Goal: Task Accomplishment & Management: Manage account settings

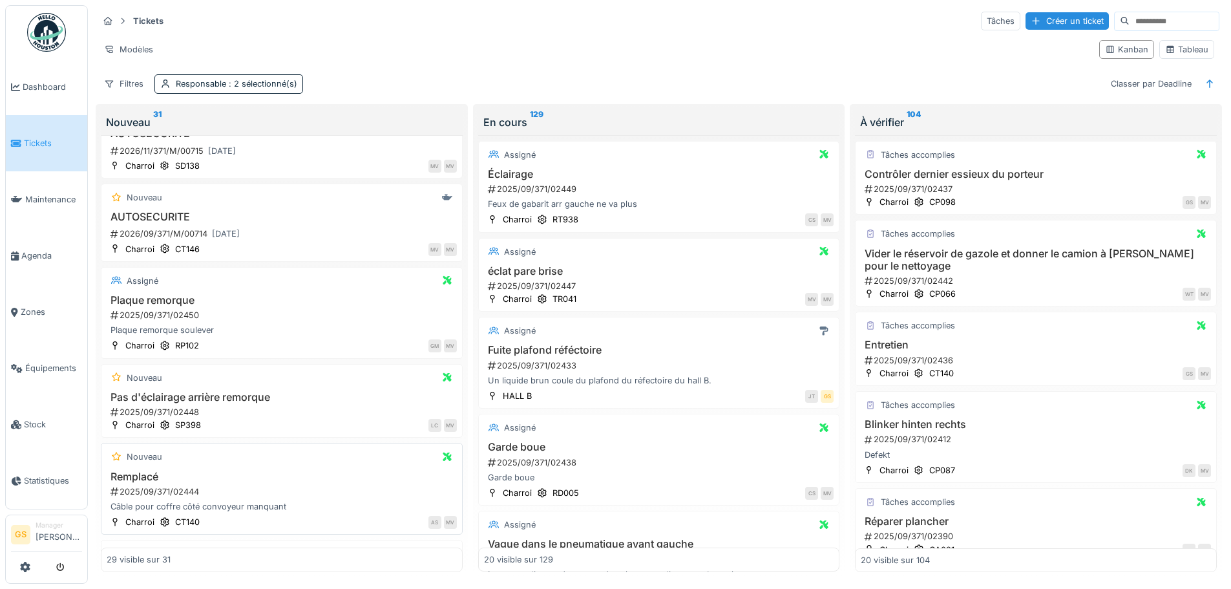
scroll to position [623, 0]
click at [30, 250] on span "Agenda" at bounding box center [51, 255] width 61 height 12
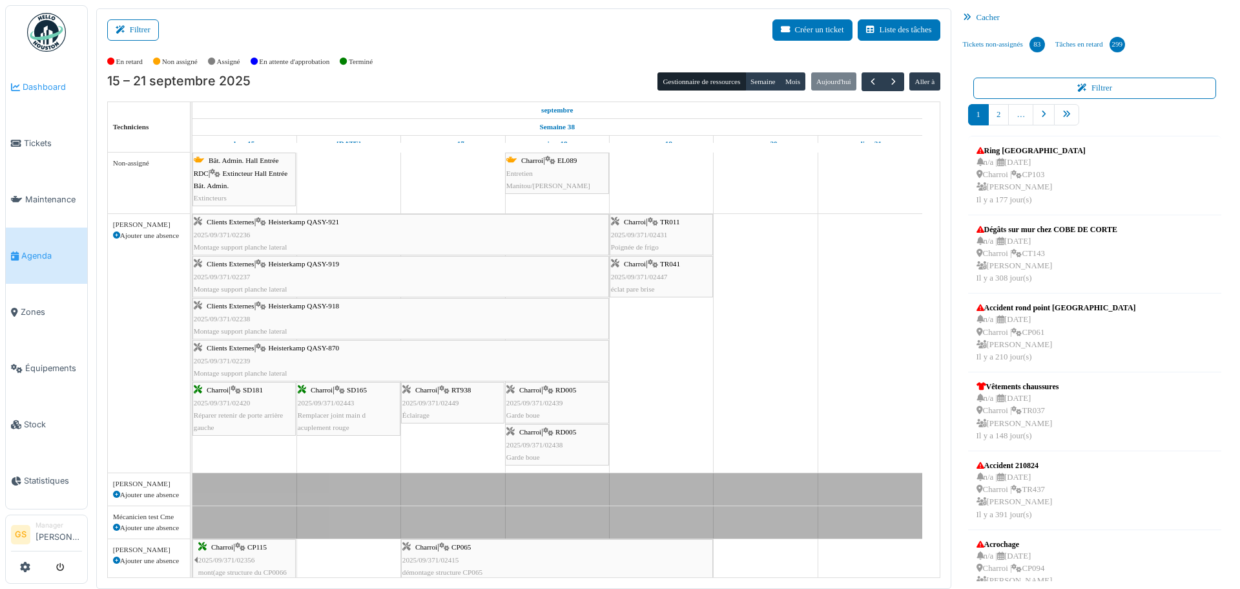
click at [30, 81] on span "Dashboard" at bounding box center [52, 87] width 59 height 12
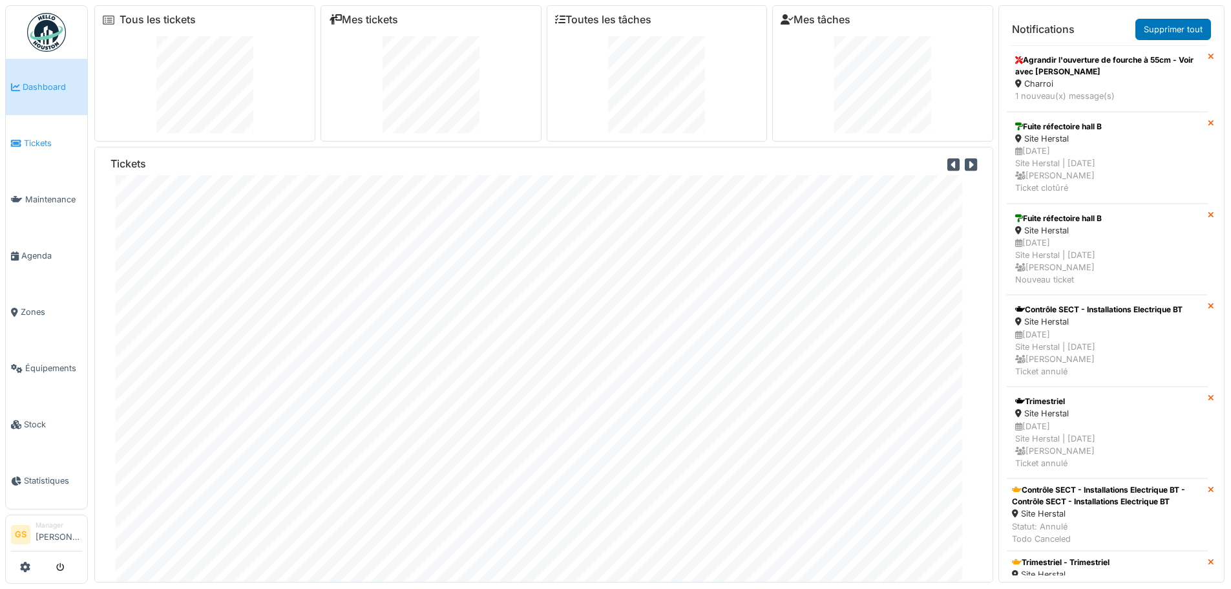
click at [27, 137] on span "Tickets" at bounding box center [53, 143] width 58 height 12
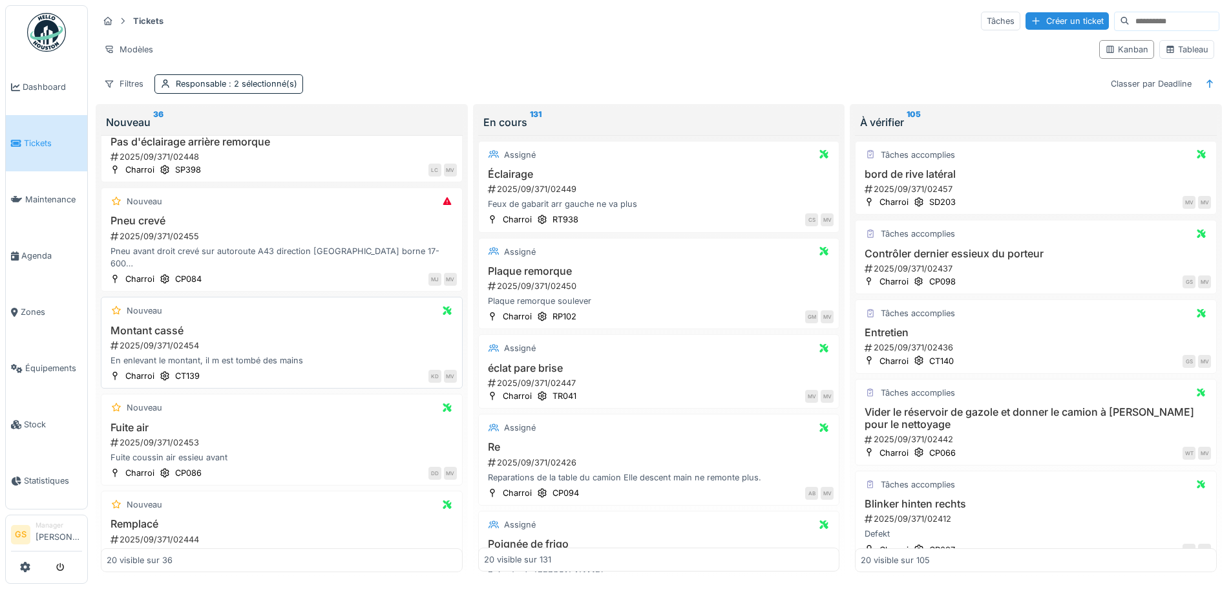
scroll to position [194, 0]
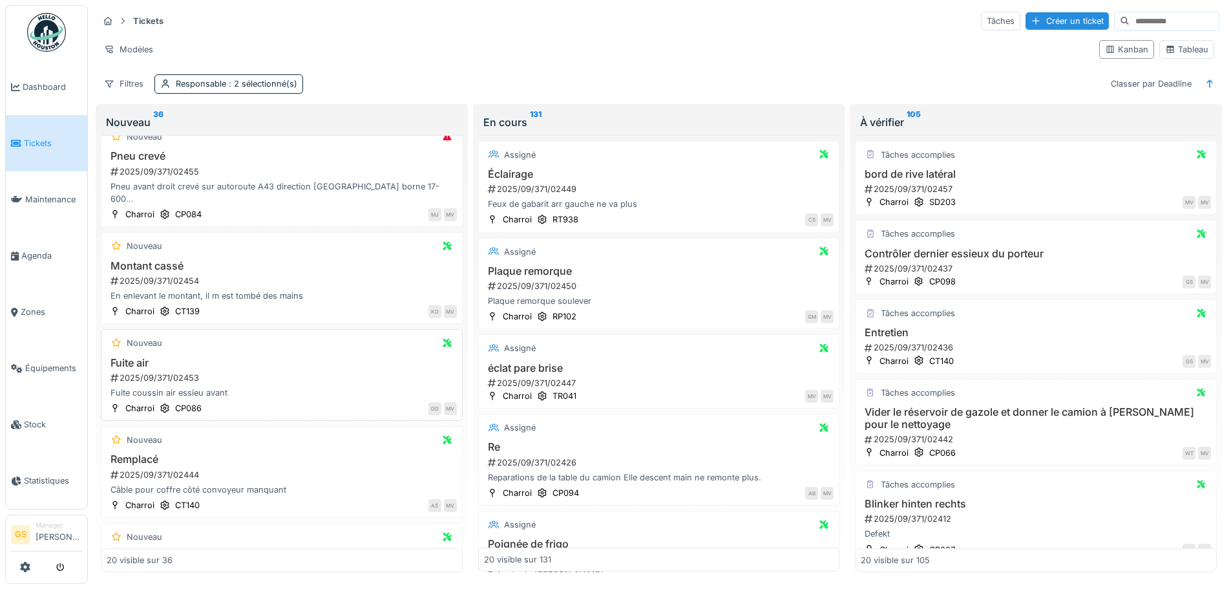
click at [157, 376] on div "2025/09/371/02453" at bounding box center [283, 377] width 348 height 12
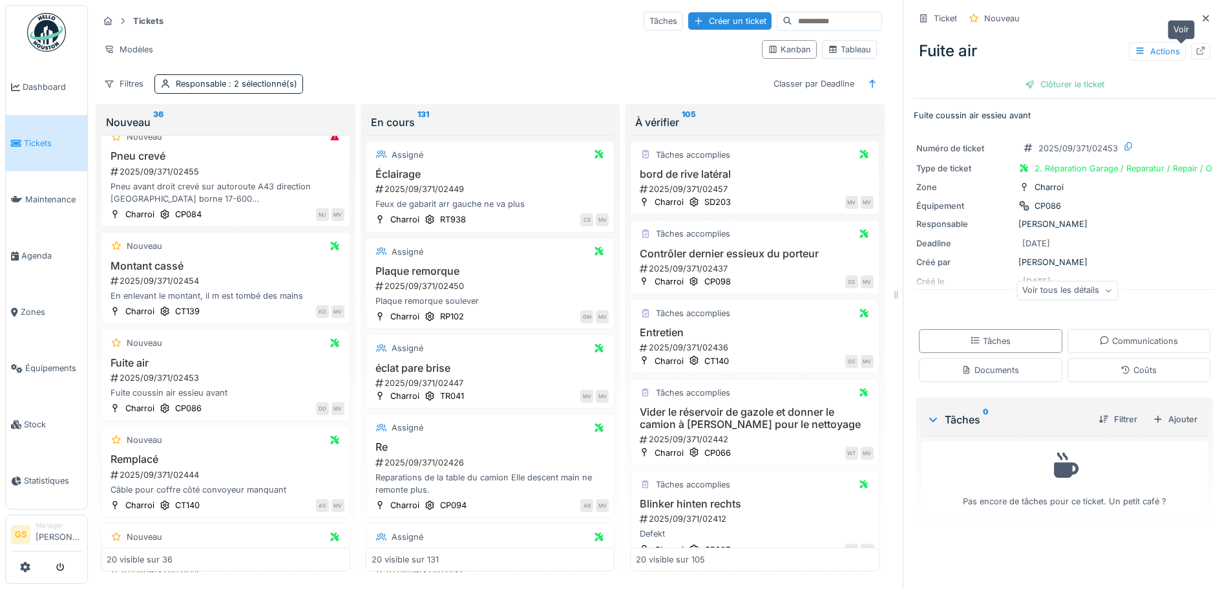
click at [1195, 50] on icon at bounding box center [1200, 51] width 10 height 8
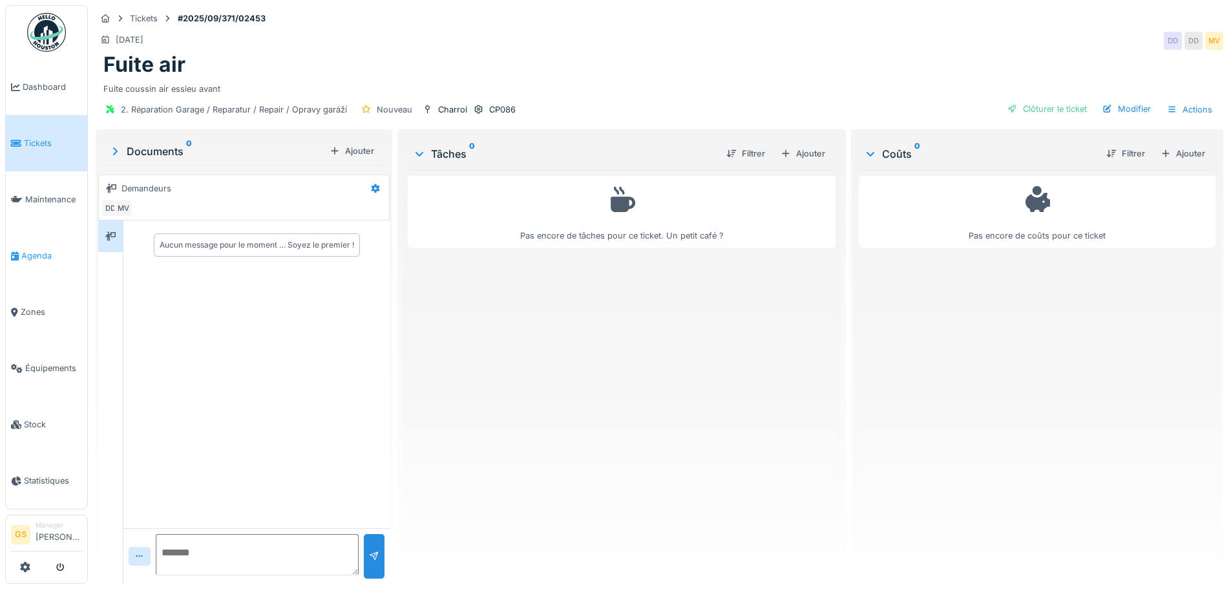
click at [25, 249] on span "Agenda" at bounding box center [51, 255] width 61 height 12
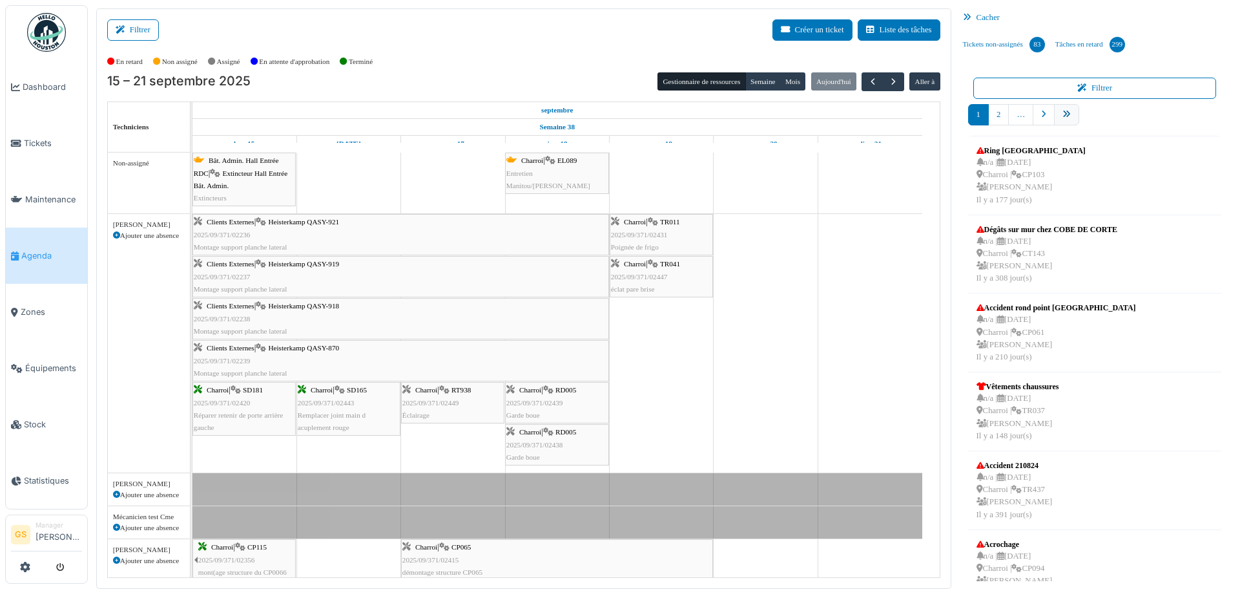
click at [1066, 114] on link "pager" at bounding box center [1066, 114] width 25 height 21
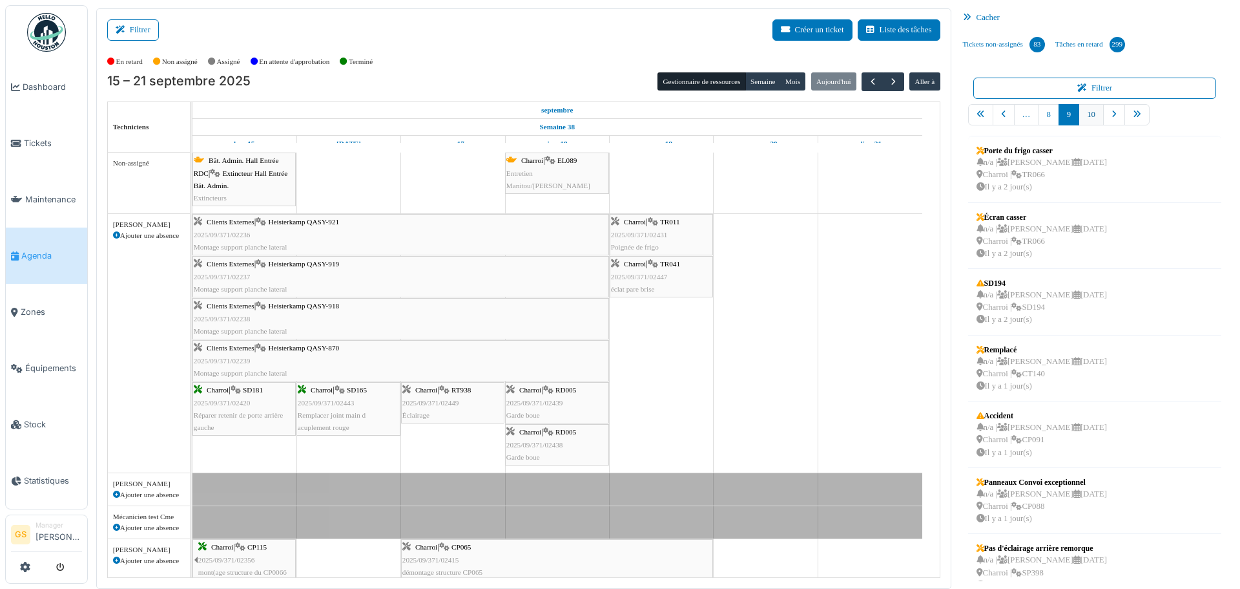
click at [1085, 116] on link "10" at bounding box center [1091, 114] width 25 height 21
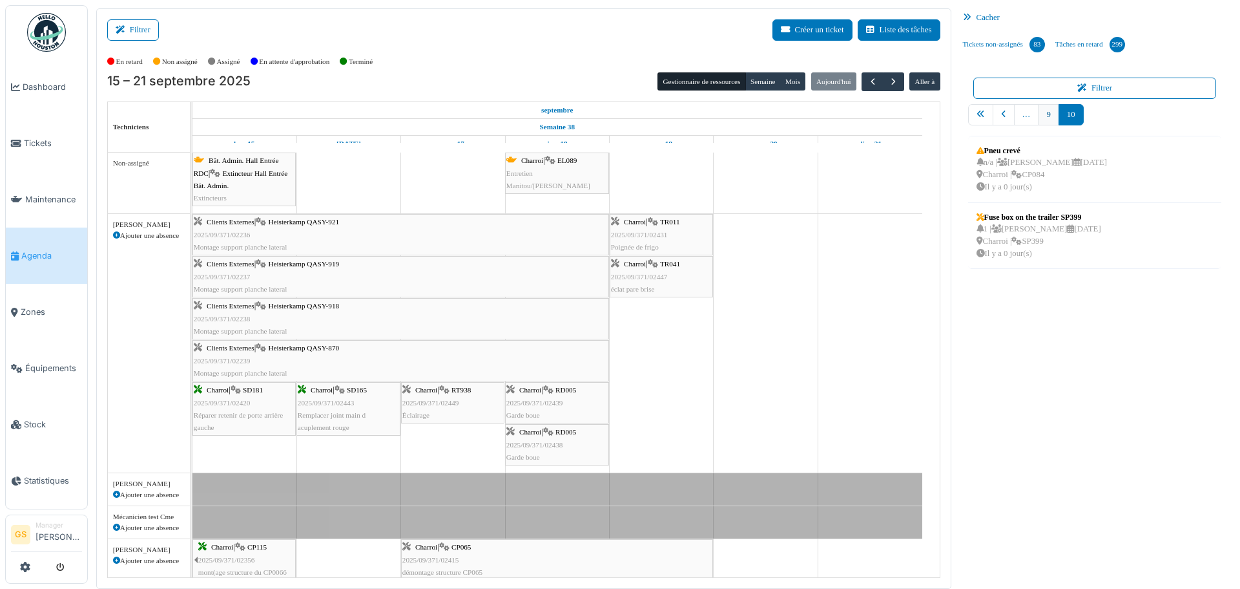
click at [1040, 115] on link "9" at bounding box center [1048, 114] width 21 height 21
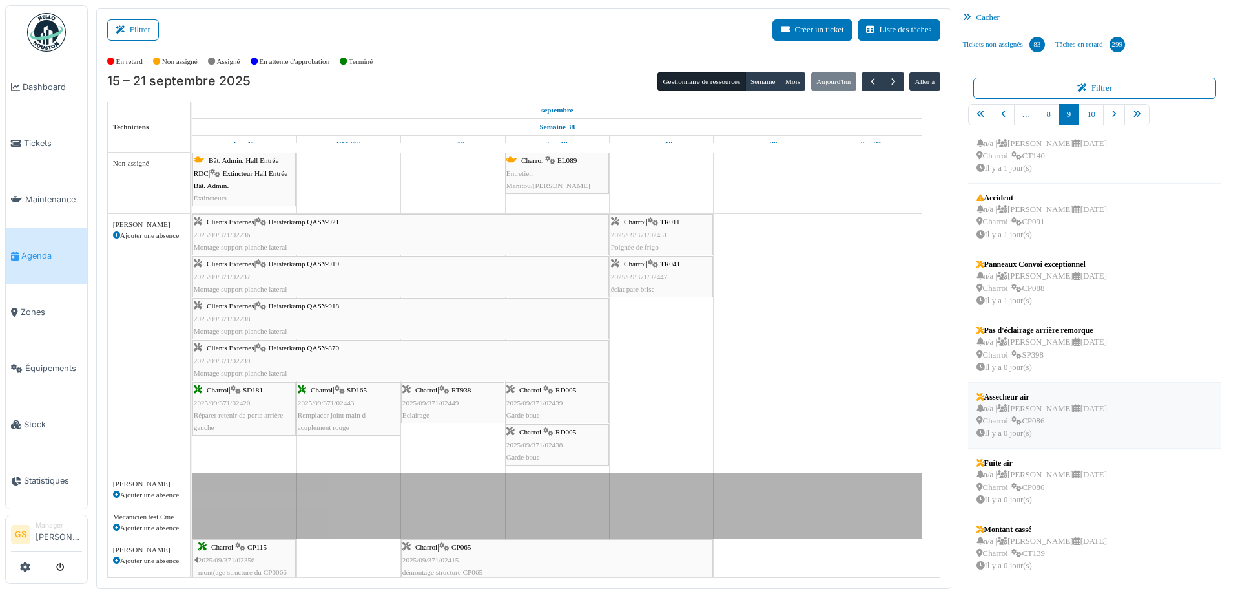
scroll to position [3, 0]
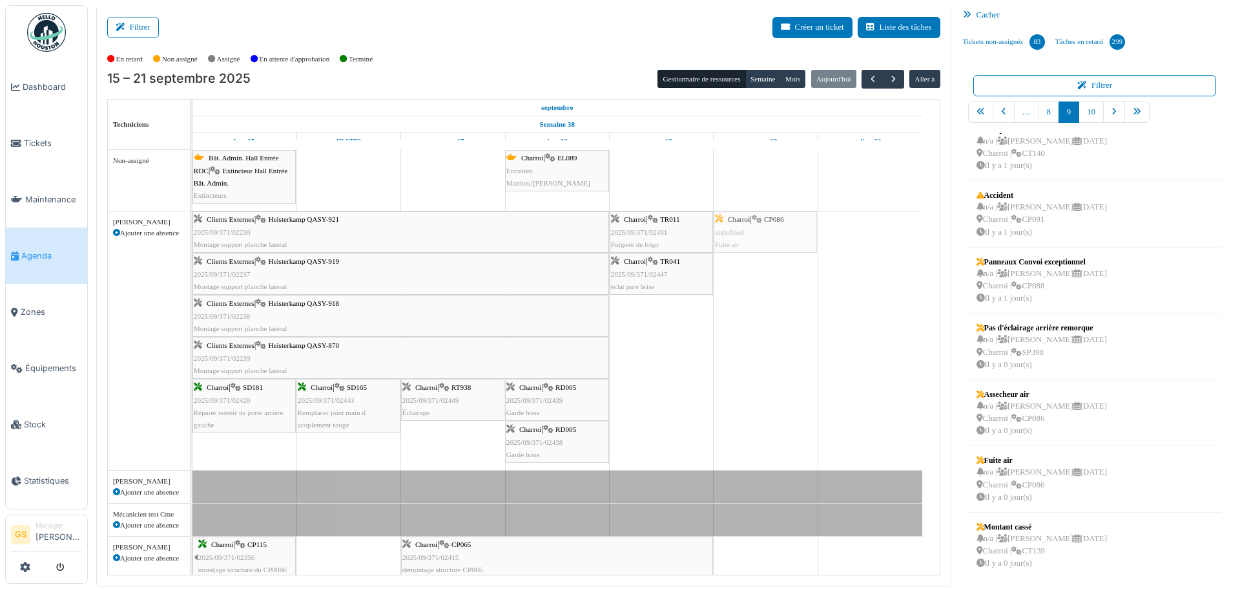
drag, startPoint x: 1025, startPoint y: 480, endPoint x: 780, endPoint y: 306, distance: 300.2
click at [780, 306] on div "Filtrer Créer un ticket Liste des tâches Afficher les tâches non assignées *** …" at bounding box center [664, 296] width 1149 height 580
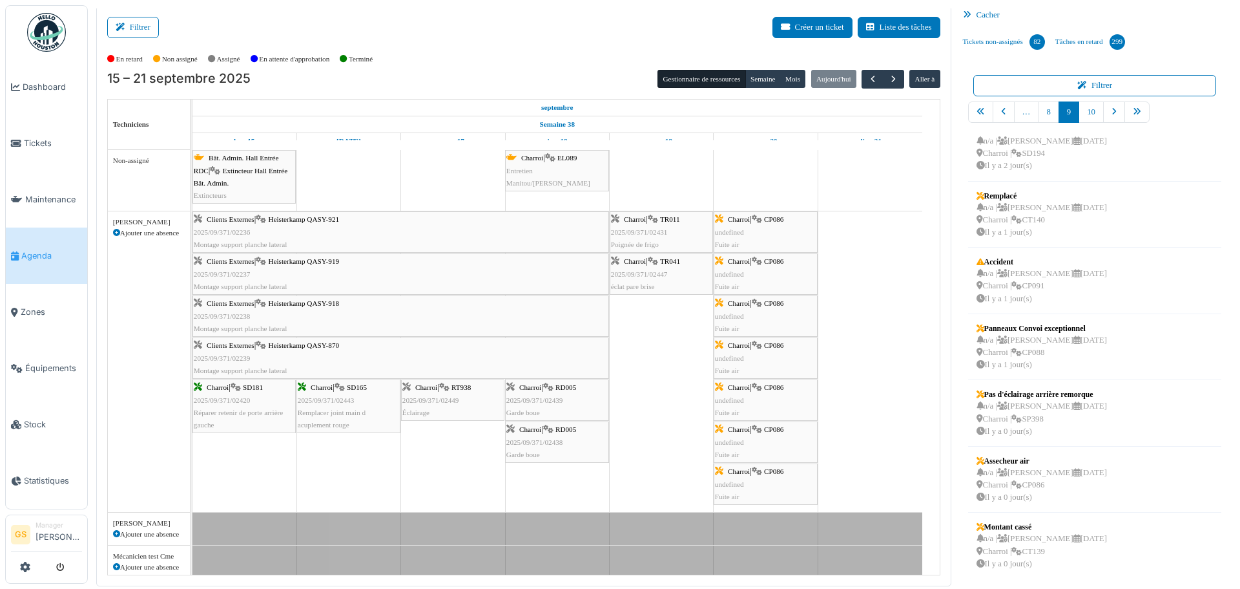
scroll to position [151, 0]
drag, startPoint x: 1039, startPoint y: 484, endPoint x: 773, endPoint y: 313, distance: 316.1
click at [773, 313] on div "Filtrer Créer un ticket Liste des tâches Afficher les tâches non assignées *** …" at bounding box center [664, 296] width 1149 height 580
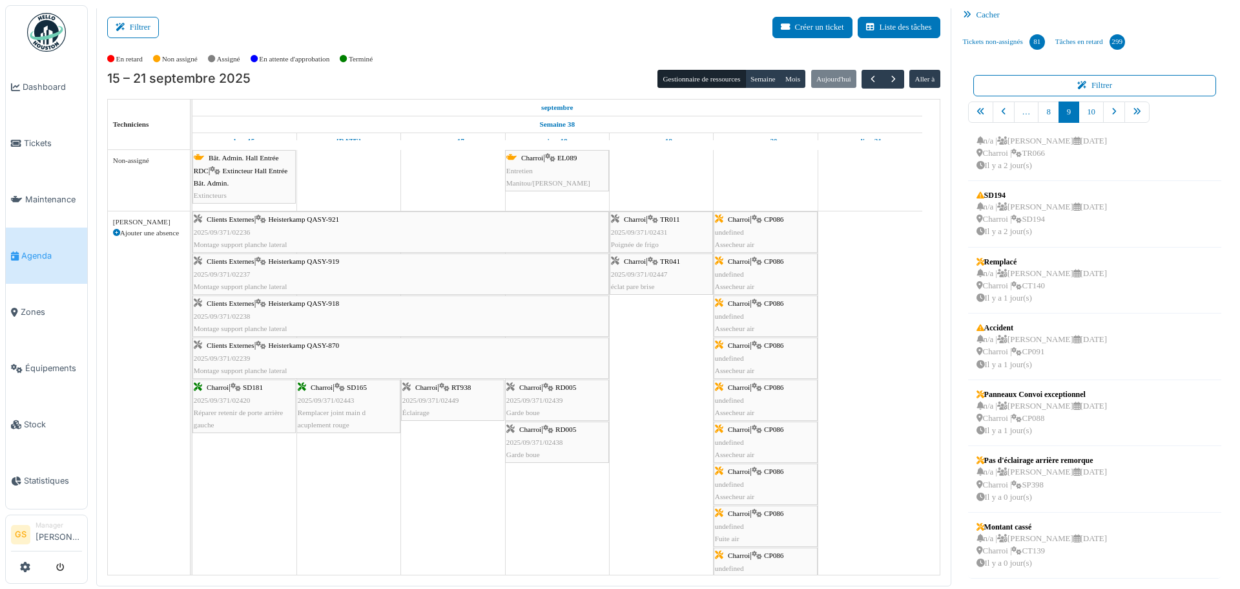
scroll to position [85, 0]
click at [32, 137] on span "Tickets" at bounding box center [53, 143] width 58 height 12
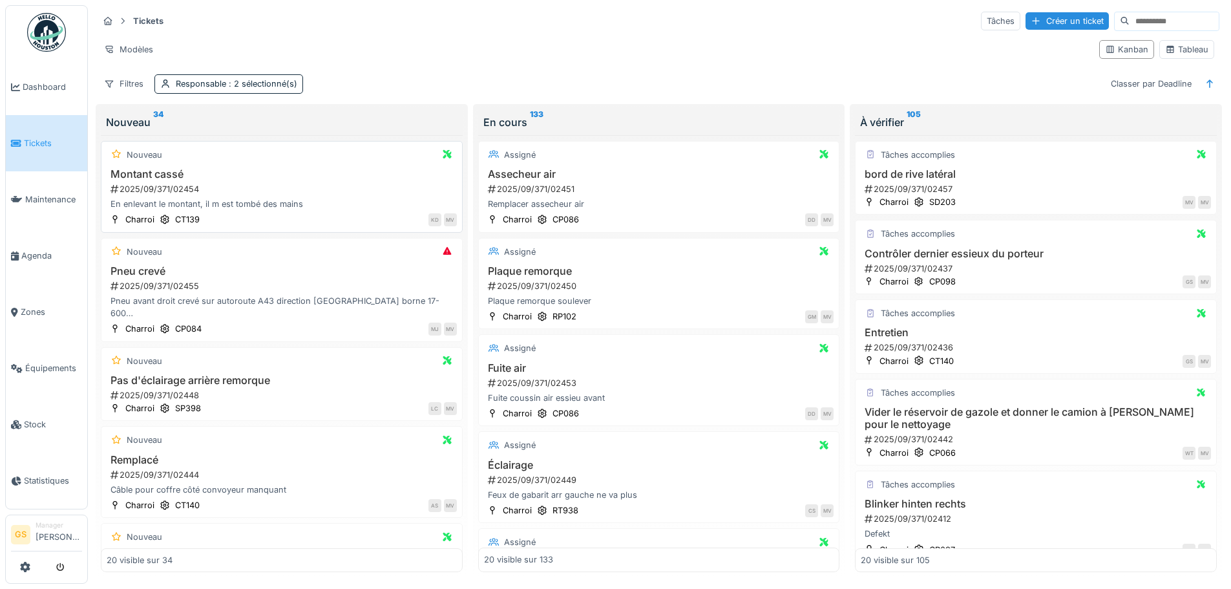
click at [165, 191] on div "2025/09/371/02454" at bounding box center [283, 189] width 348 height 12
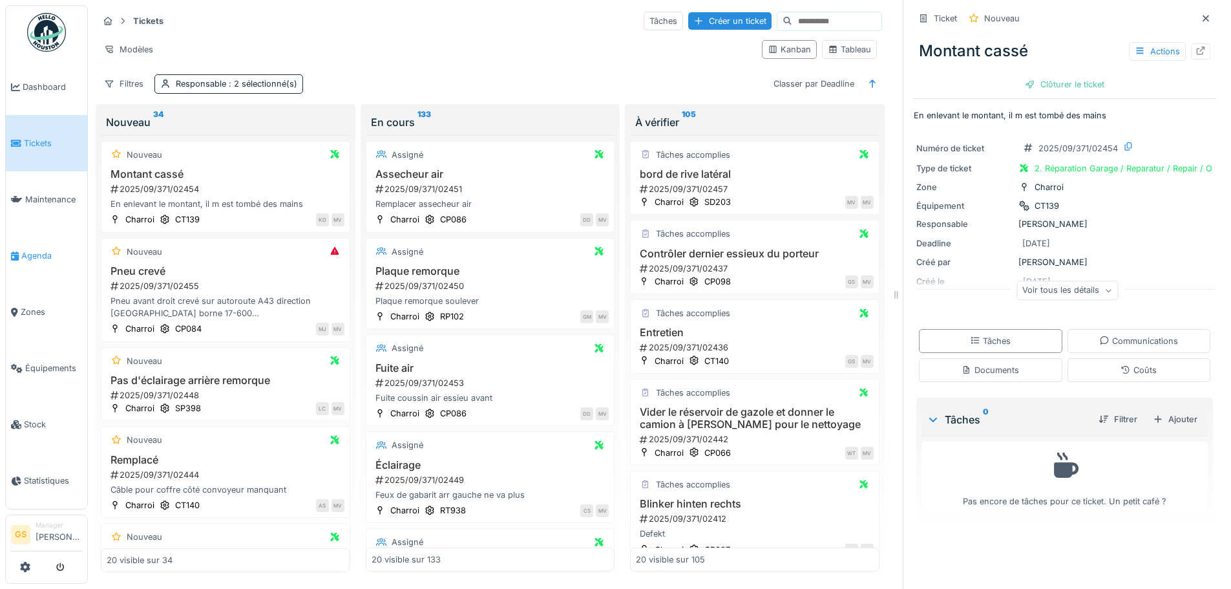
click at [32, 252] on span "Agenda" at bounding box center [51, 255] width 61 height 12
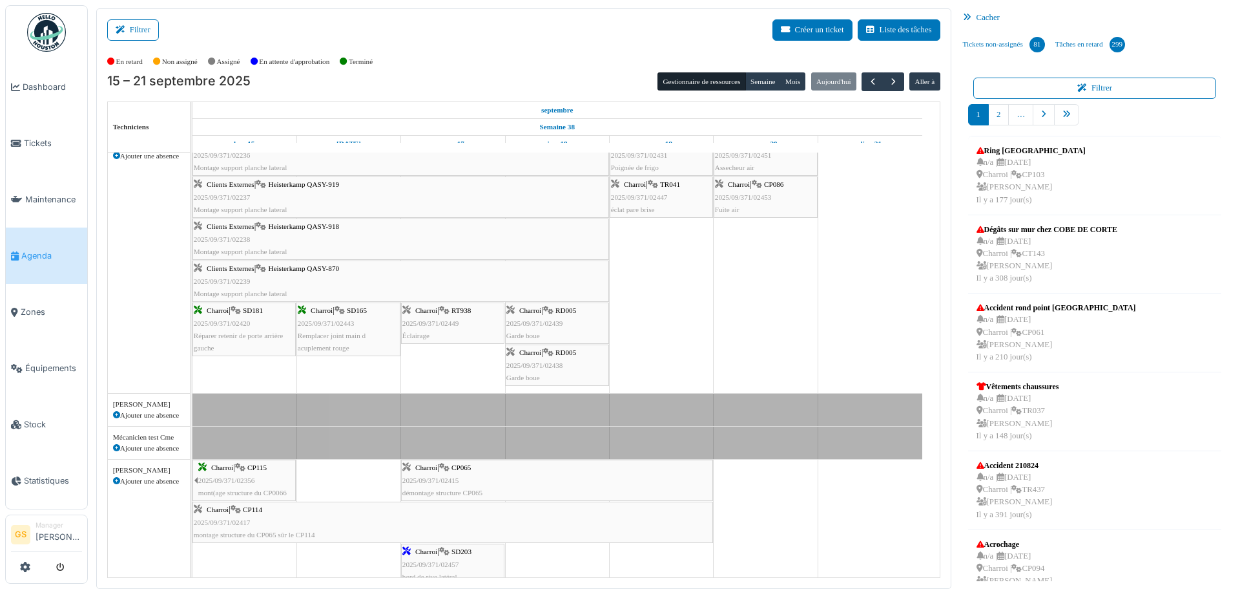
scroll to position [323, 0]
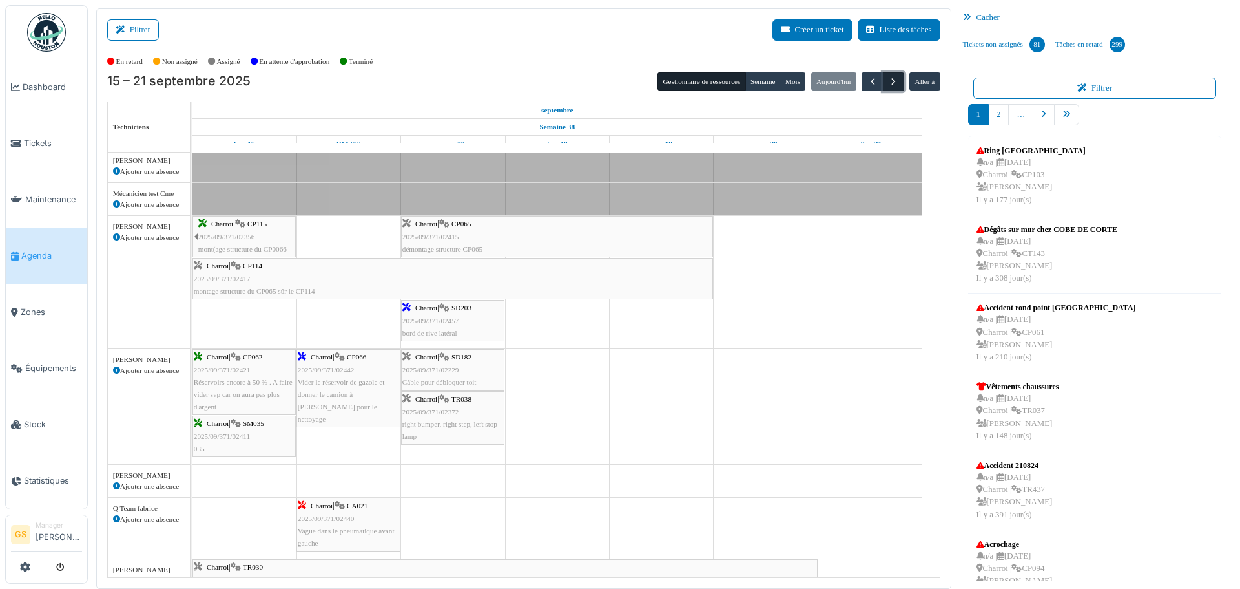
click at [888, 81] on span "button" at bounding box center [893, 81] width 11 height 11
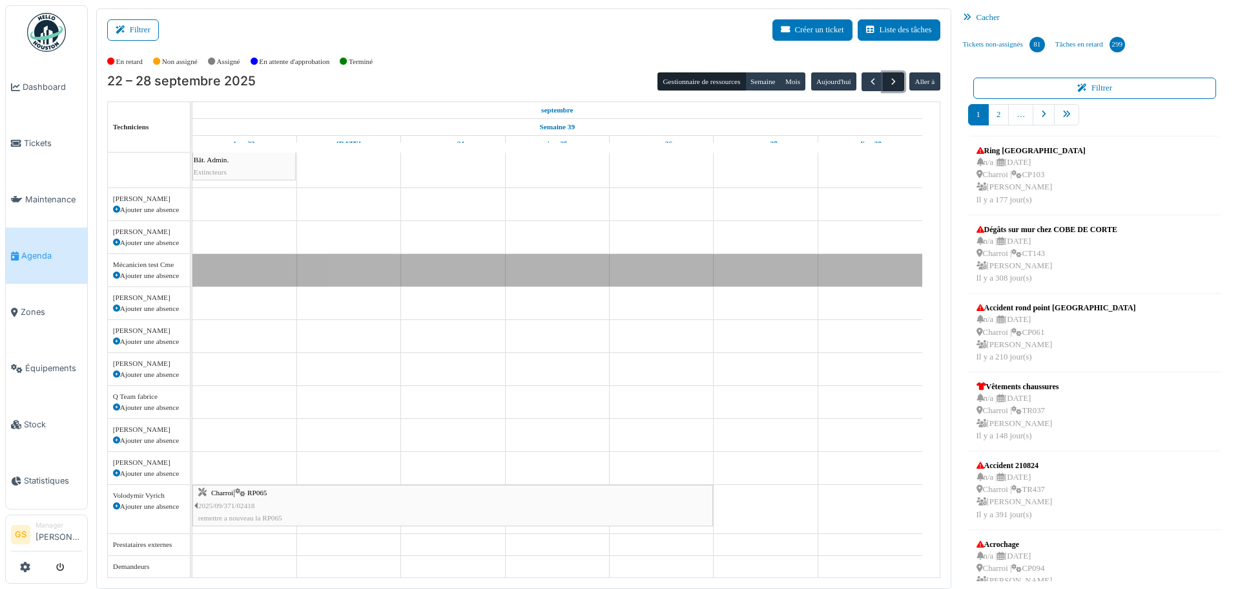
scroll to position [26, 0]
click at [888, 81] on span "button" at bounding box center [893, 81] width 11 height 11
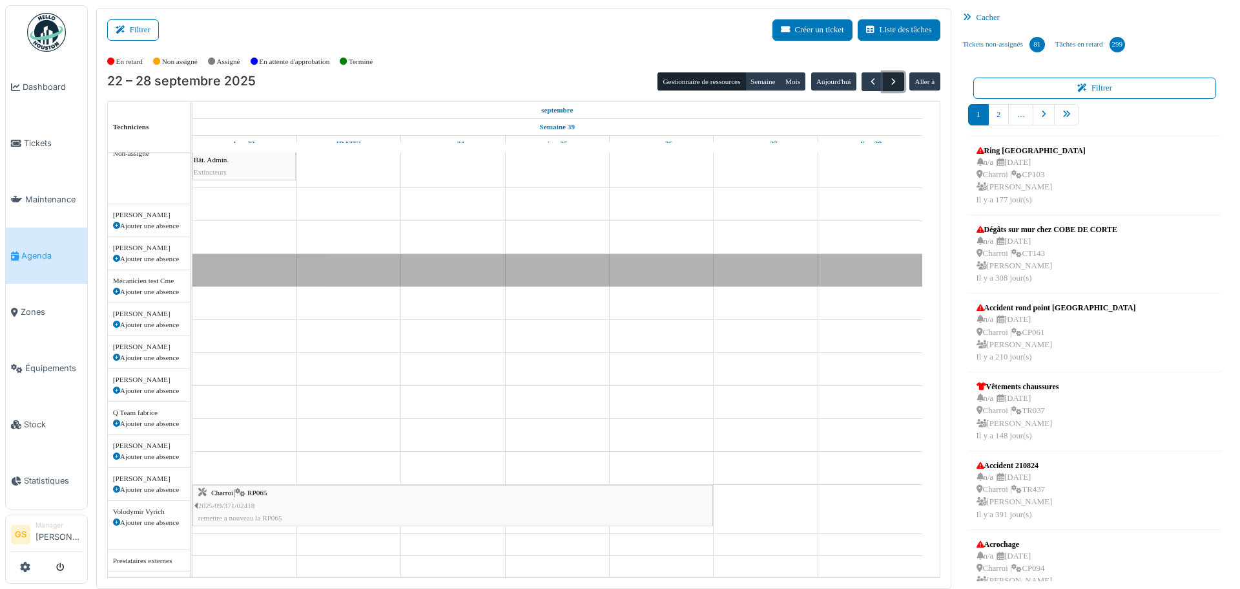
scroll to position [10, 0]
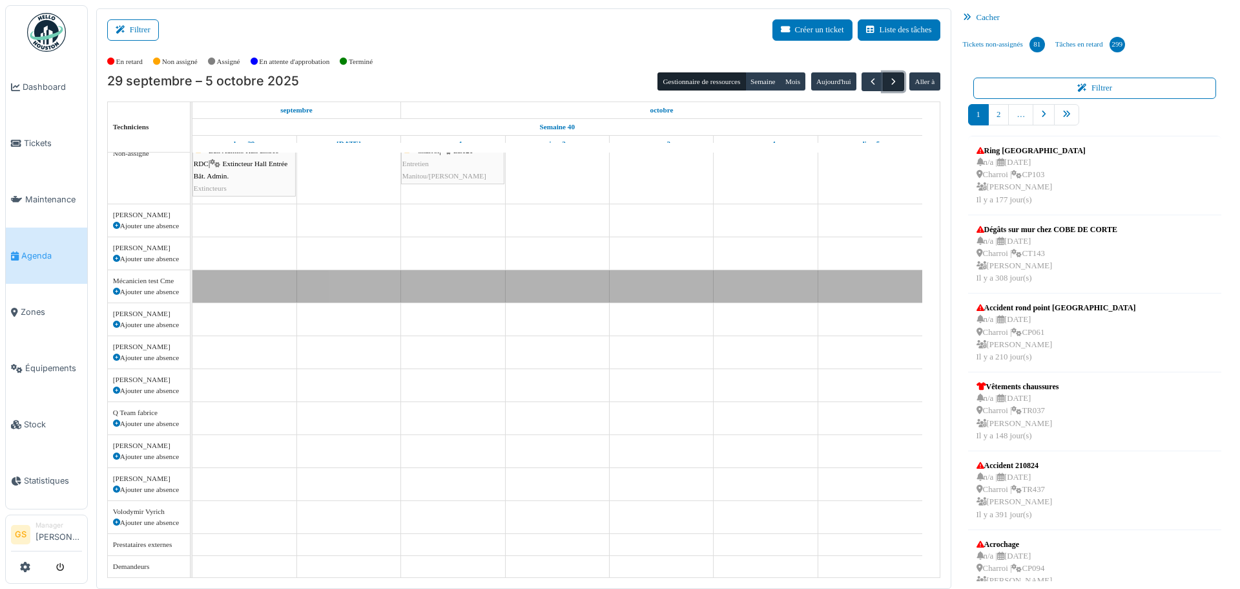
click at [888, 81] on span "button" at bounding box center [893, 81] width 11 height 11
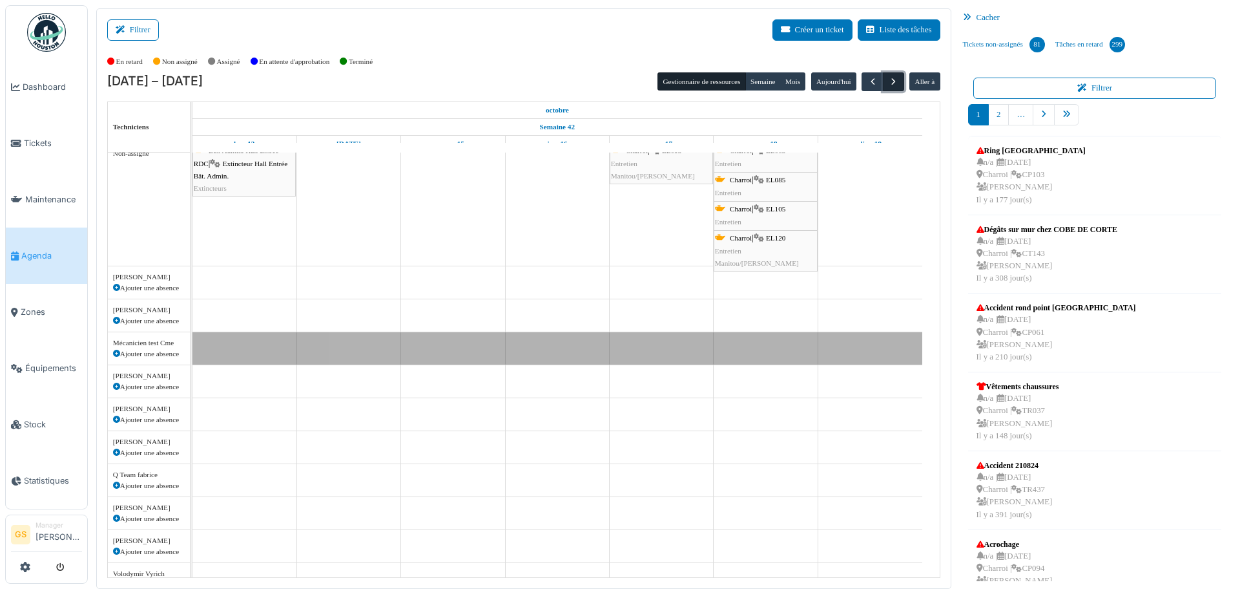
scroll to position [72, 0]
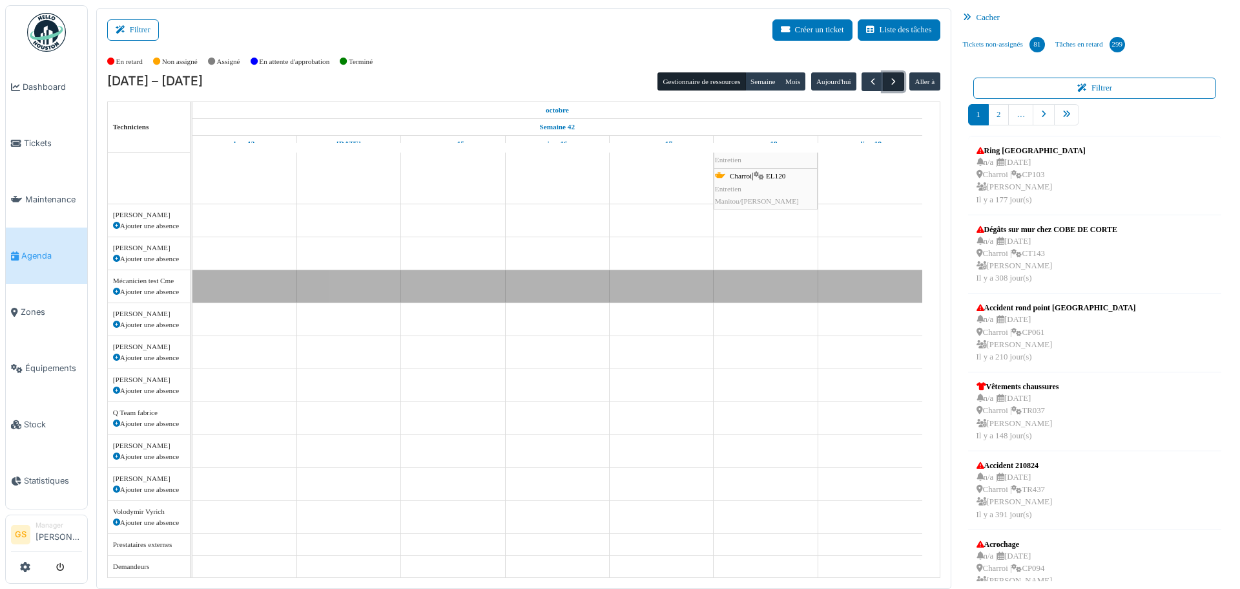
click at [888, 81] on span "button" at bounding box center [893, 81] width 11 height 11
click at [868, 82] on span "button" at bounding box center [873, 81] width 11 height 11
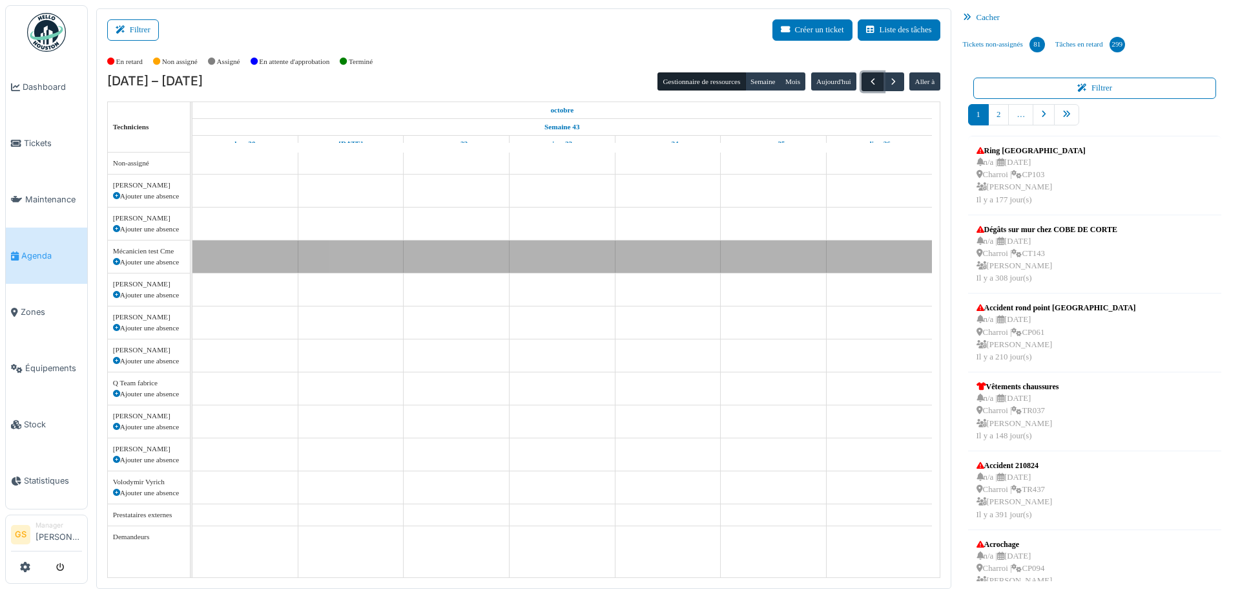
scroll to position [0, 0]
click at [868, 82] on span "button" at bounding box center [873, 81] width 11 height 11
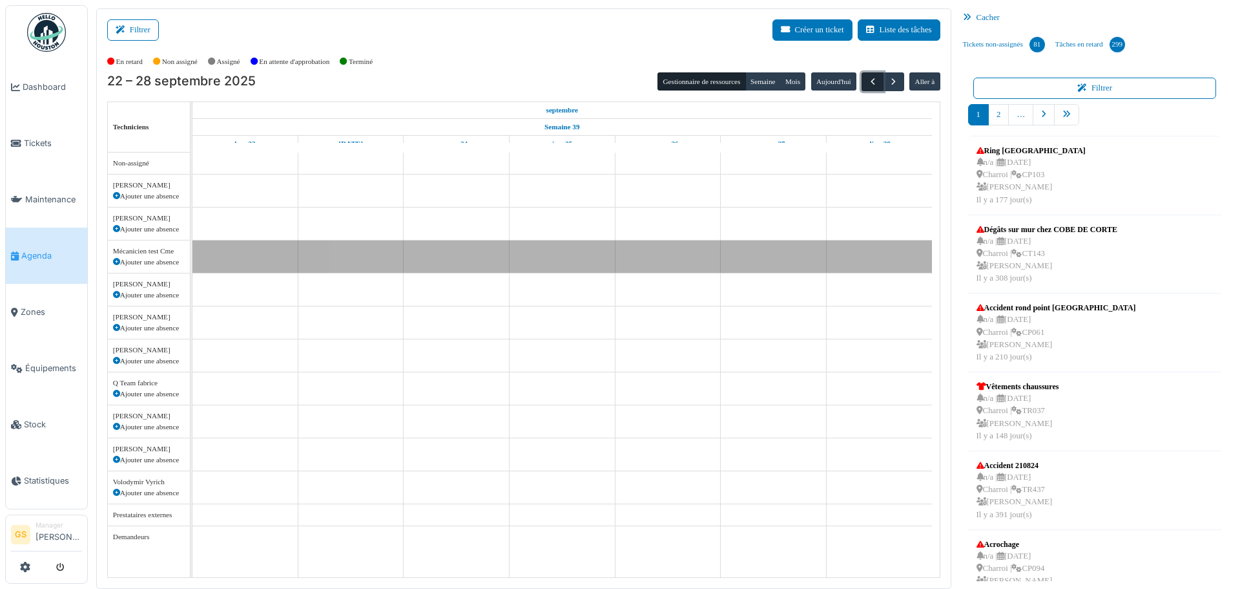
click at [868, 82] on span "button" at bounding box center [873, 81] width 11 height 11
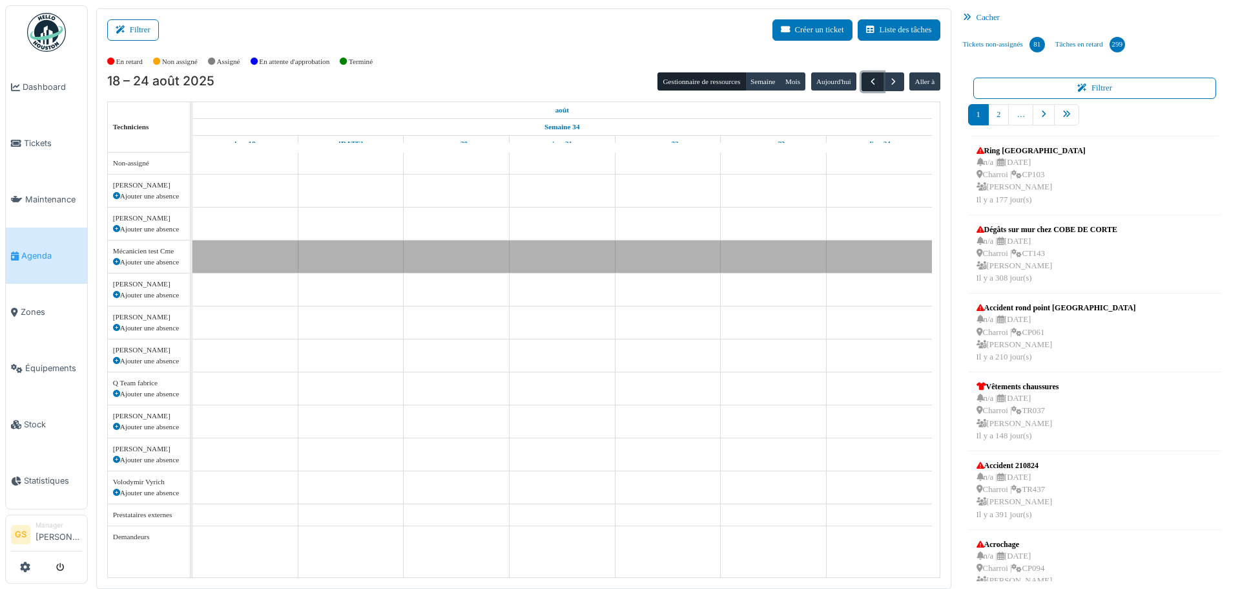
click at [868, 82] on span "button" at bounding box center [873, 81] width 11 height 11
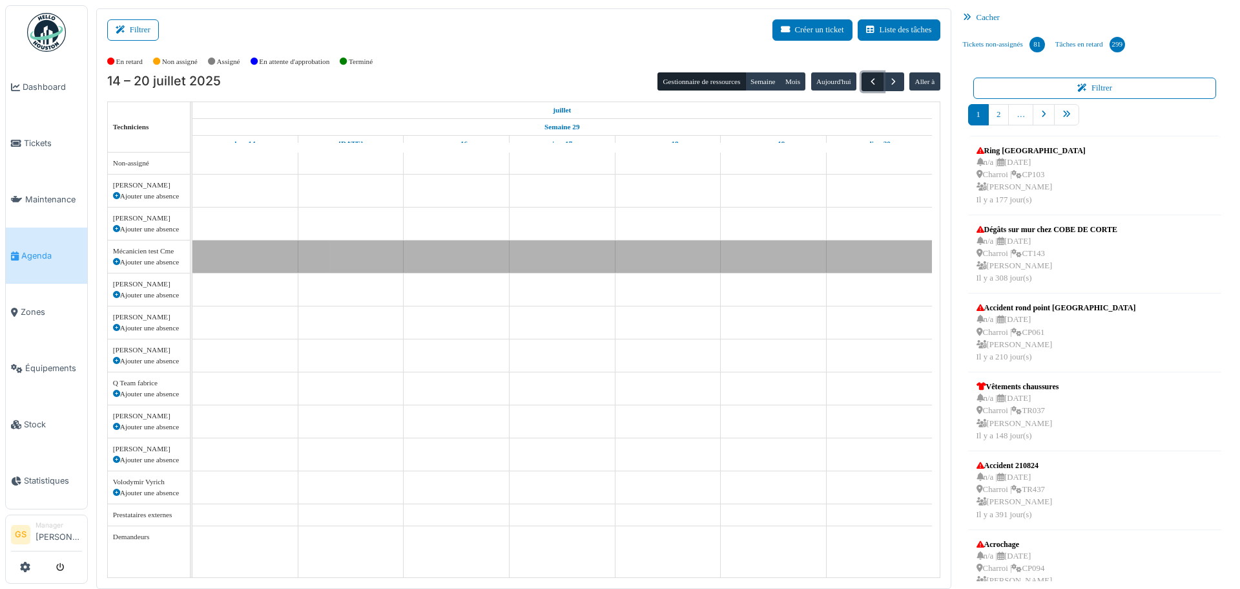
click at [868, 82] on span "button" at bounding box center [873, 81] width 11 height 11
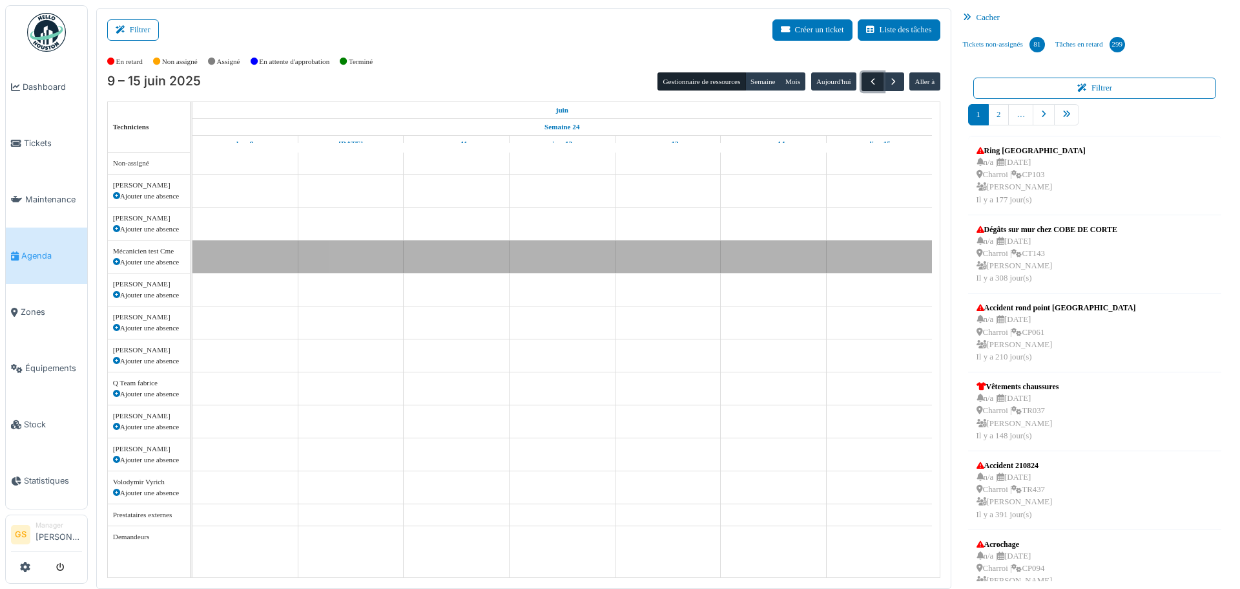
click at [868, 82] on span "button" at bounding box center [873, 81] width 11 height 11
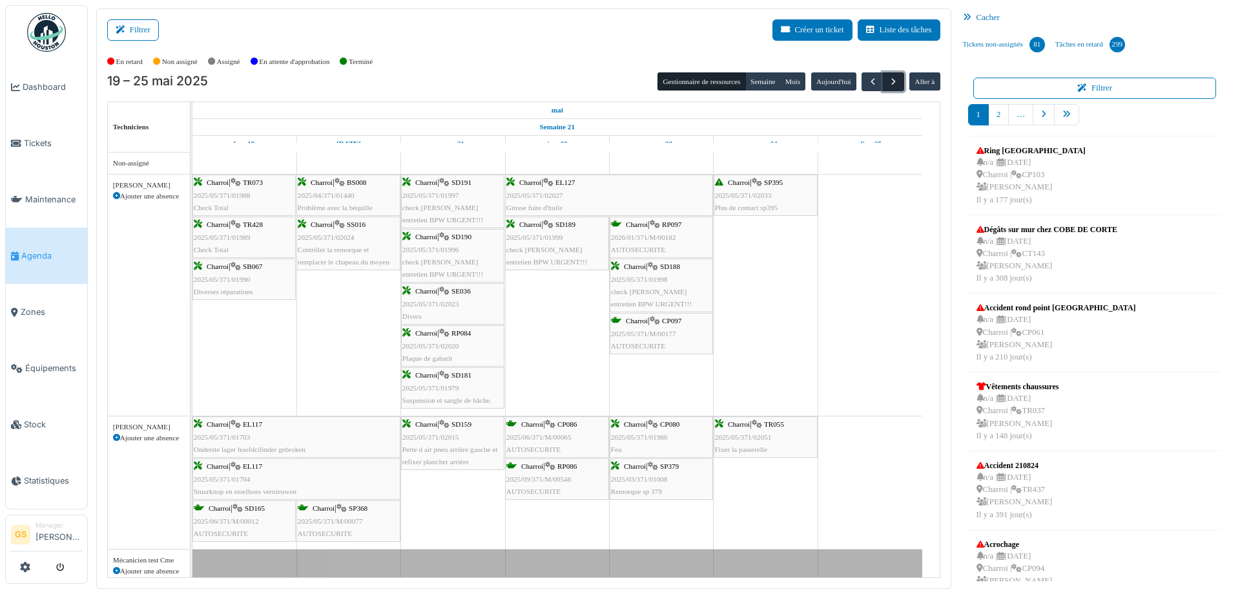
click at [888, 79] on span "button" at bounding box center [893, 81] width 11 height 11
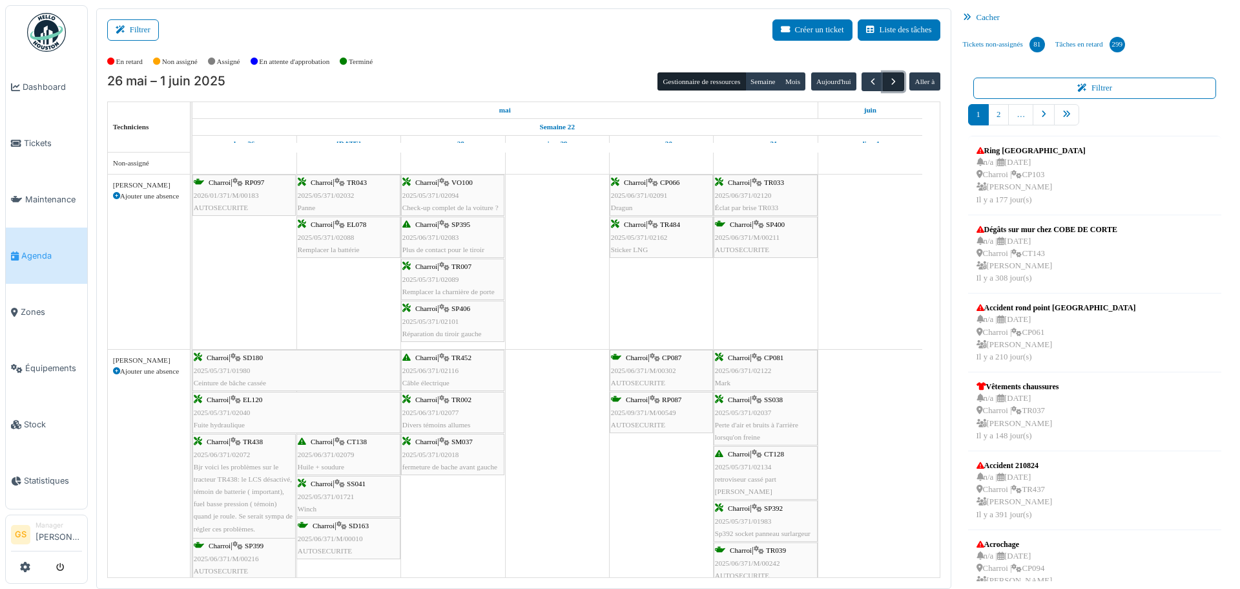
click at [888, 80] on span "button" at bounding box center [893, 81] width 11 height 11
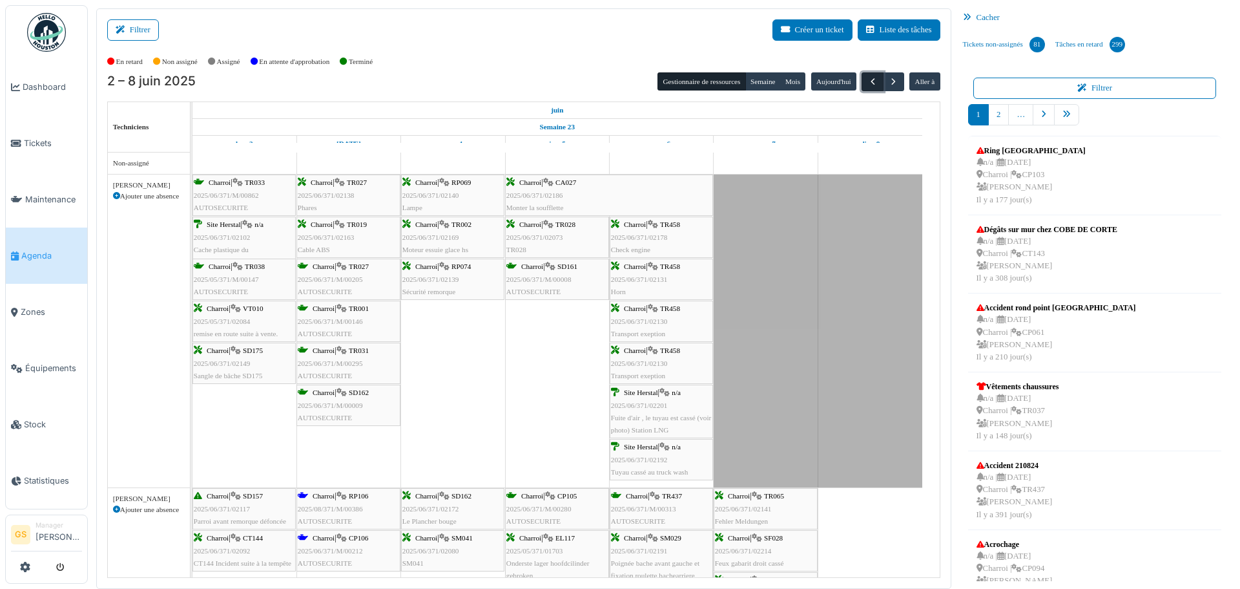
click at [868, 84] on span "button" at bounding box center [873, 81] width 11 height 11
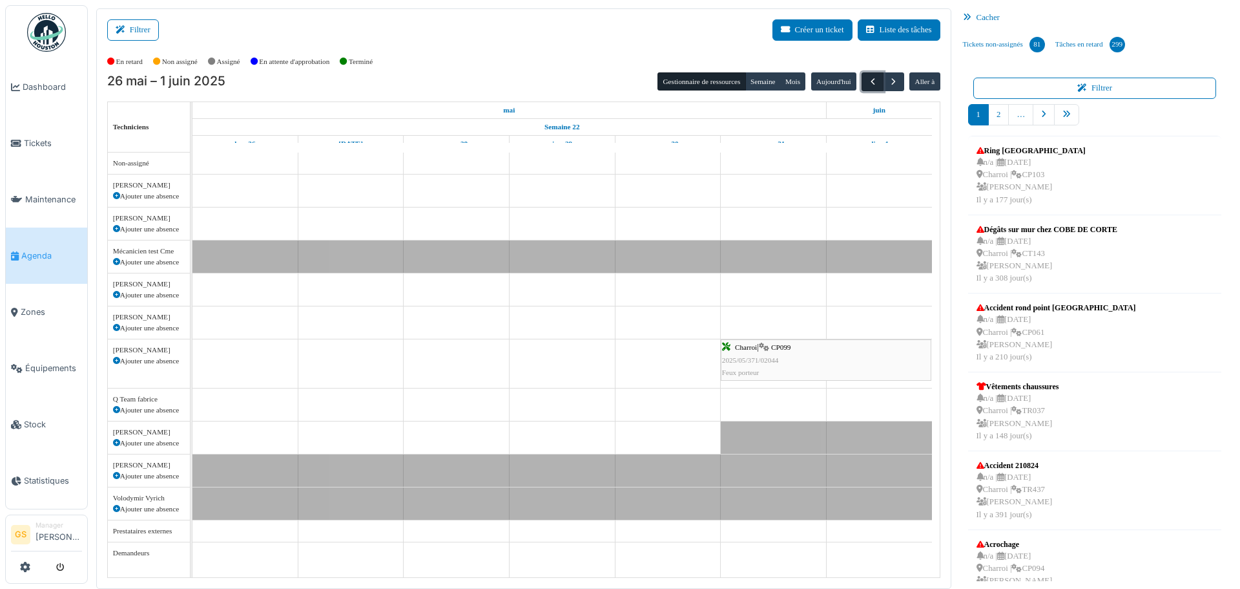
click at [868, 84] on span "button" at bounding box center [873, 81] width 11 height 11
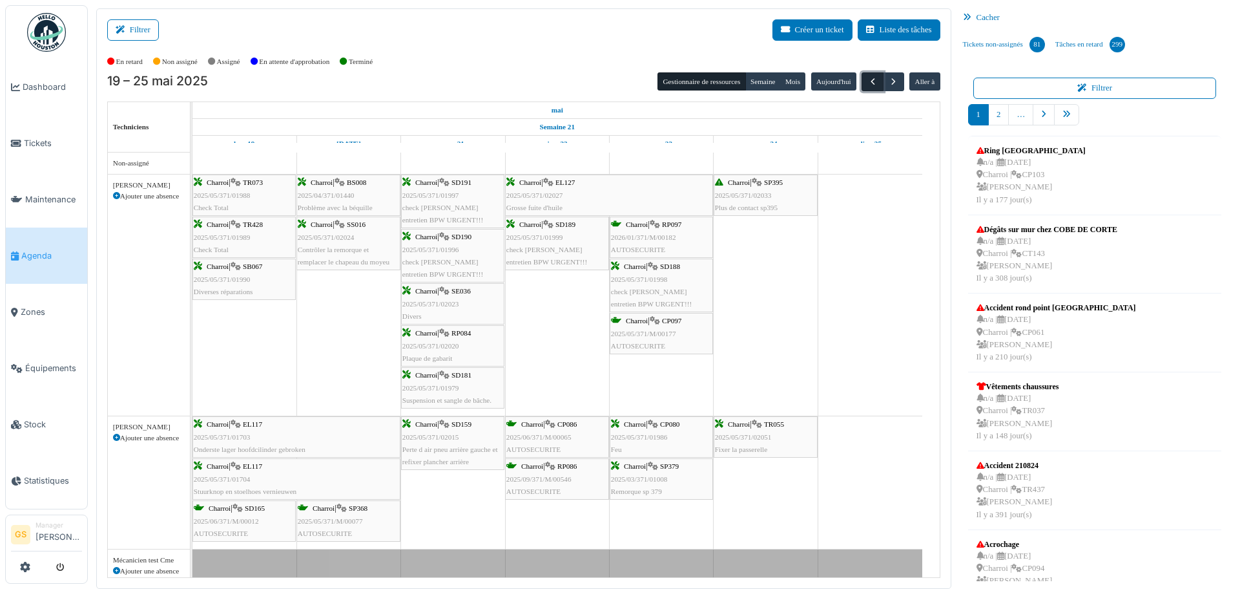
click at [868, 78] on span "button" at bounding box center [873, 81] width 11 height 11
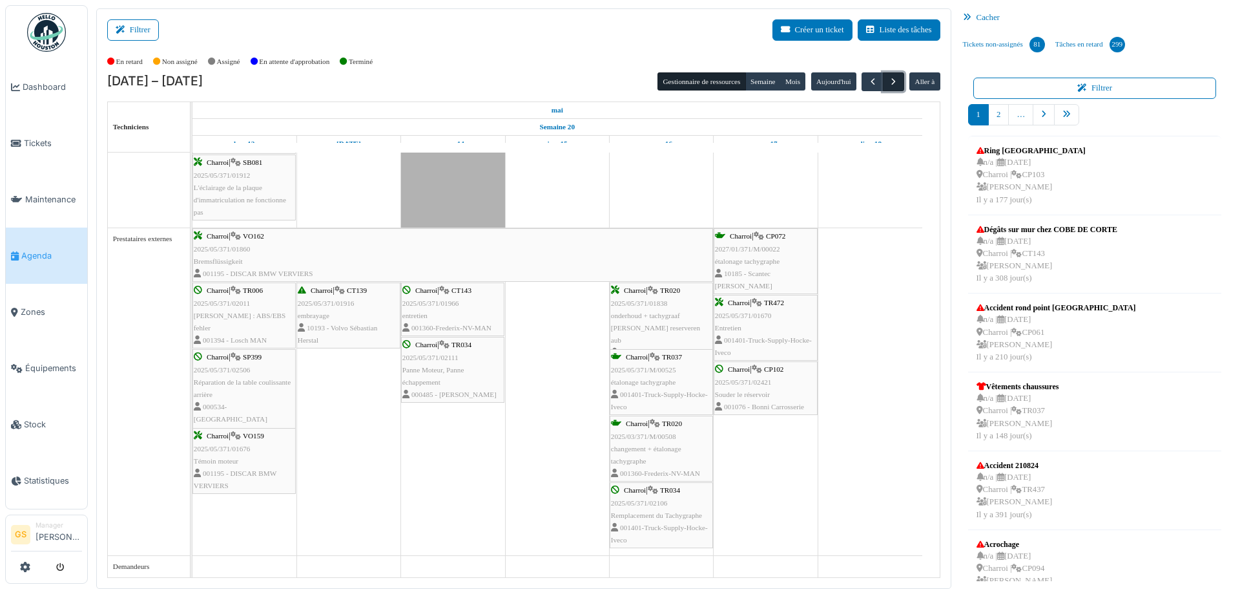
click at [891, 83] on span "button" at bounding box center [893, 81] width 11 height 11
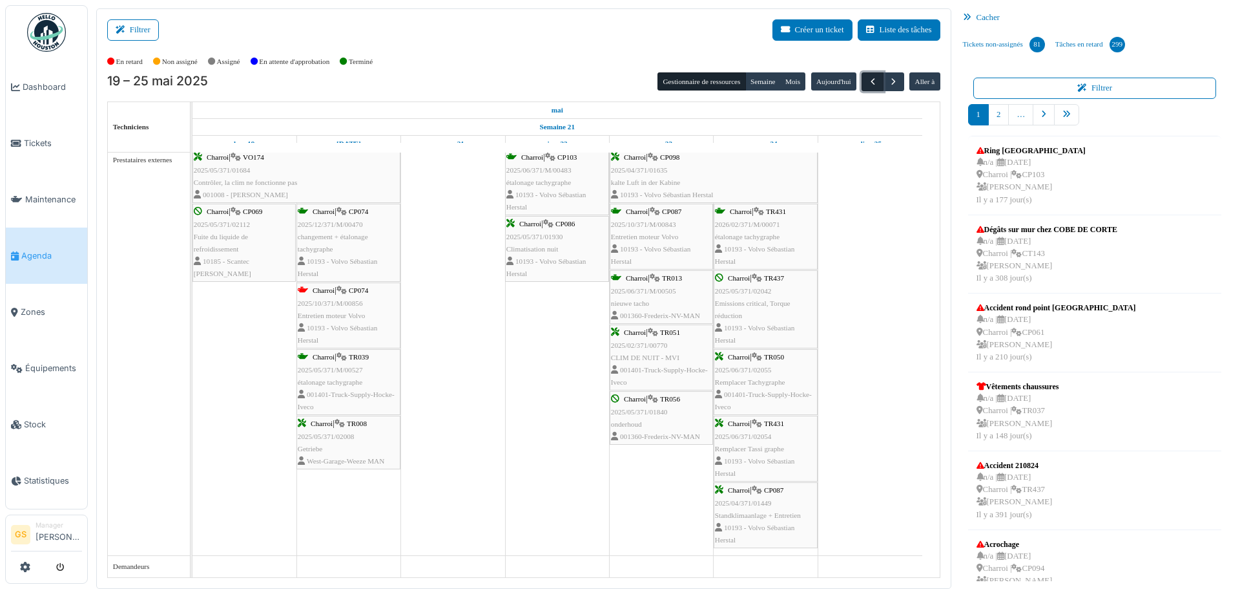
click at [868, 76] on span "button" at bounding box center [873, 81] width 11 height 11
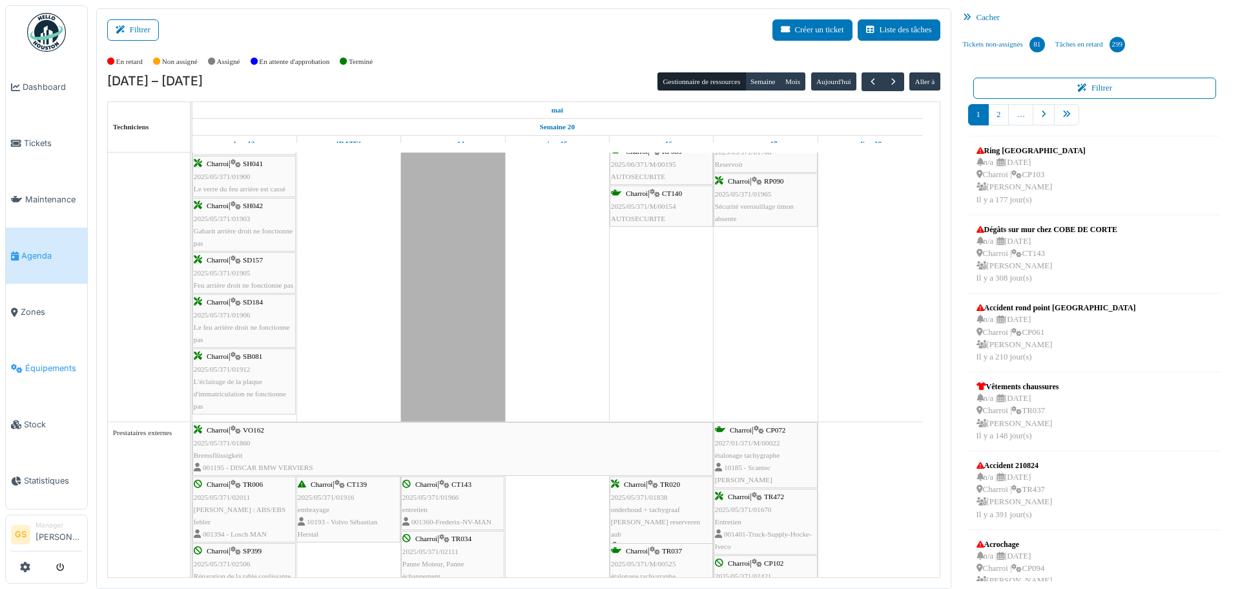
click at [36, 362] on span "Équipements" at bounding box center [53, 368] width 57 height 12
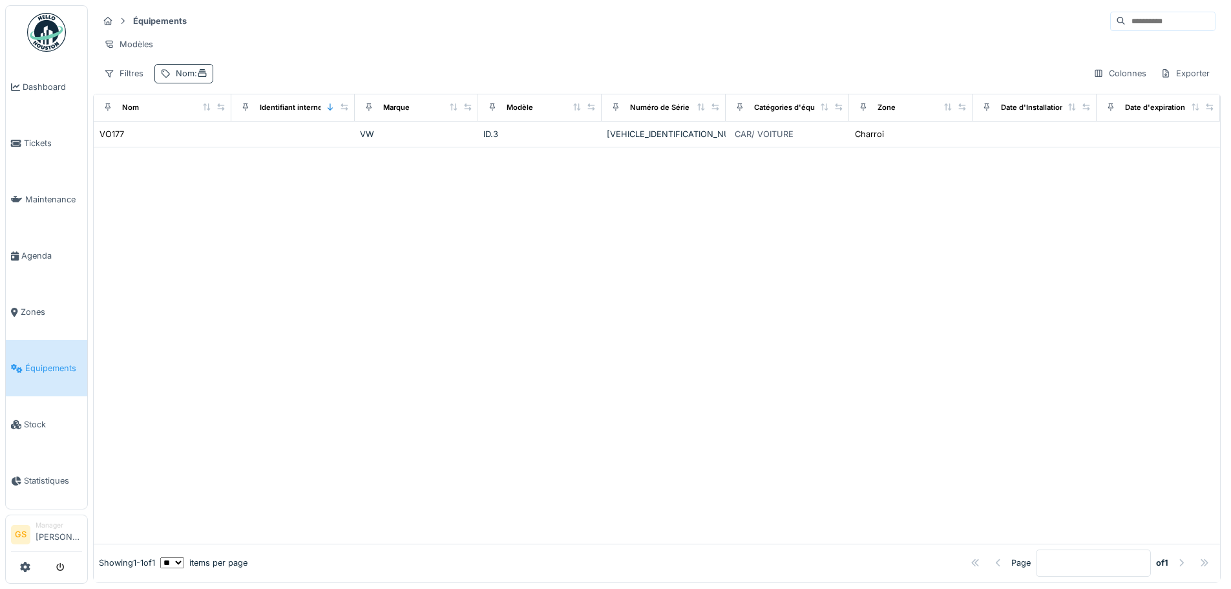
click at [181, 79] on div "Nom :" at bounding box center [192, 73] width 32 height 12
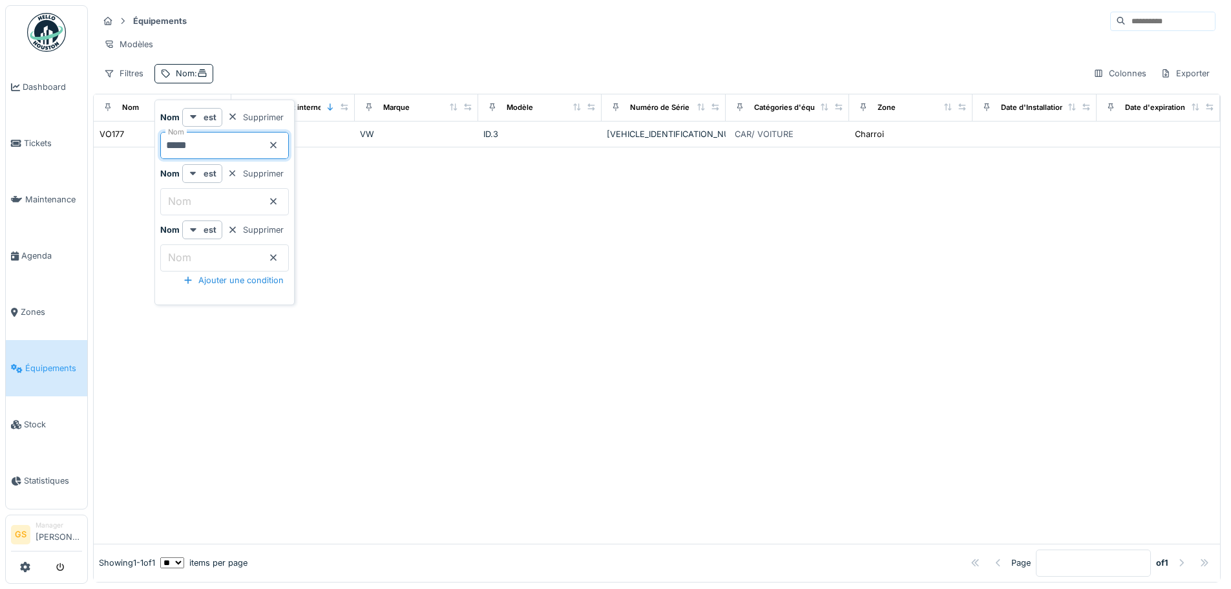
click at [212, 146] on input "*****" at bounding box center [224, 145] width 129 height 27
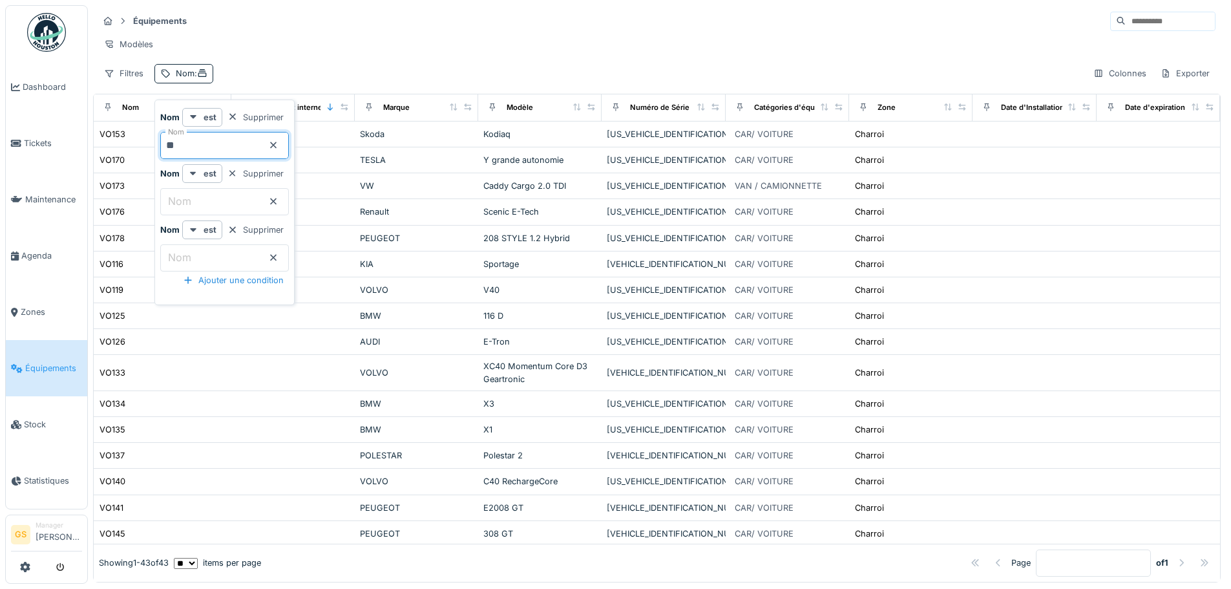
type input "*"
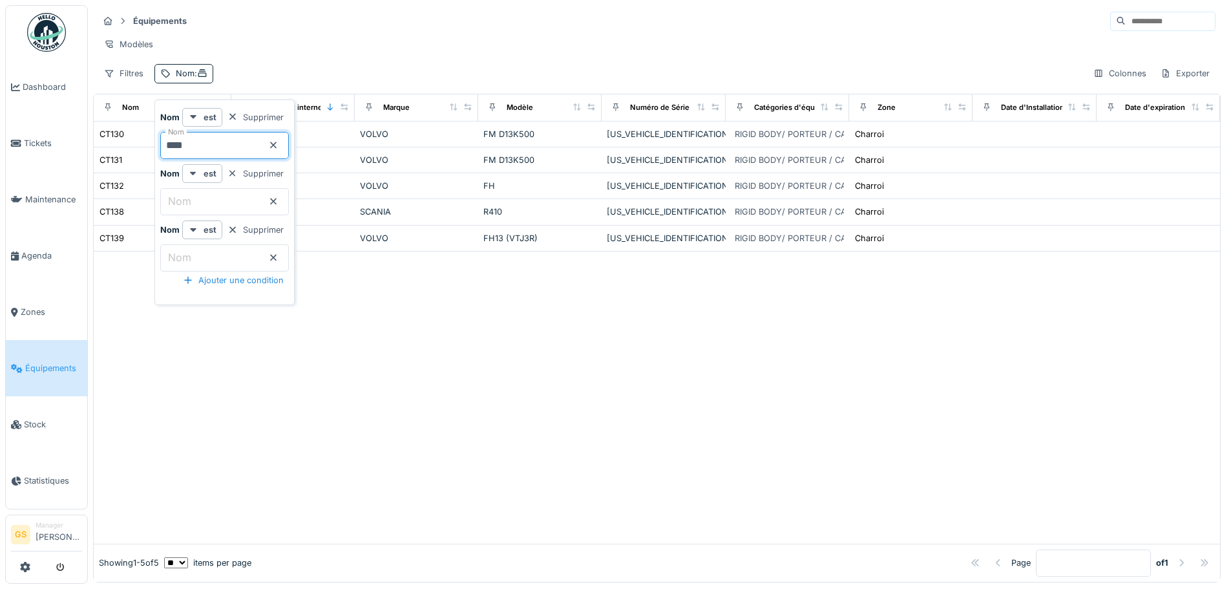
type input "*****"
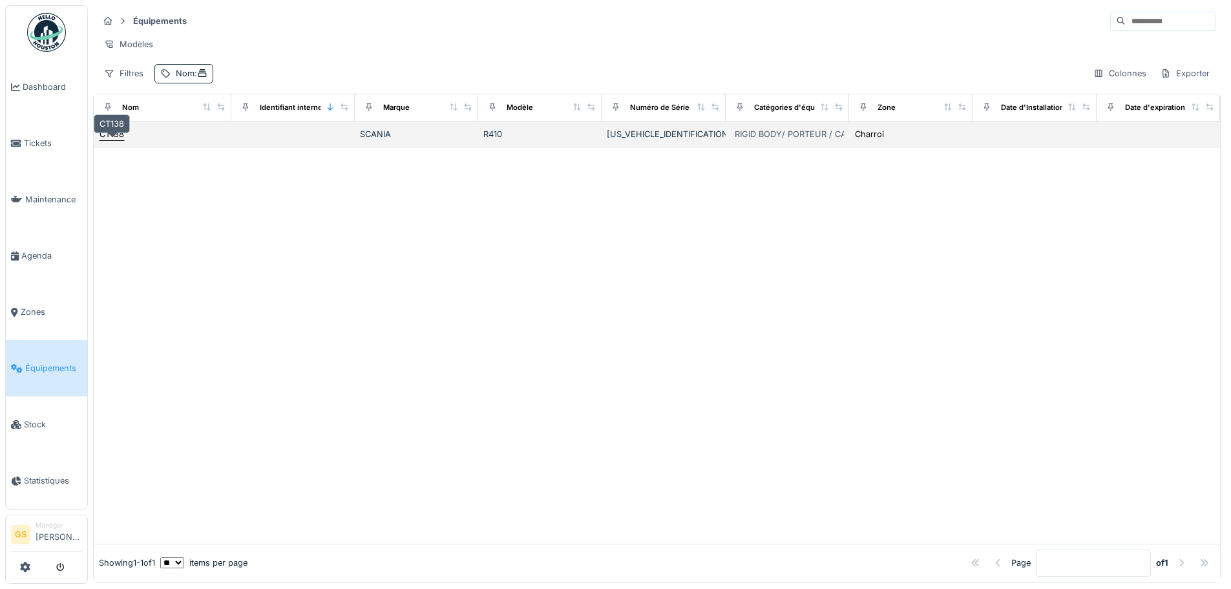
click at [120, 140] on div "CT138" at bounding box center [111, 134] width 25 height 12
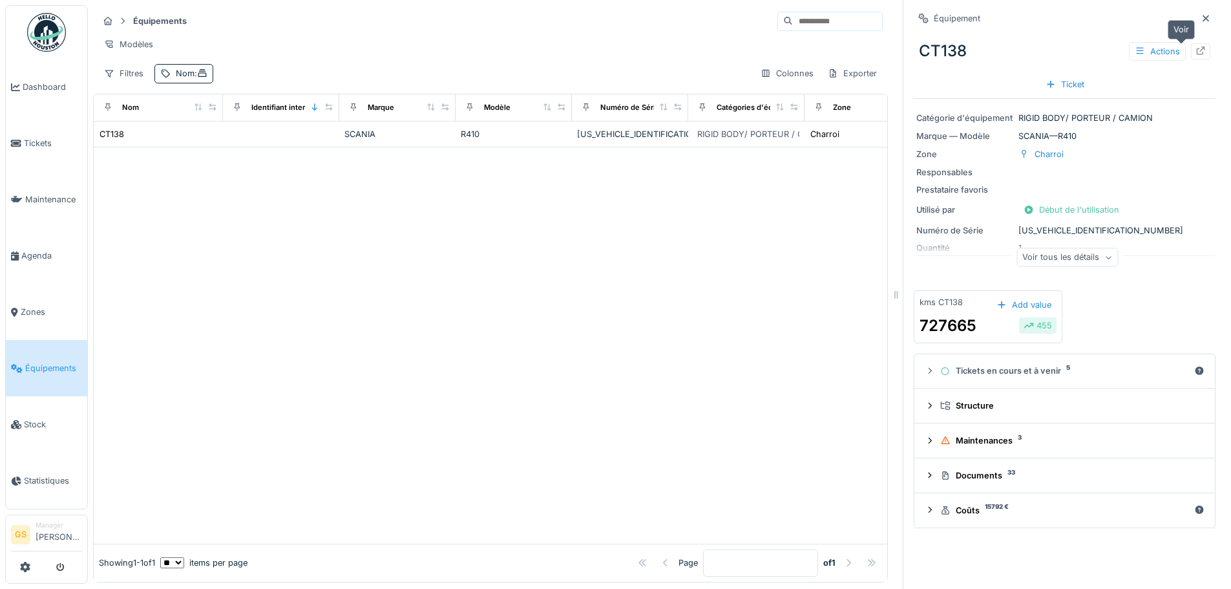
click at [1196, 50] on icon at bounding box center [1200, 51] width 8 height 8
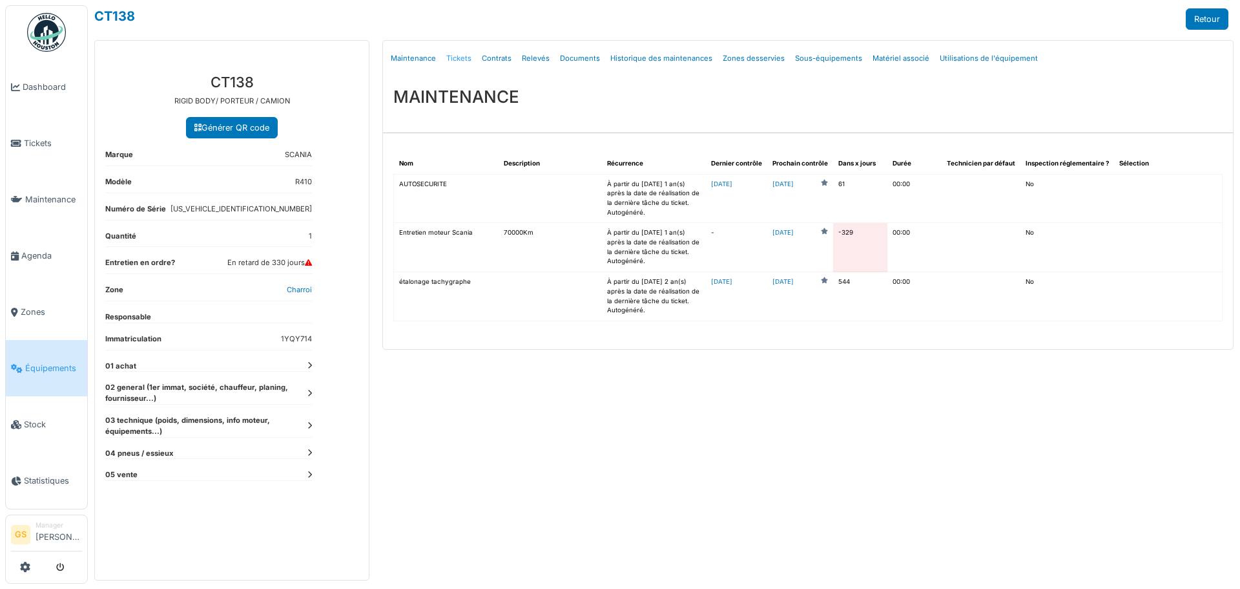
click at [463, 55] on link "Tickets" at bounding box center [459, 58] width 36 height 30
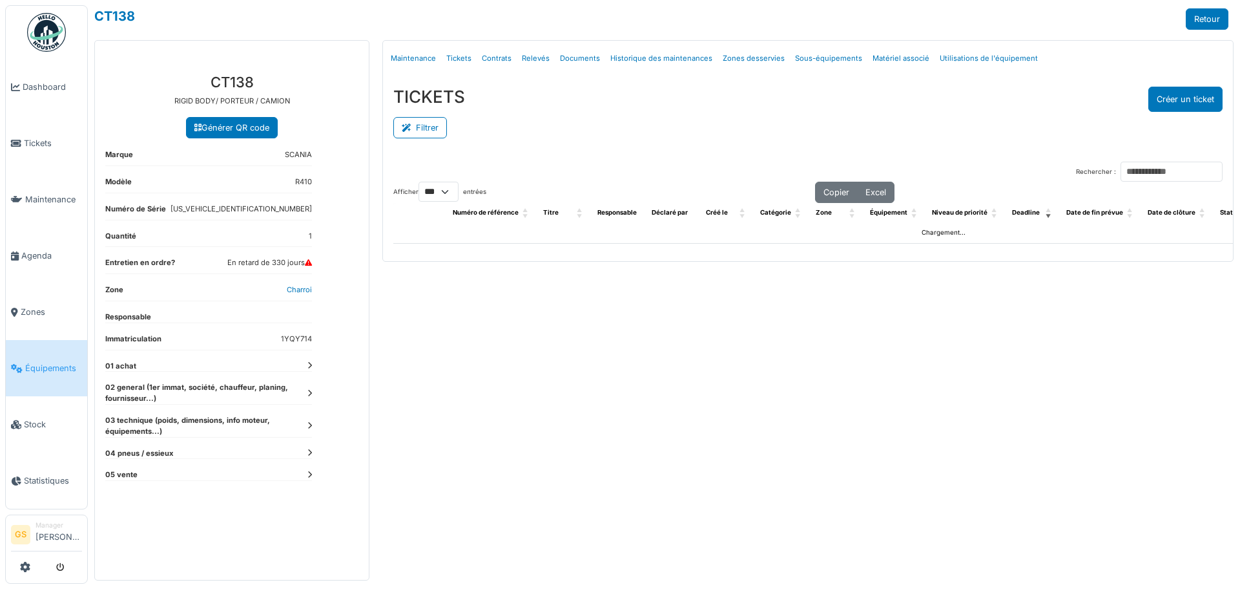
select select "***"
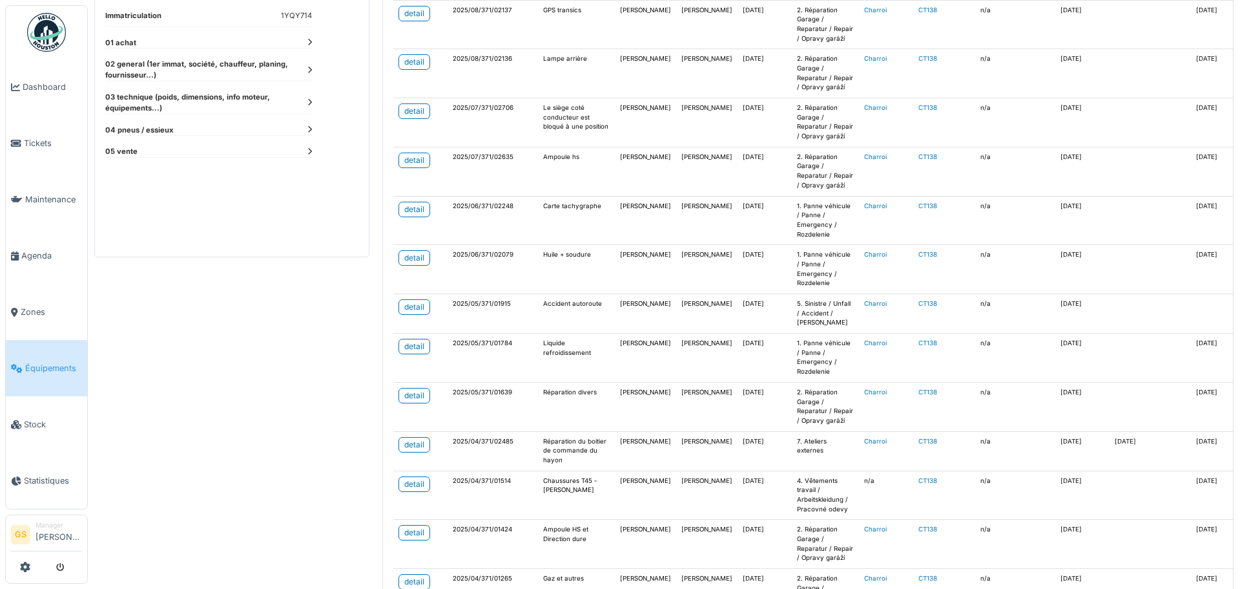
scroll to position [388, 0]
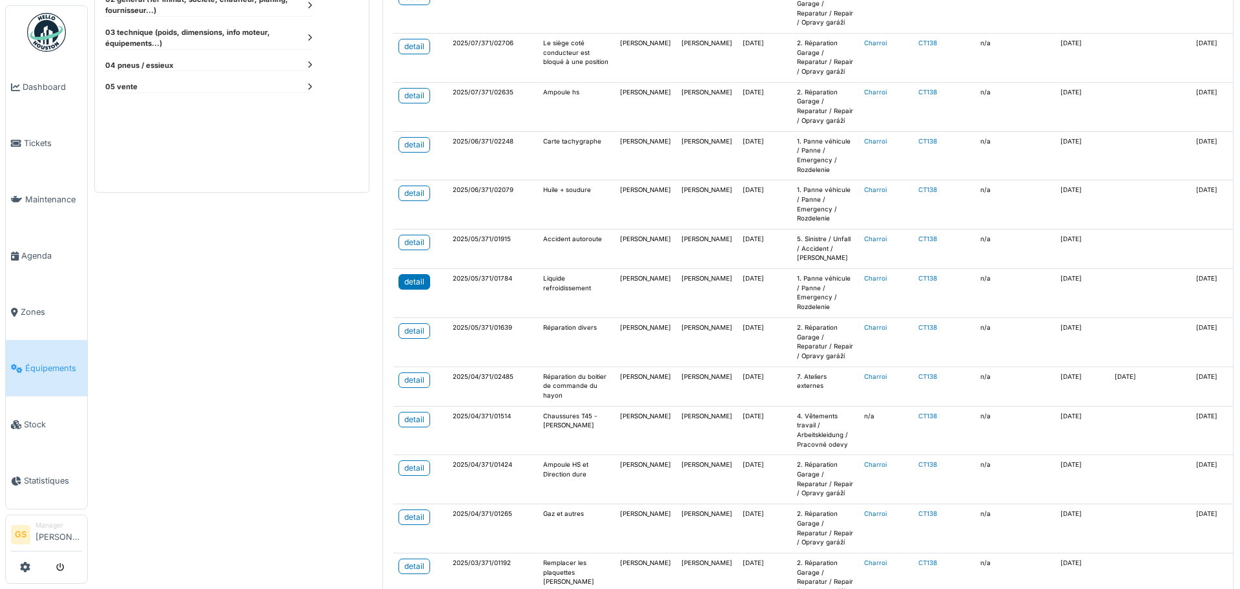
click at [421, 283] on div "detail" at bounding box center [414, 282] width 20 height 12
click at [411, 240] on div "detail" at bounding box center [414, 242] width 20 height 12
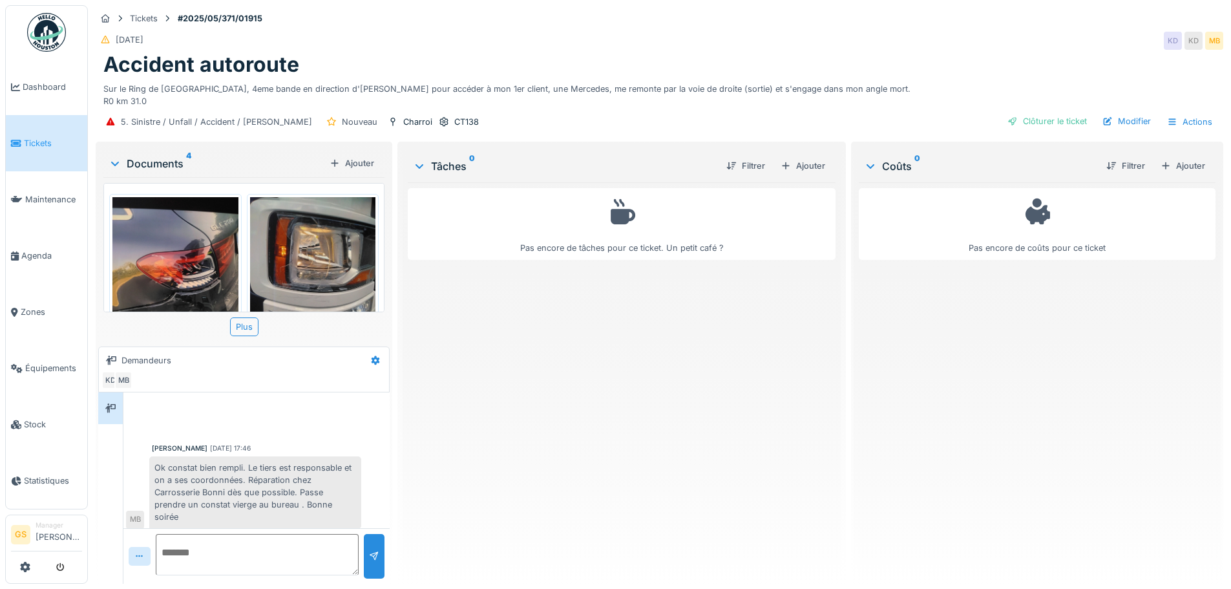
scroll to position [6, 0]
click at [304, 264] on img at bounding box center [313, 280] width 126 height 167
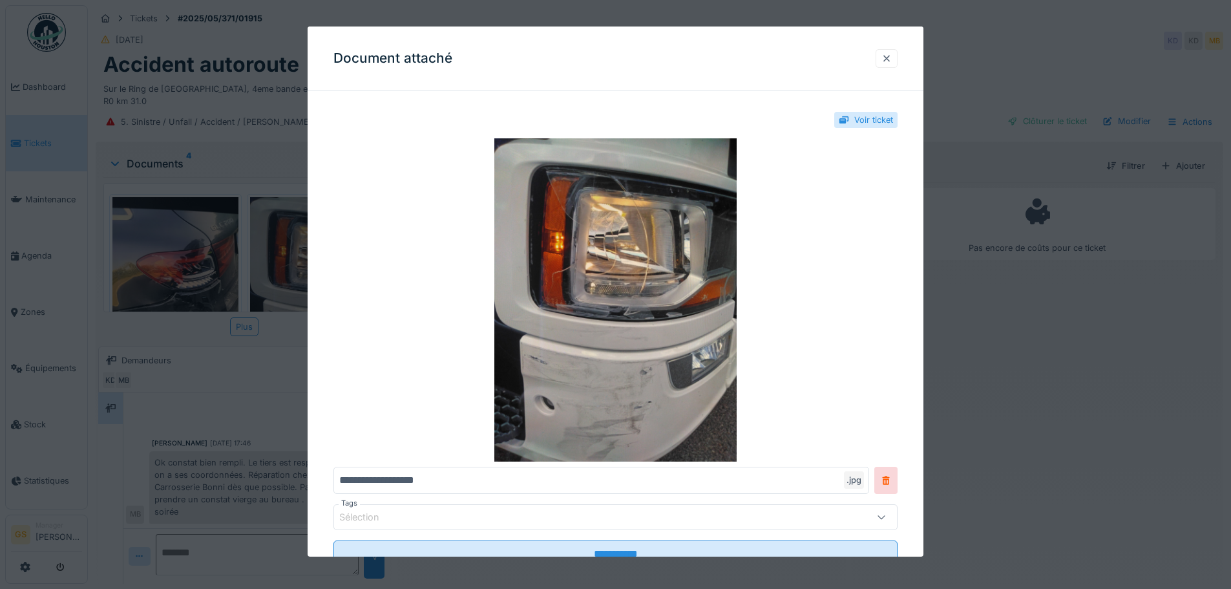
click at [890, 57] on div at bounding box center [886, 58] width 10 height 12
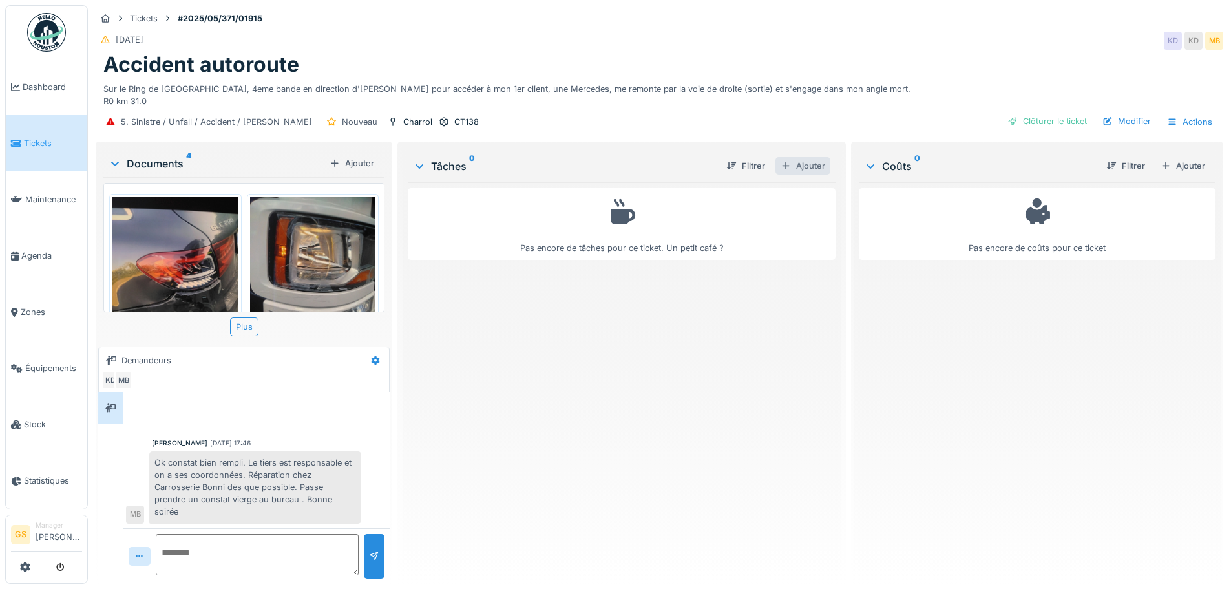
click at [802, 163] on div "Ajouter" at bounding box center [802, 165] width 55 height 17
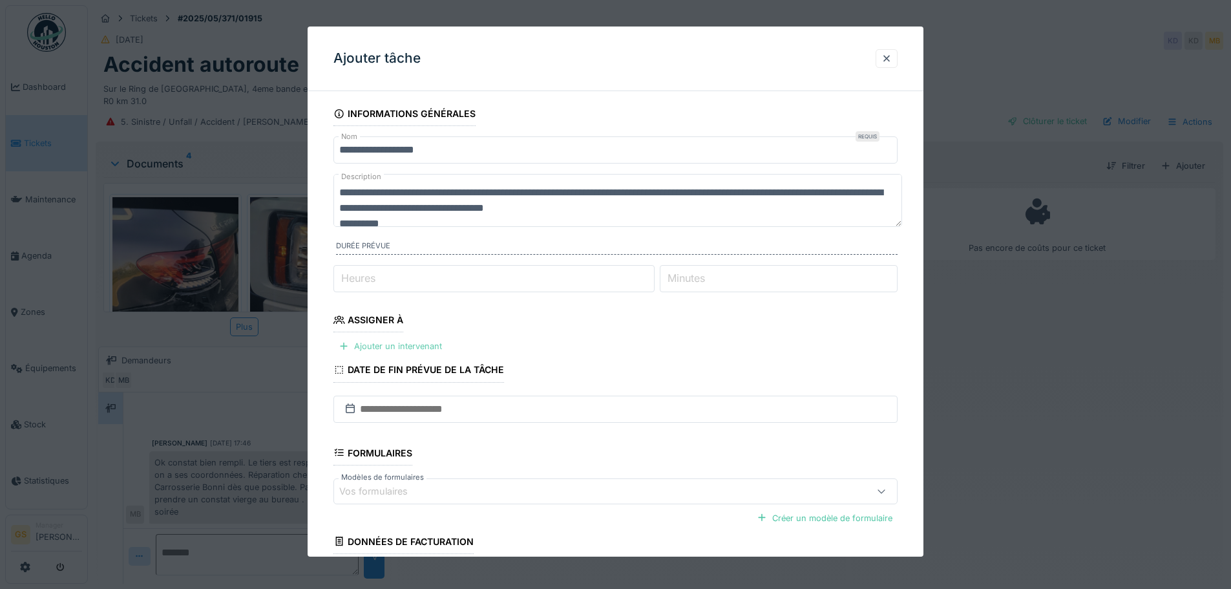
click at [389, 344] on div "Ajouter un intervenant" at bounding box center [390, 345] width 114 height 17
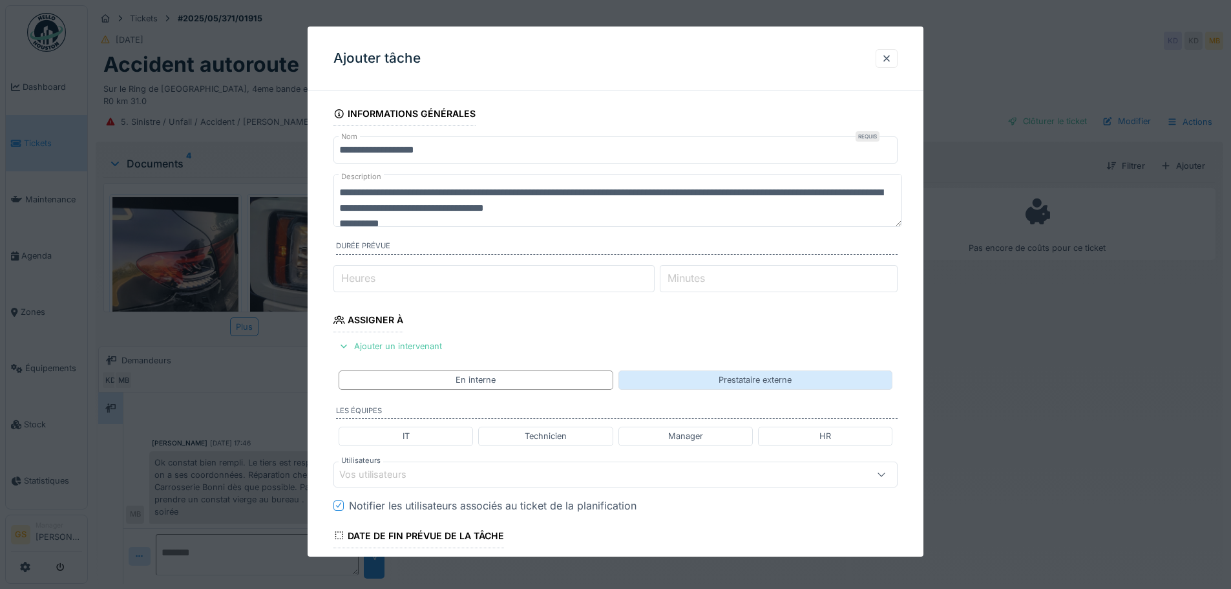
click at [712, 377] on div "Prestataire externe" at bounding box center [755, 379] width 274 height 19
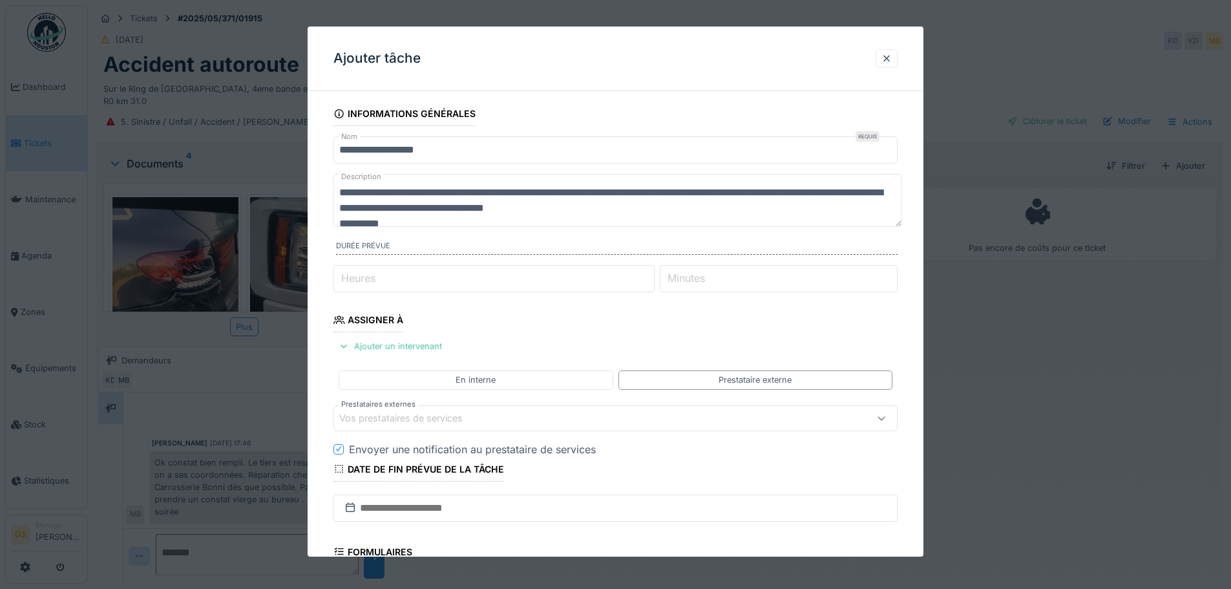
click at [434, 419] on div "Vos prestataires de services" at bounding box center [409, 418] width 141 height 14
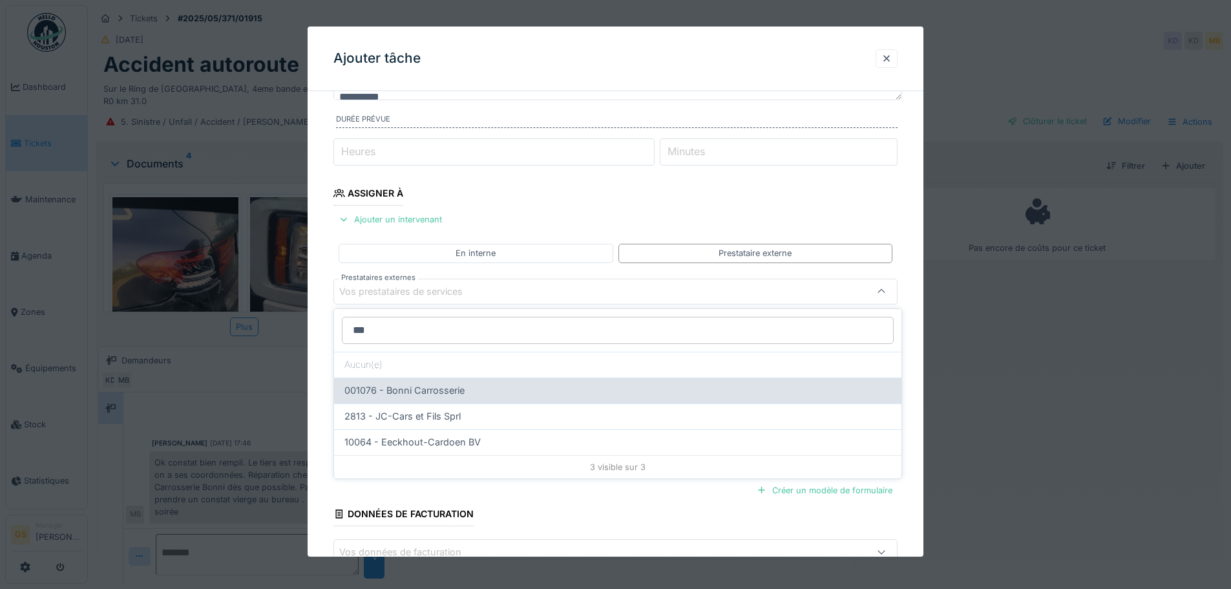
type input "***"
click at [437, 390] on span "001076 - Bonni Carrosserie" at bounding box center [404, 390] width 120 height 14
type input "*****"
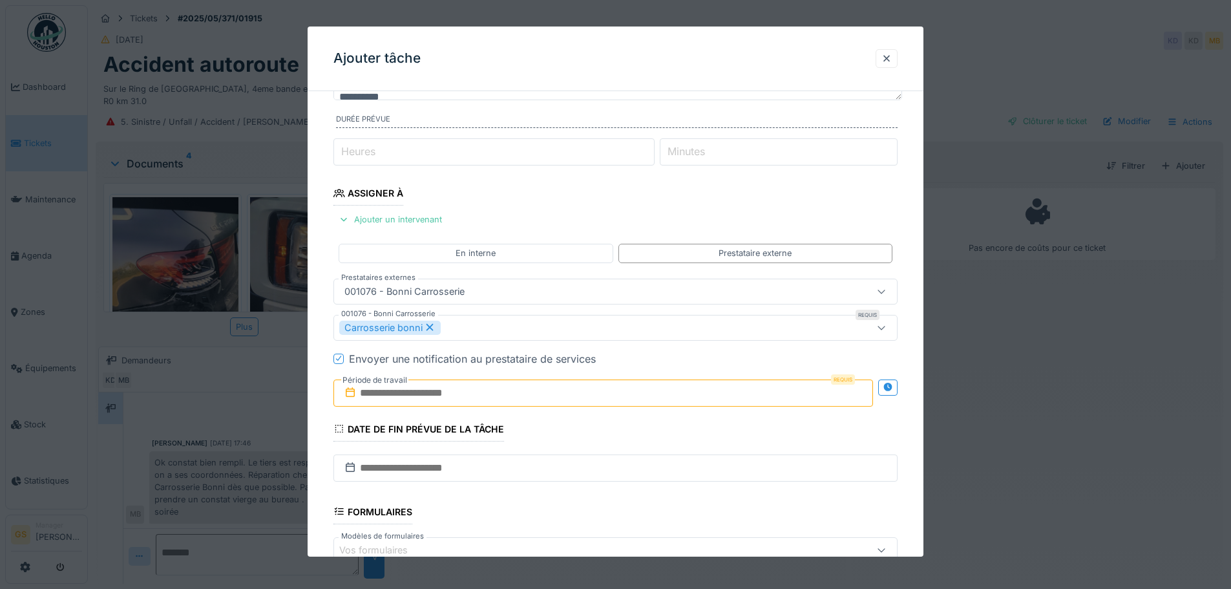
click at [348, 395] on icon at bounding box center [350, 392] width 13 height 10
click at [391, 391] on input "text" at bounding box center [602, 392] width 539 height 27
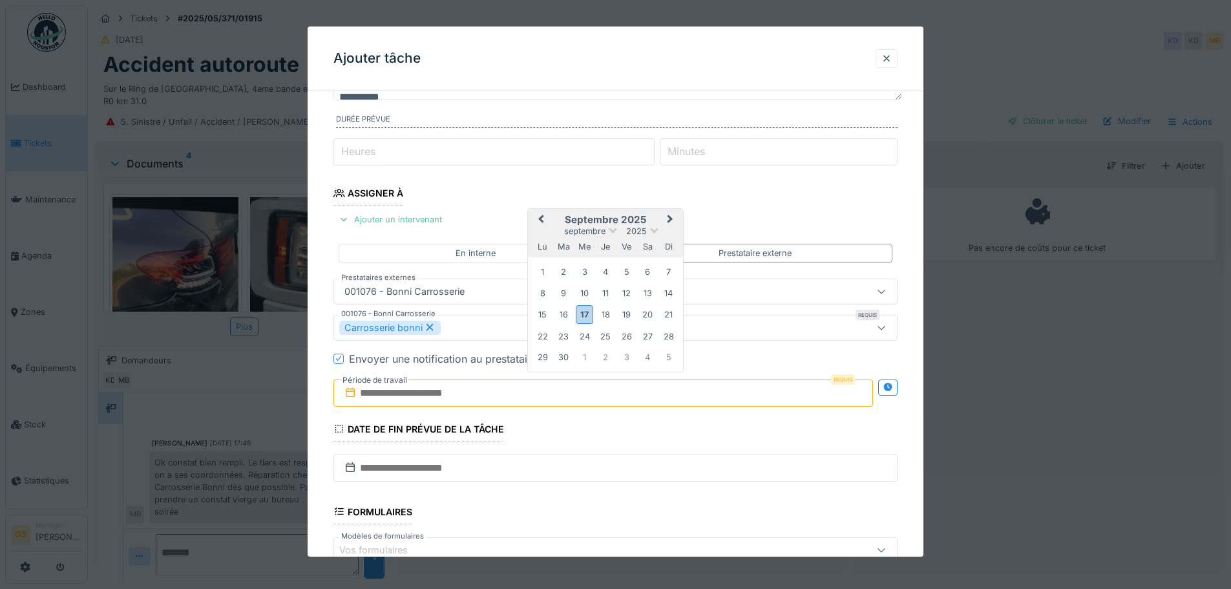
click at [541, 220] on span "Previous Month" at bounding box center [541, 220] width 0 height 16
click at [541, 220] on span "Previous Month" at bounding box center [541, 221] width 0 height 16
click at [540, 193] on button "Previous Month" at bounding box center [539, 201] width 21 height 21
click at [541, 217] on span "Previous Month" at bounding box center [541, 221] width 0 height 16
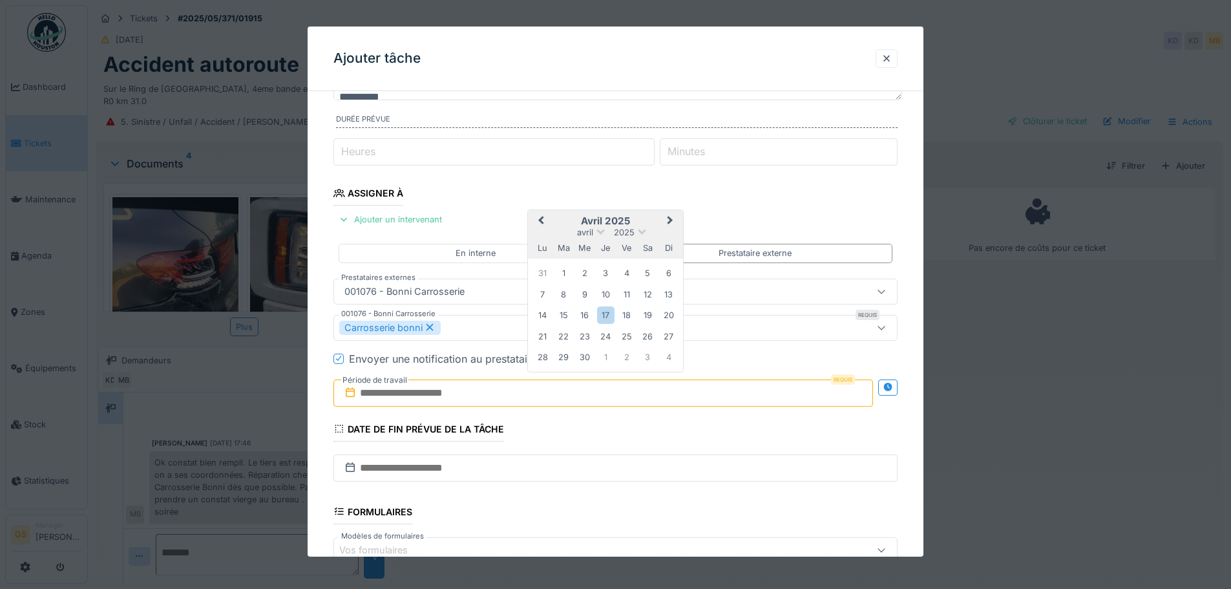
click at [541, 217] on span "Previous Month" at bounding box center [541, 221] width 0 height 16
click at [541, 200] on span "Previous Month" at bounding box center [541, 201] width 0 height 16
click at [670, 222] on span "Next Month" at bounding box center [670, 221] width 0 height 16
click at [670, 199] on span "Next Month" at bounding box center [670, 201] width 0 height 16
click at [670, 218] on span "Next Month" at bounding box center [670, 221] width 0 height 16
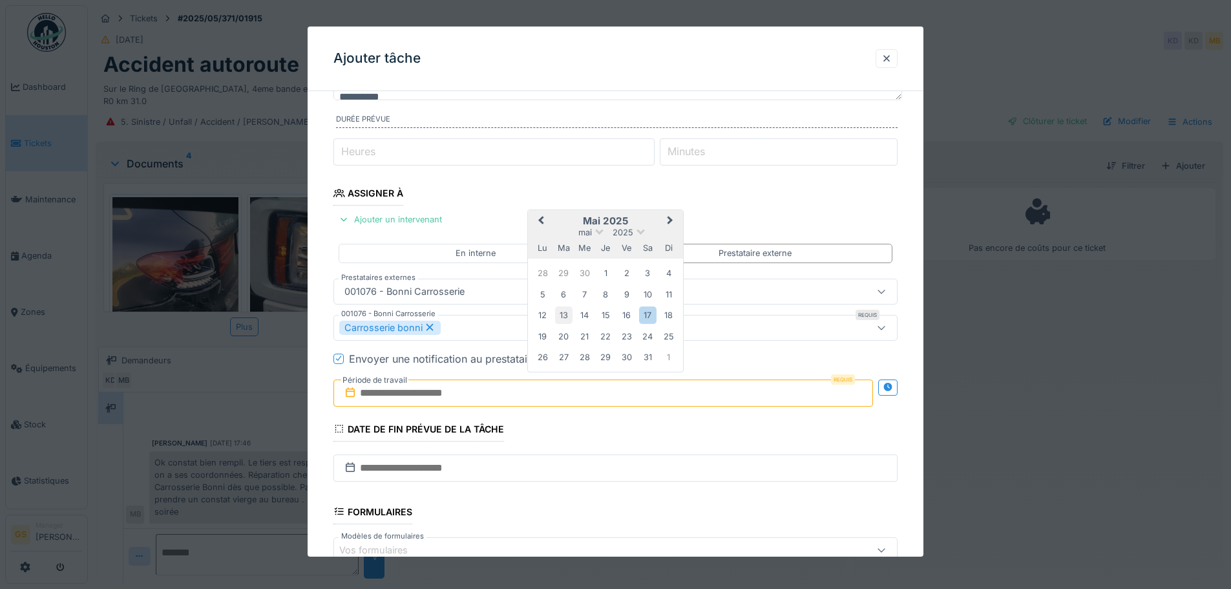
click at [561, 315] on div "13" at bounding box center [563, 314] width 17 height 17
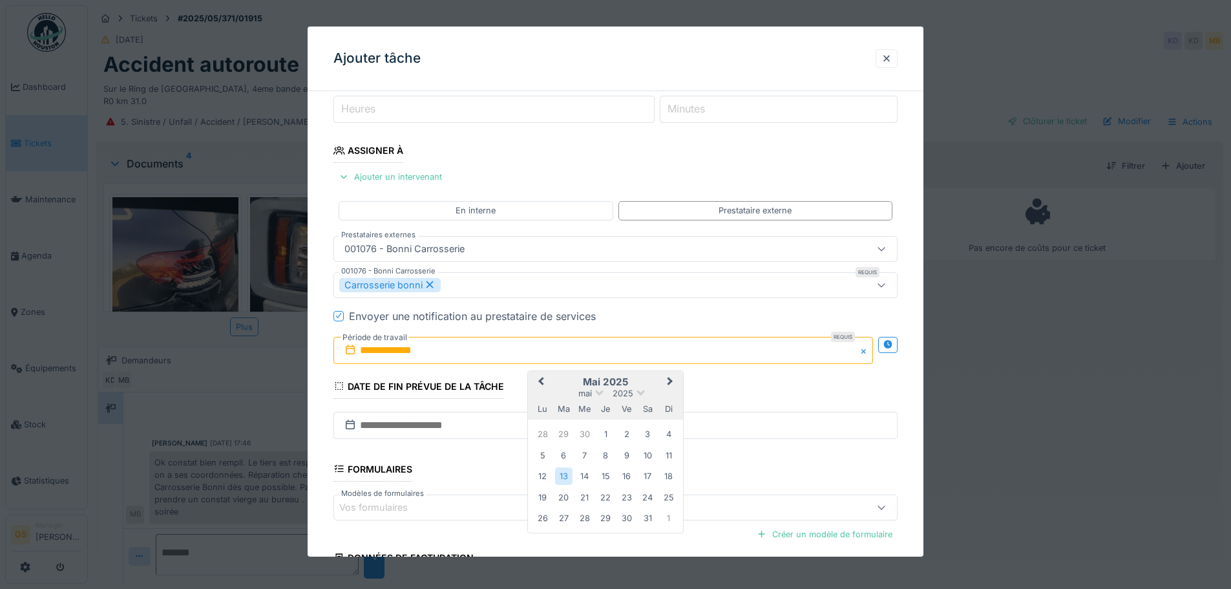
scroll to position [191, 0]
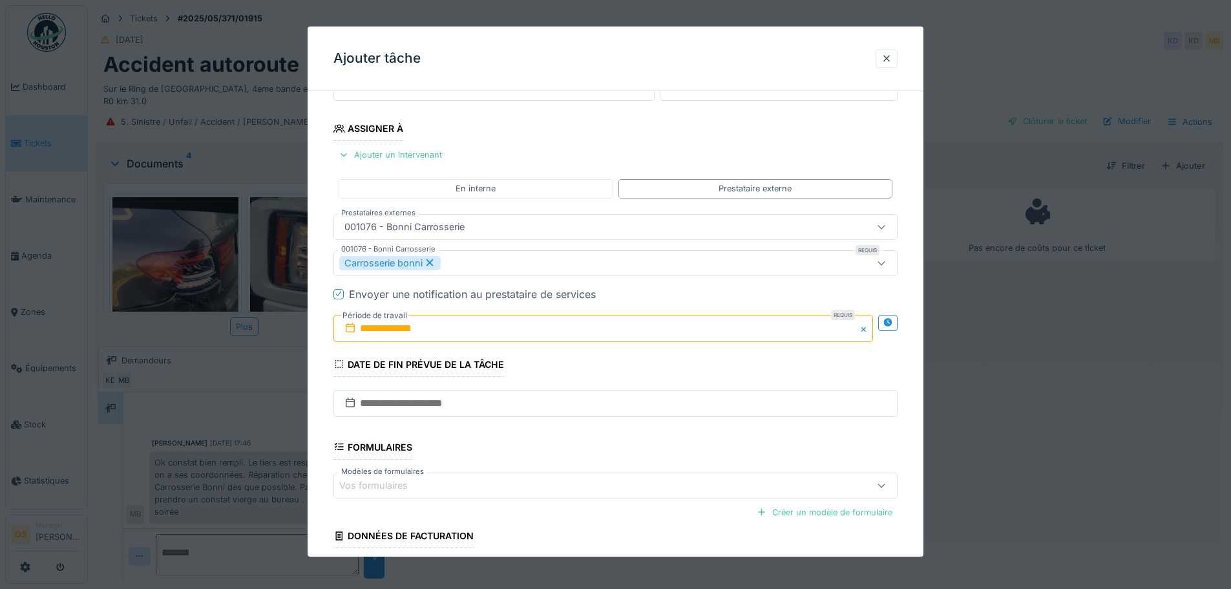
click at [336, 293] on icon at bounding box center [339, 293] width 8 height 6
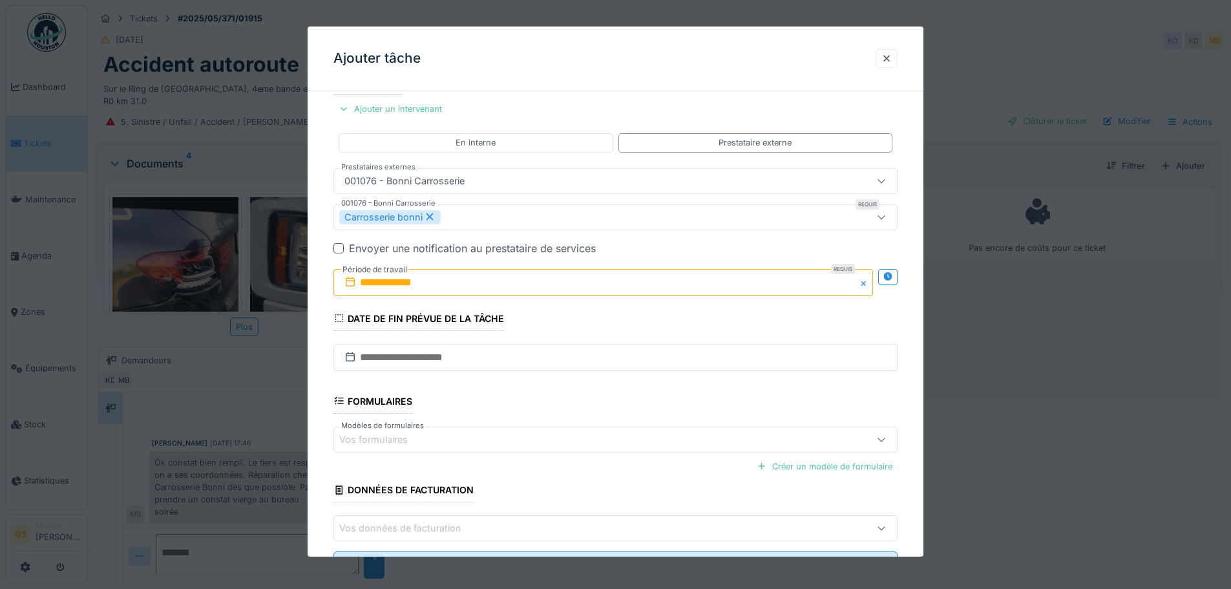
scroll to position [295, 0]
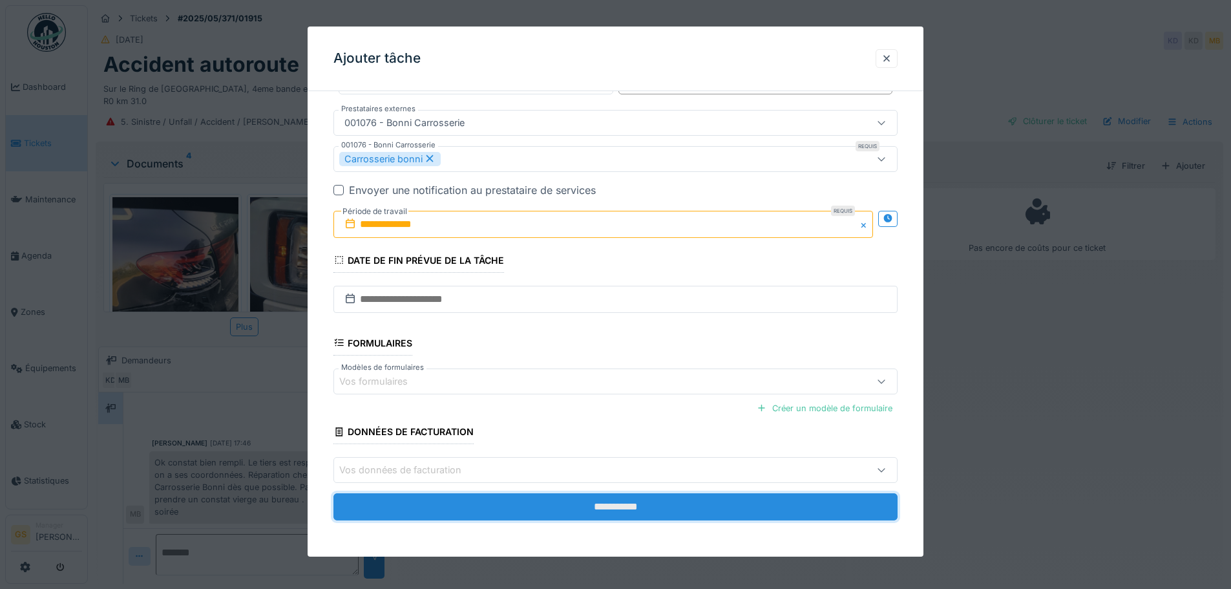
click at [574, 509] on input "**********" at bounding box center [615, 506] width 564 height 27
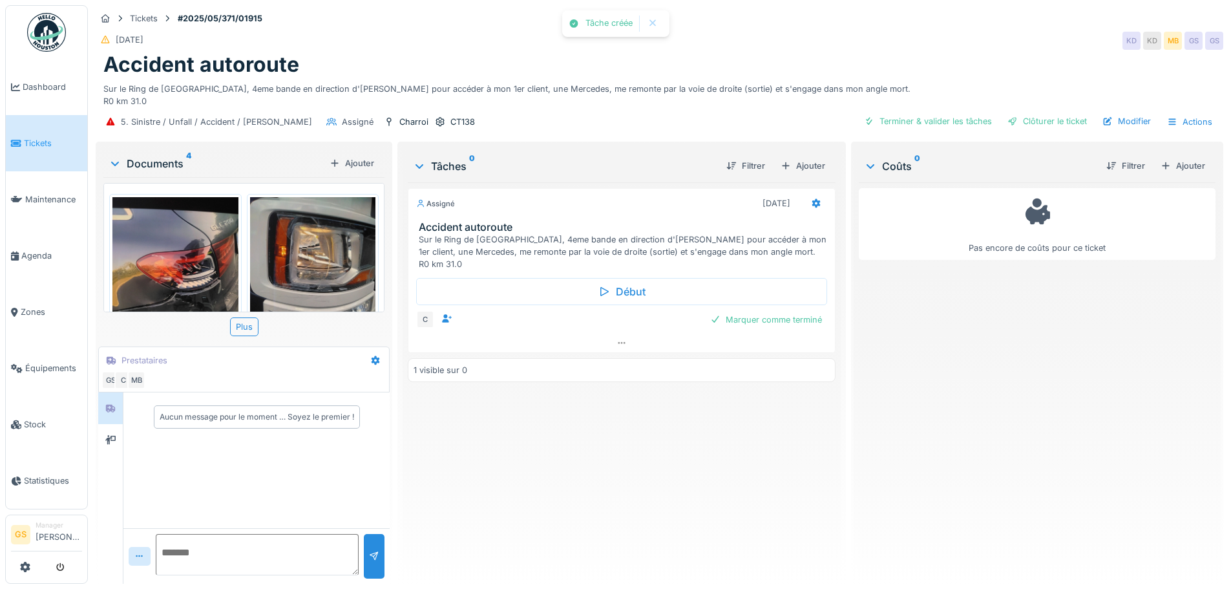
scroll to position [0, 0]
click at [1169, 165] on div "Ajouter" at bounding box center [1182, 165] width 55 height 17
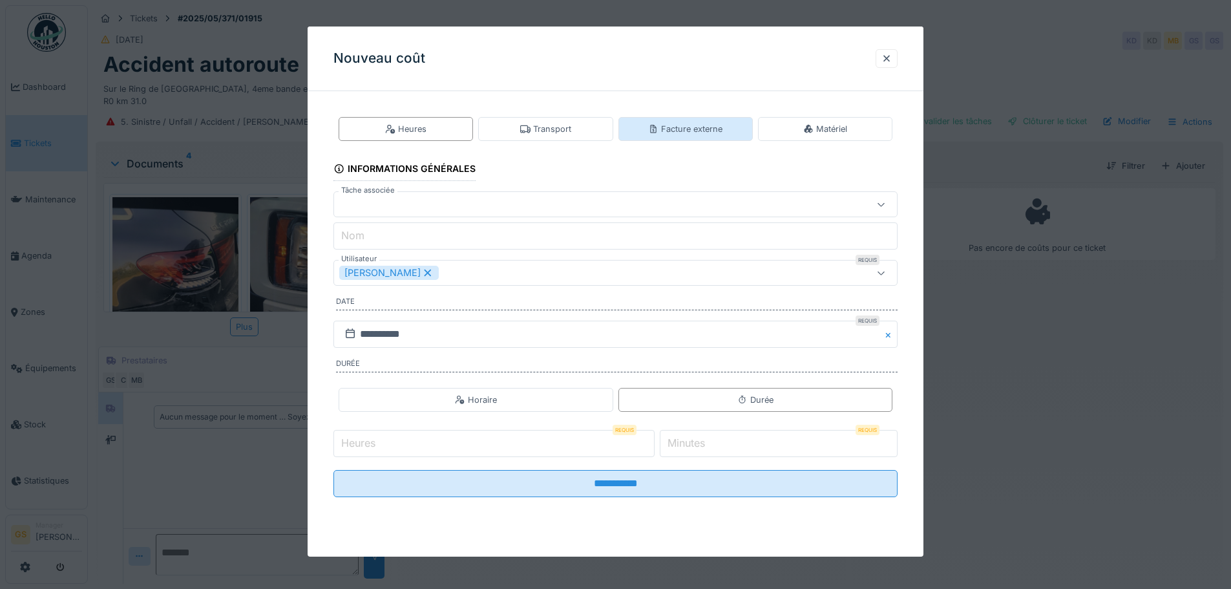
click at [671, 127] on div "Facture externe" at bounding box center [685, 129] width 74 height 12
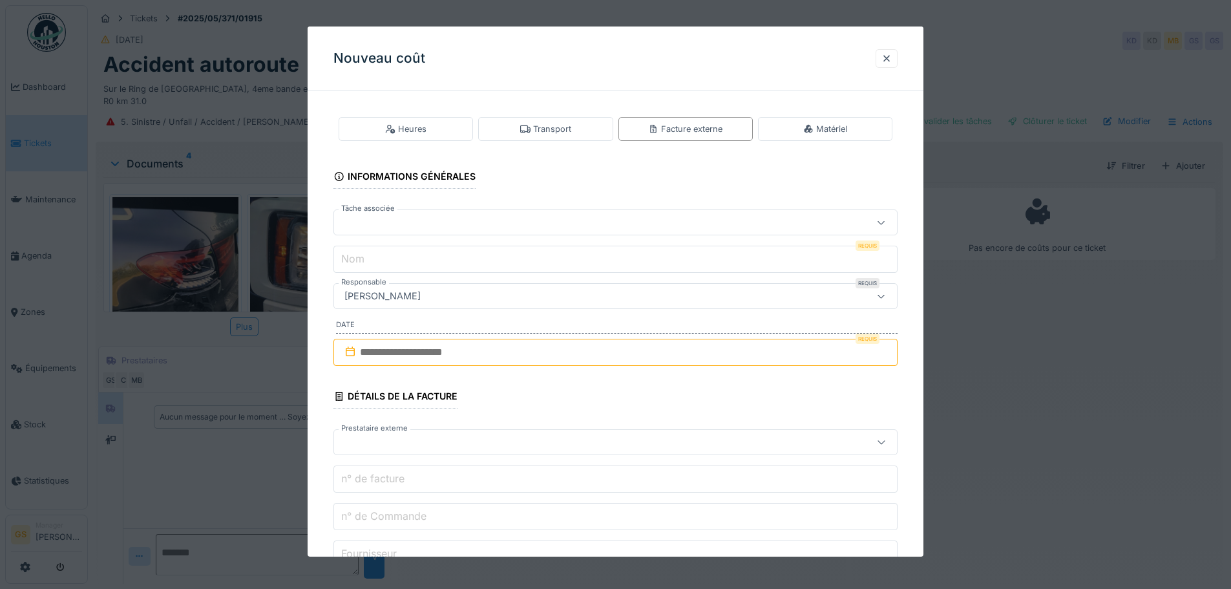
click at [364, 224] on div at bounding box center [582, 222] width 486 height 14
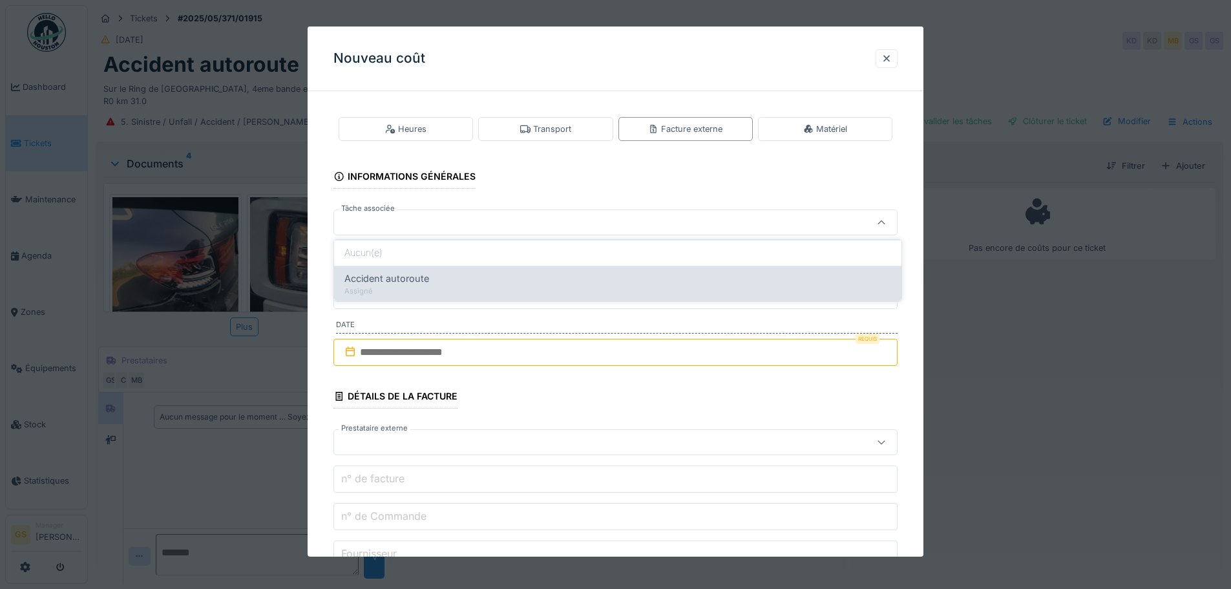
click at [407, 284] on span "Accident autoroute" at bounding box center [386, 278] width 85 height 14
type input "******"
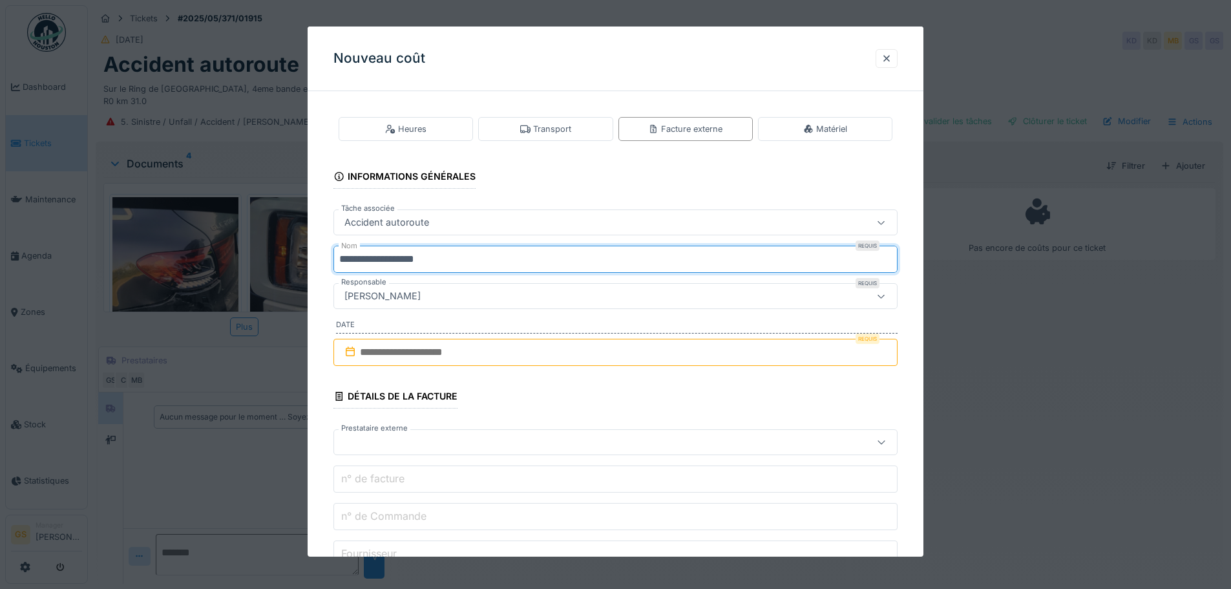
click at [444, 257] on input "**********" at bounding box center [615, 258] width 564 height 27
type input "*"
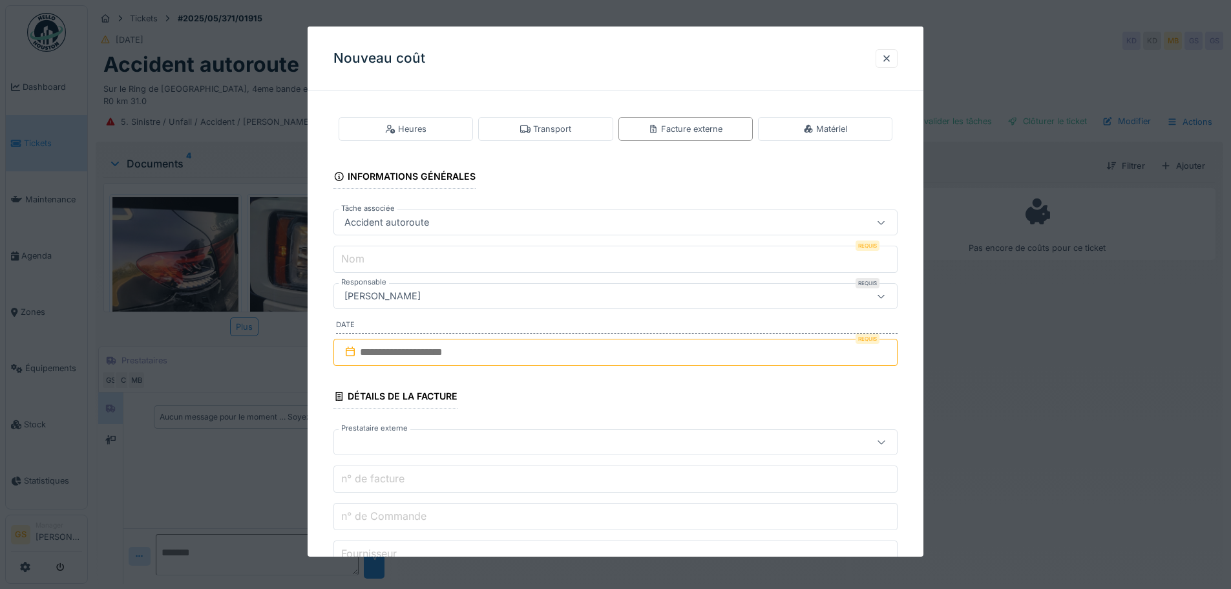
click at [432, 215] on div "Accident autoroute" at bounding box center [386, 222] width 95 height 14
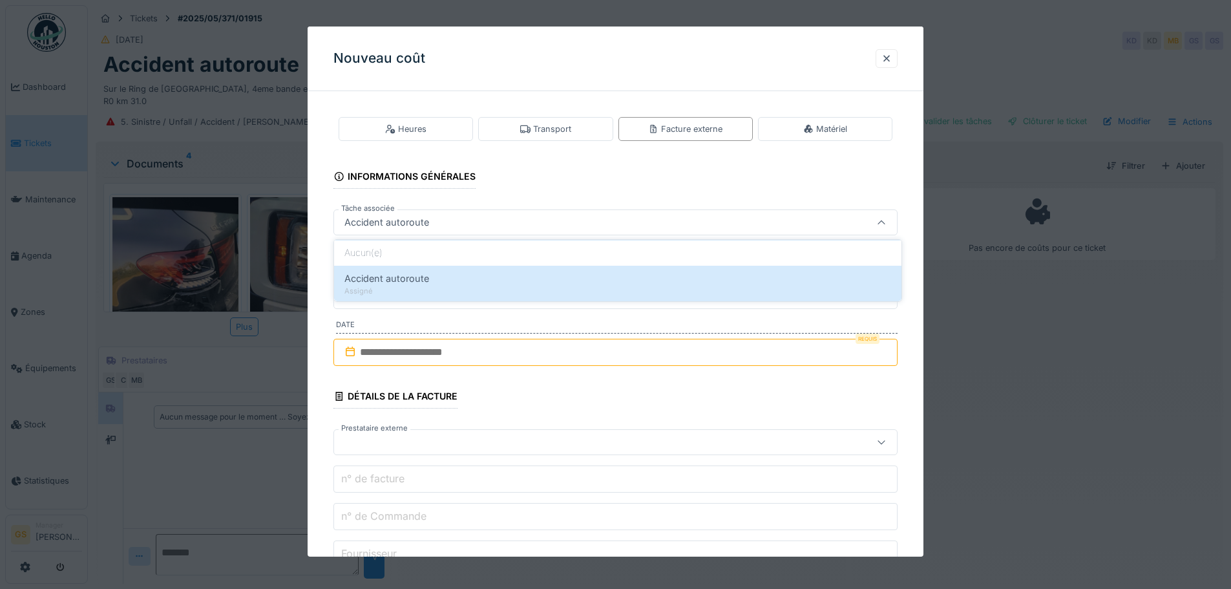
click at [434, 220] on div "Accident autoroute" at bounding box center [582, 222] width 486 height 14
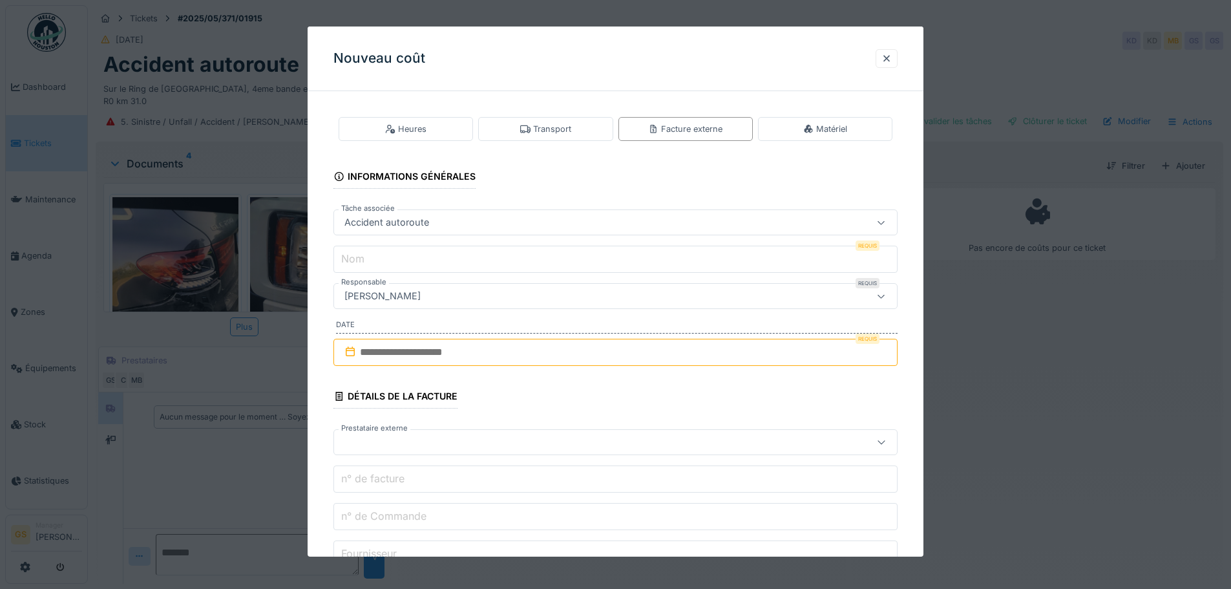
click at [358, 257] on label "Nom" at bounding box center [353, 259] width 28 height 16
click at [358, 257] on input "Nom" at bounding box center [615, 258] width 564 height 27
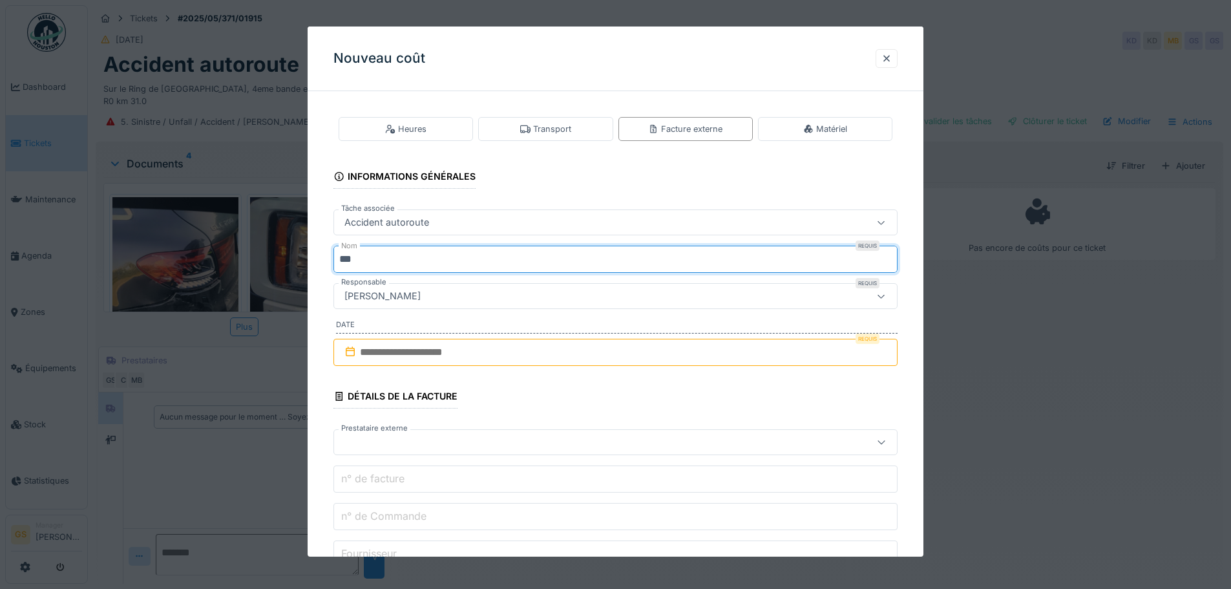
type input "**********"
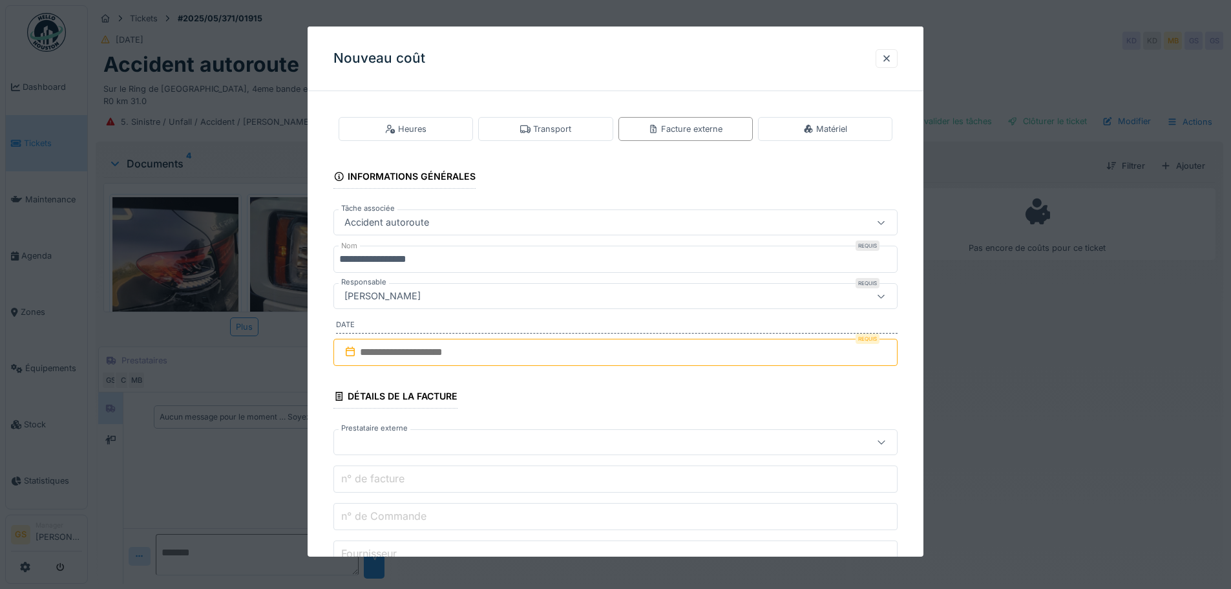
click at [351, 350] on icon at bounding box center [350, 351] width 9 height 10
click at [391, 353] on input "text" at bounding box center [615, 352] width 564 height 27
click at [578, 476] on div "16" at bounding box center [575, 478] width 17 height 17
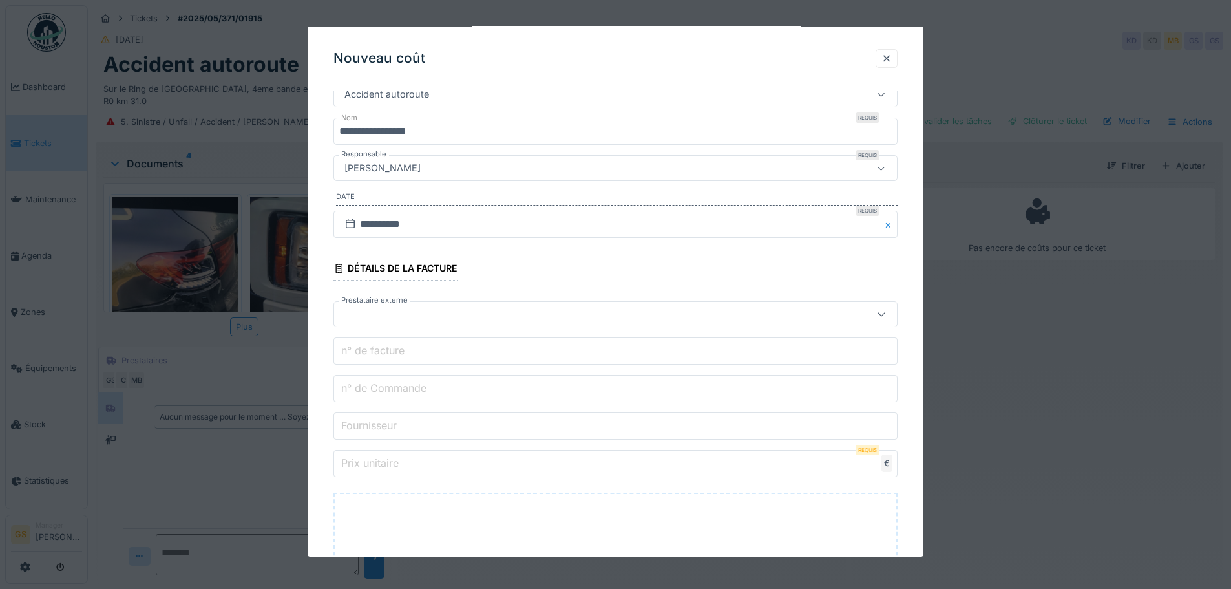
scroll to position [129, 0]
click at [366, 315] on div at bounding box center [582, 313] width 486 height 14
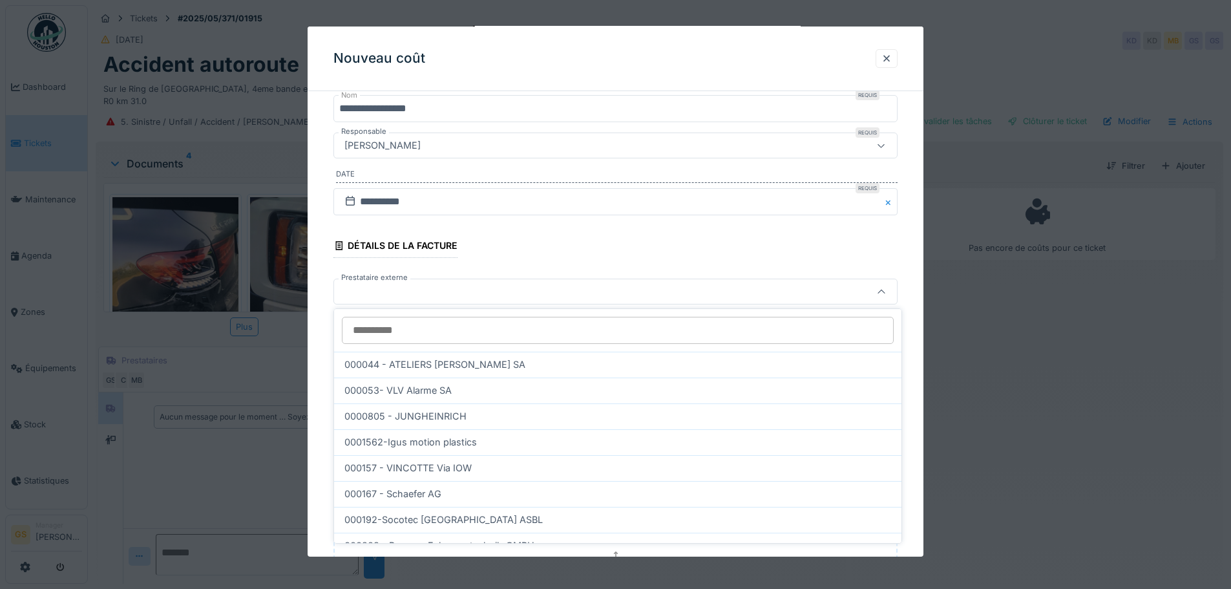
type input "*"
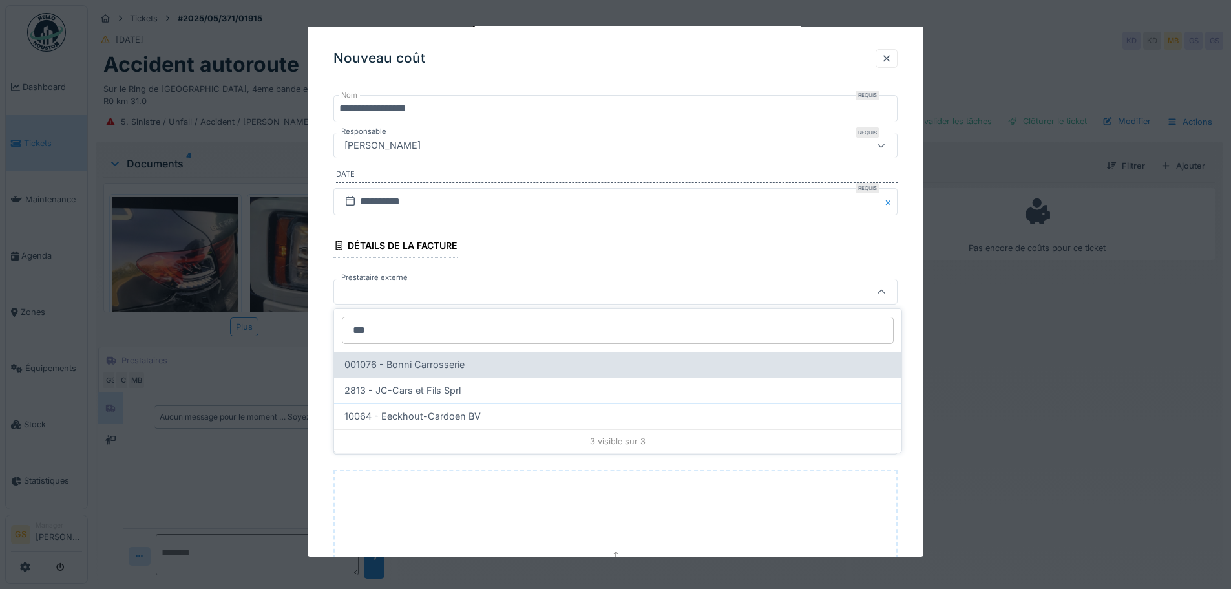
type input "***"
click at [402, 362] on span "001076 - Bonni Carrosserie" at bounding box center [404, 364] width 120 height 14
type input "*****"
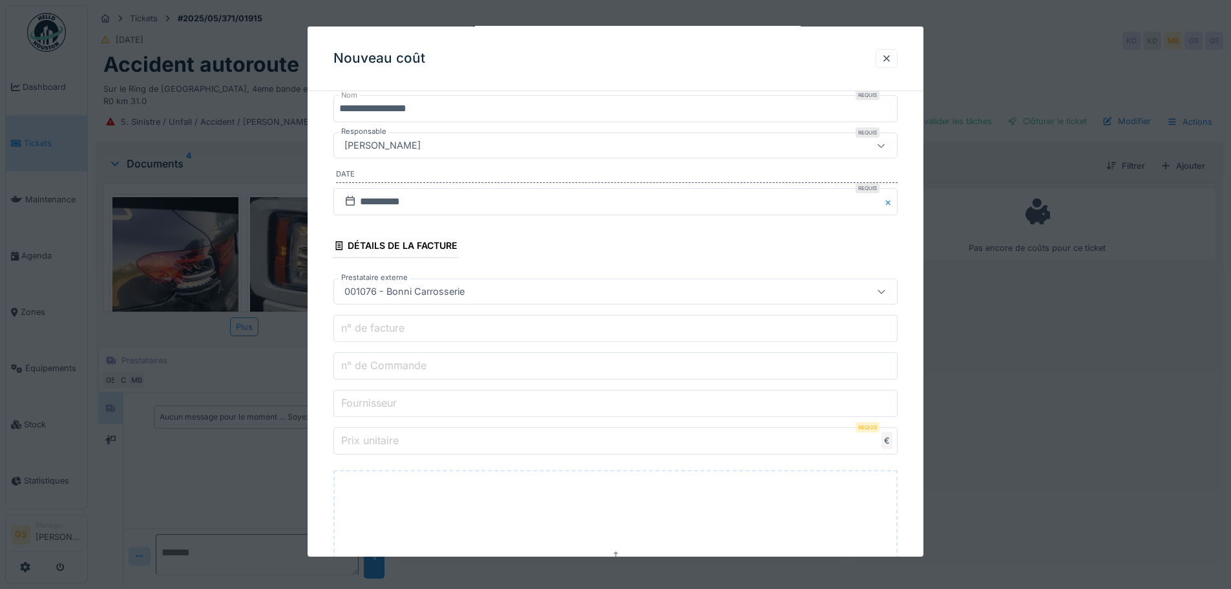
click at [375, 366] on label "n° de Commande" at bounding box center [384, 365] width 90 height 16
click at [375, 366] on input "n° de Commande" at bounding box center [615, 365] width 564 height 27
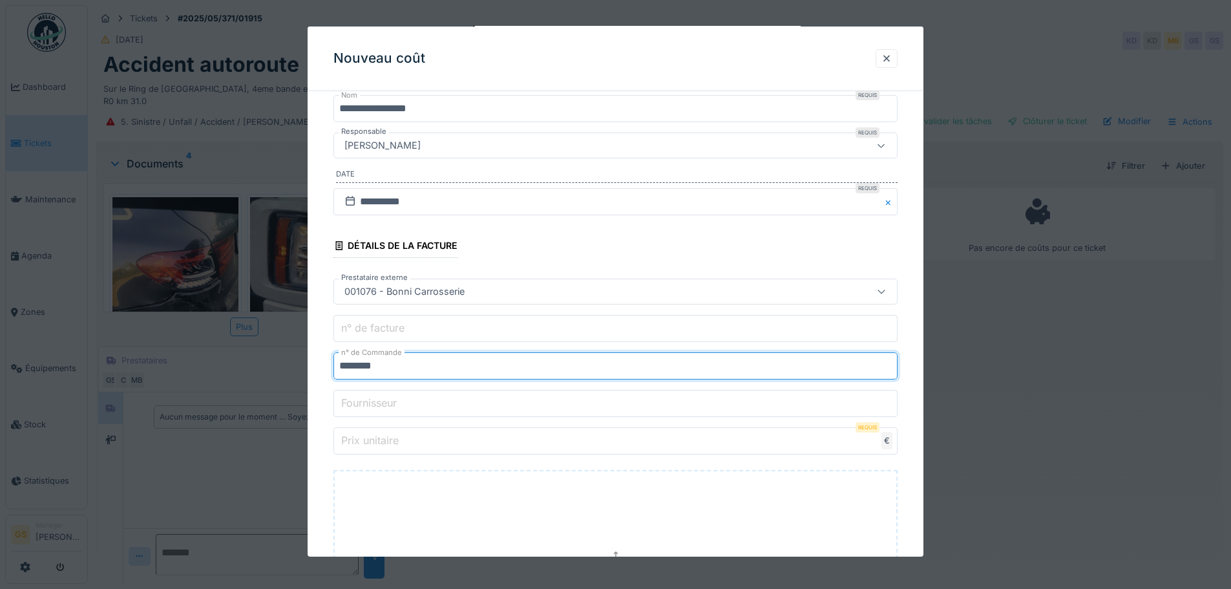
type input "********"
click at [373, 442] on label "Prix unitaire" at bounding box center [370, 440] width 63 height 16
click at [373, 442] on input "Prix unitaire" at bounding box center [615, 440] width 564 height 27
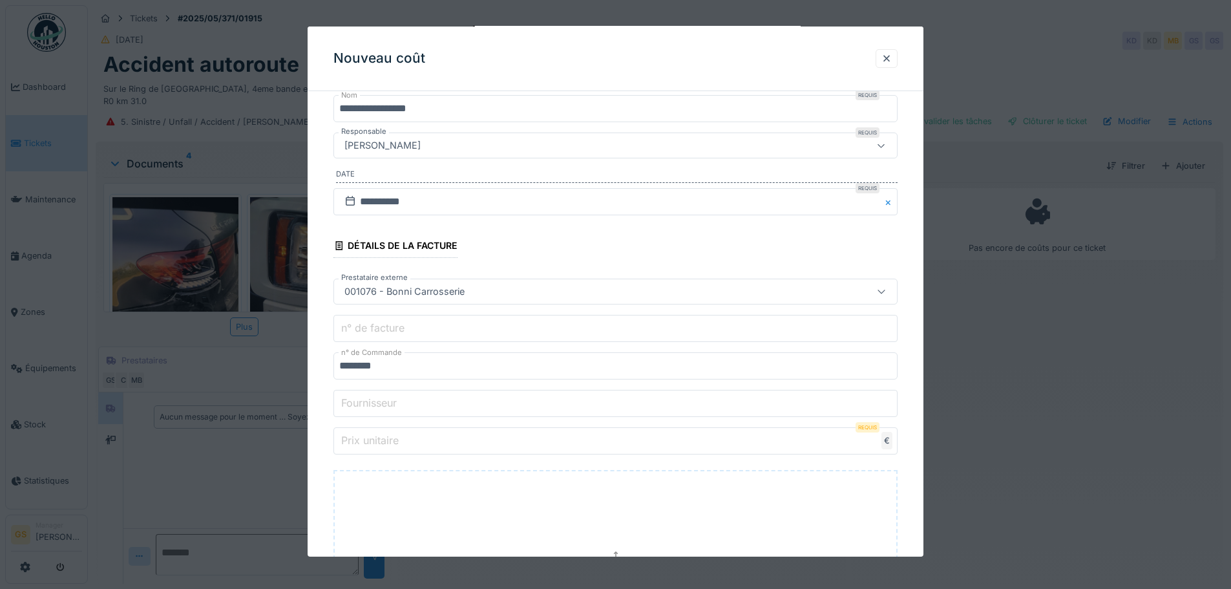
click at [367, 439] on label "Prix unitaire" at bounding box center [370, 440] width 63 height 16
click at [367, 439] on input "Prix unitaire" at bounding box center [615, 440] width 564 height 27
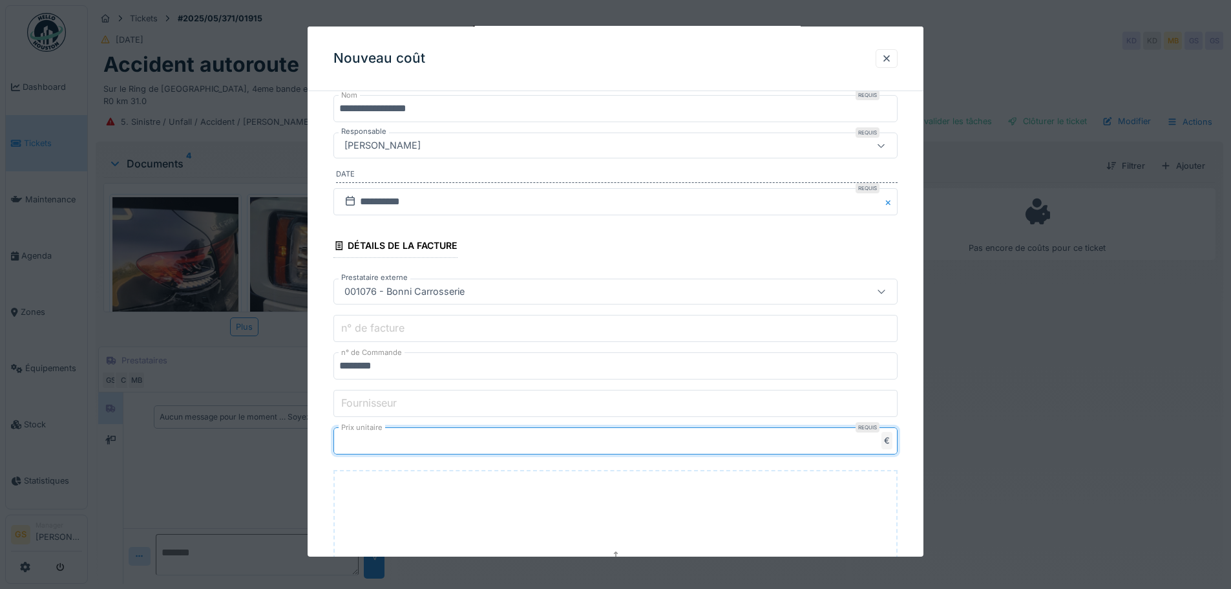
type input "*******"
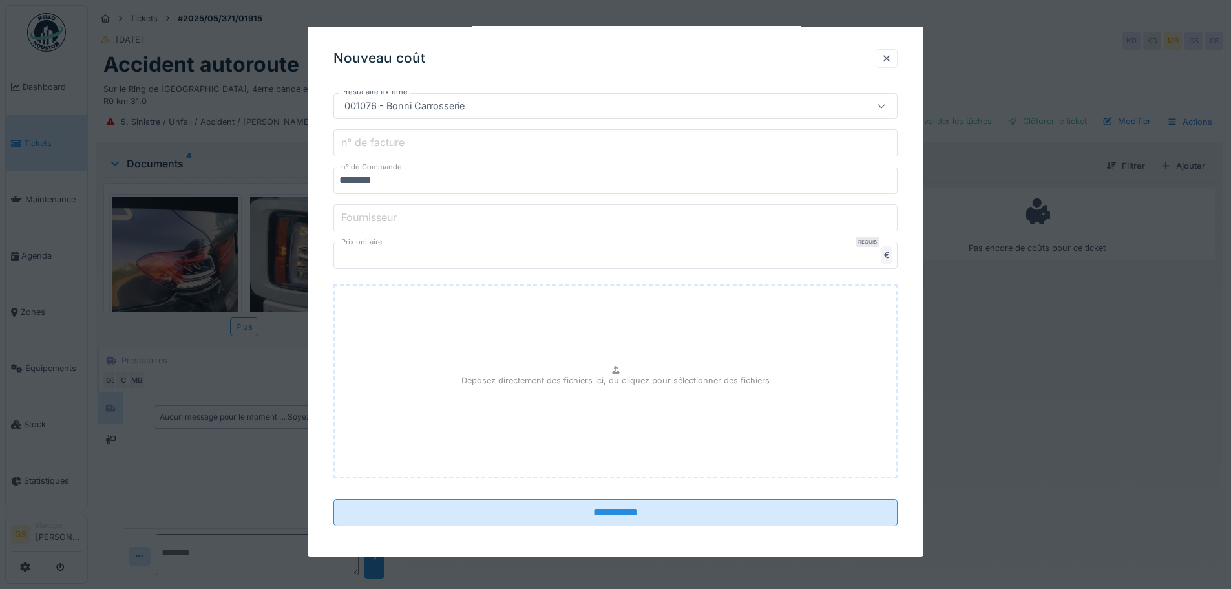
scroll to position [342, 0]
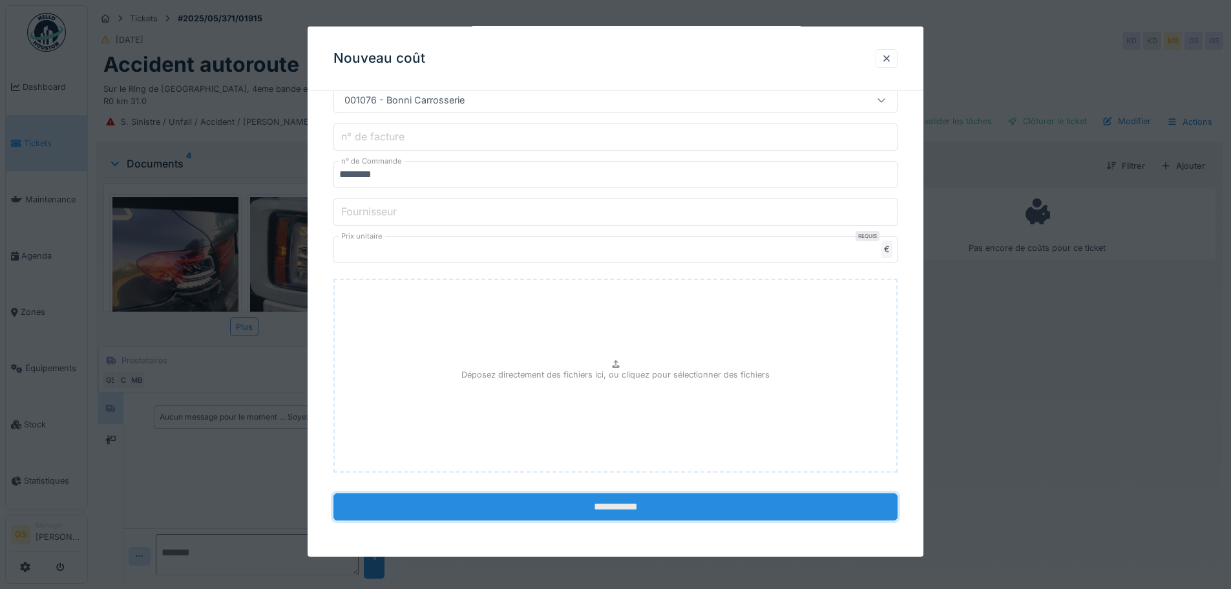
click at [595, 510] on input "**********" at bounding box center [615, 506] width 564 height 27
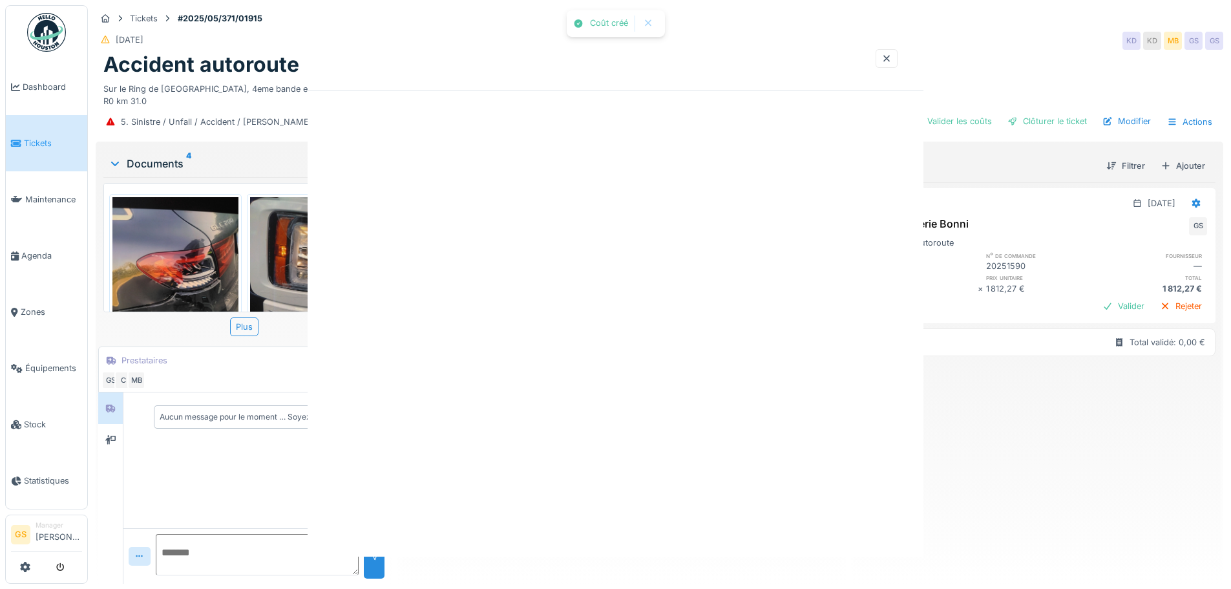
scroll to position [0, 0]
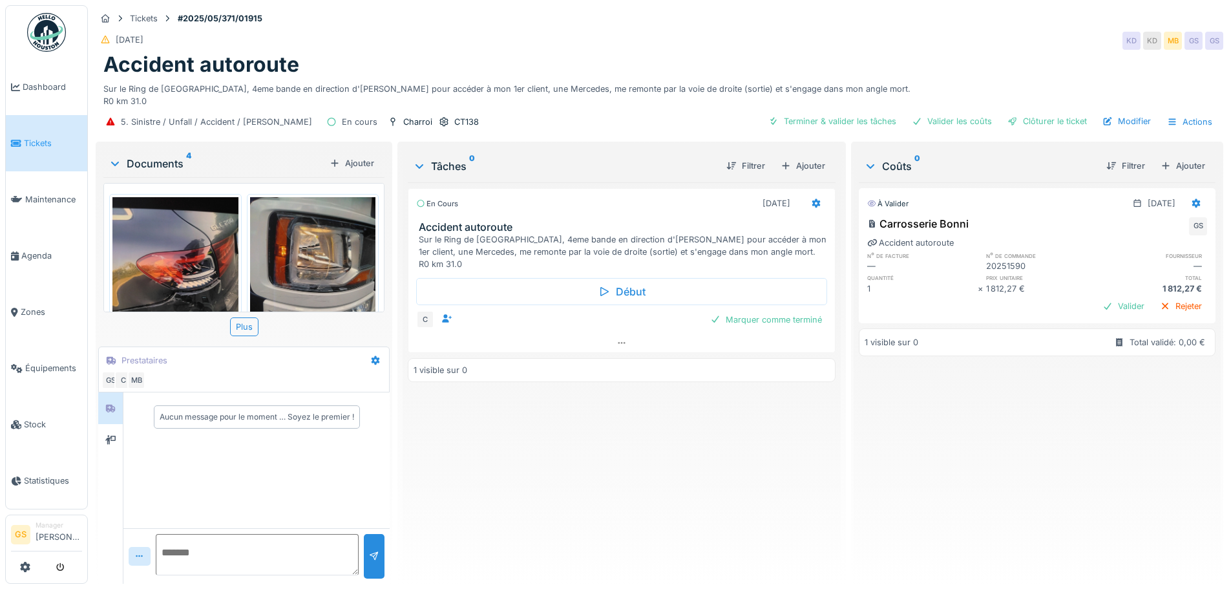
click at [41, 138] on span "Tickets" at bounding box center [53, 143] width 58 height 12
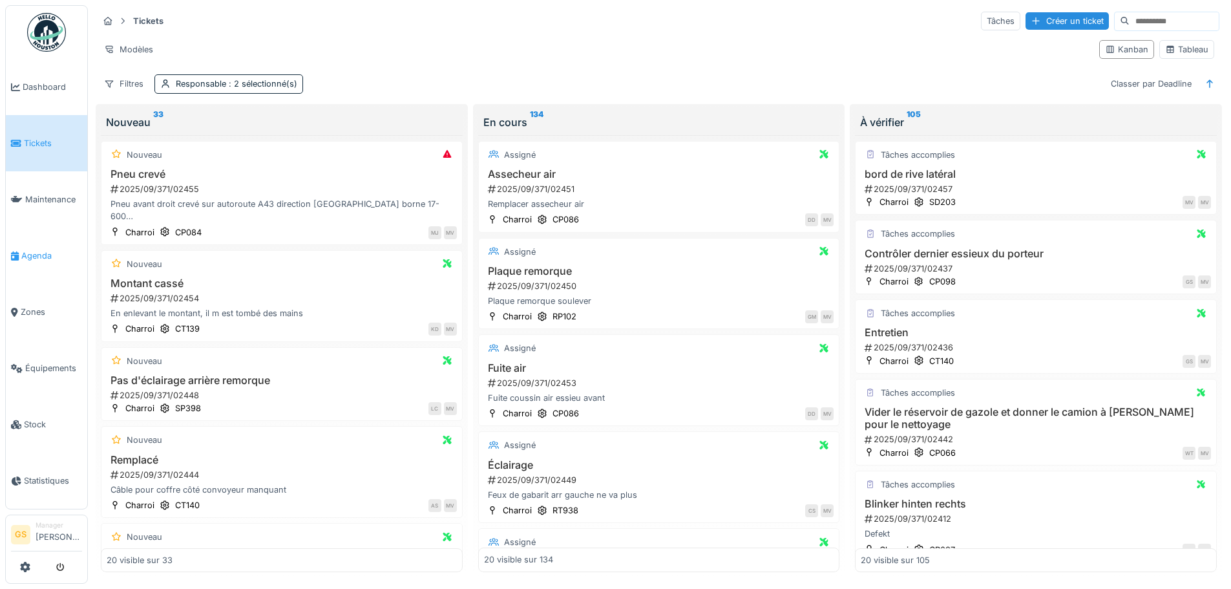
click at [30, 253] on span "Agenda" at bounding box center [51, 255] width 61 height 12
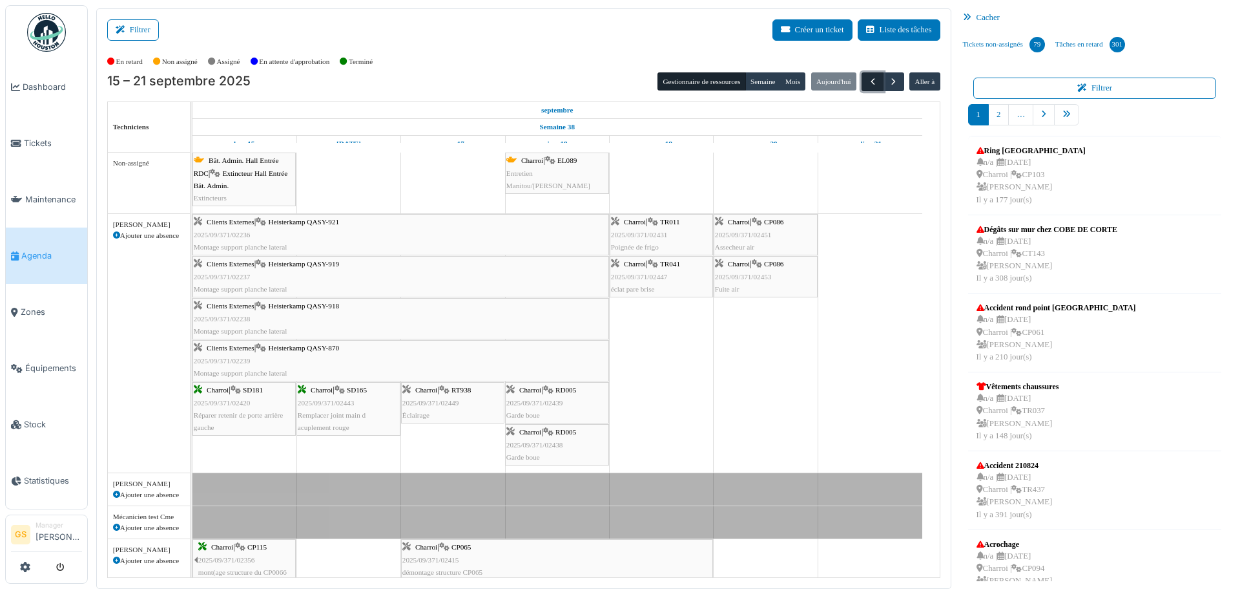
click at [868, 79] on span "button" at bounding box center [873, 81] width 11 height 11
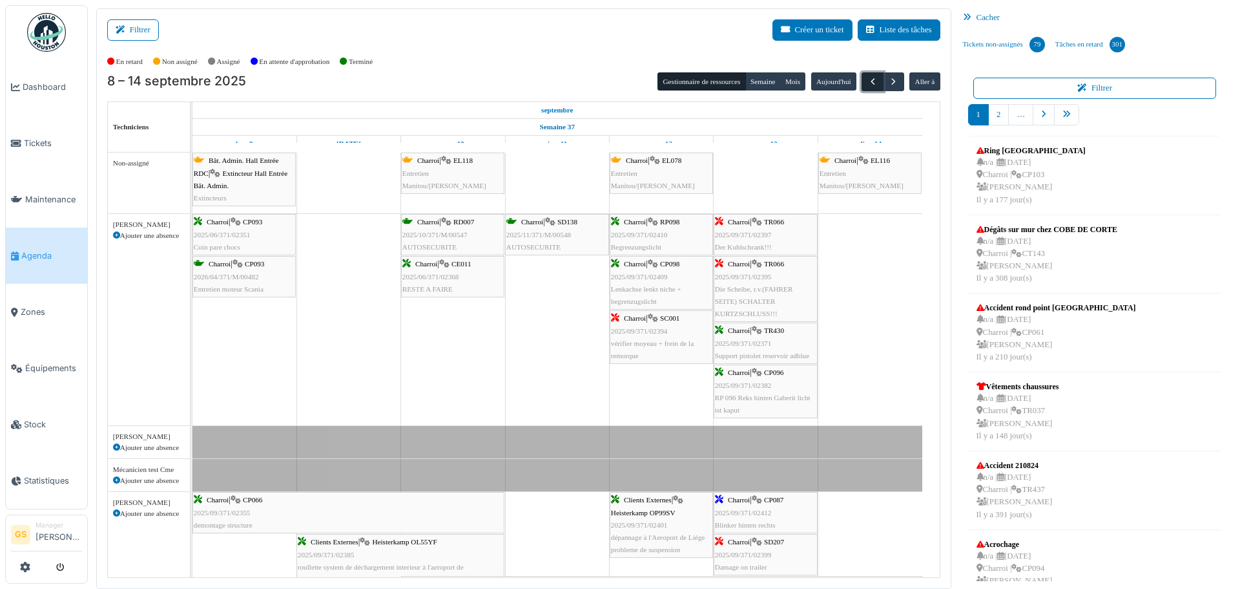
click at [868, 79] on span "button" at bounding box center [873, 81] width 11 height 11
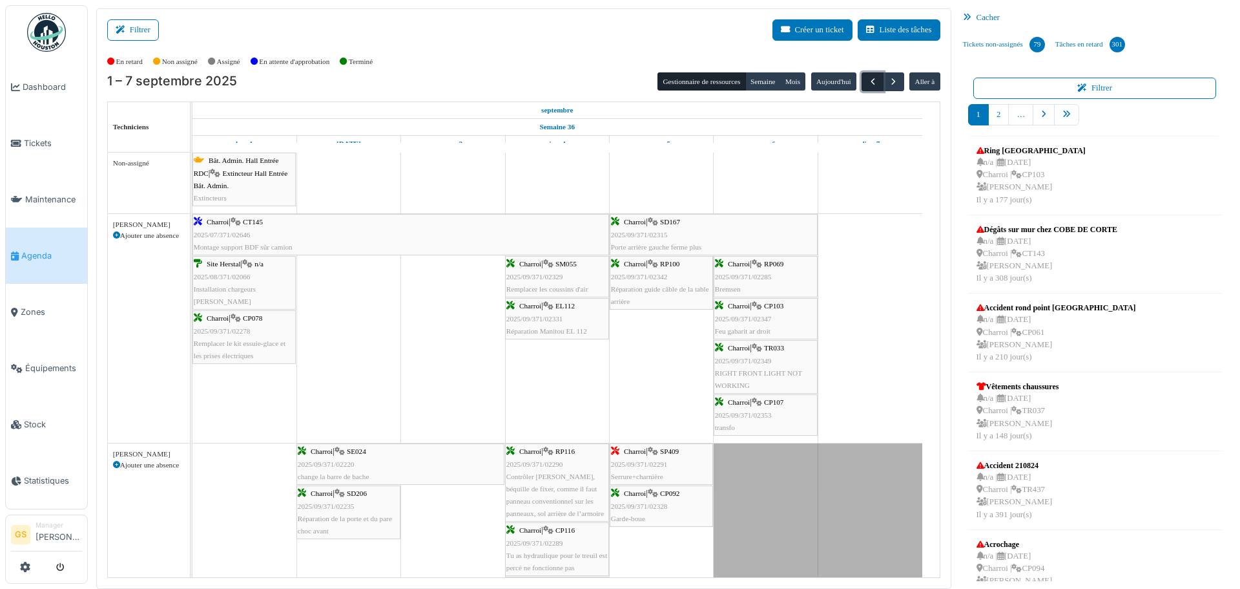
click at [868, 80] on span "button" at bounding box center [873, 81] width 11 height 11
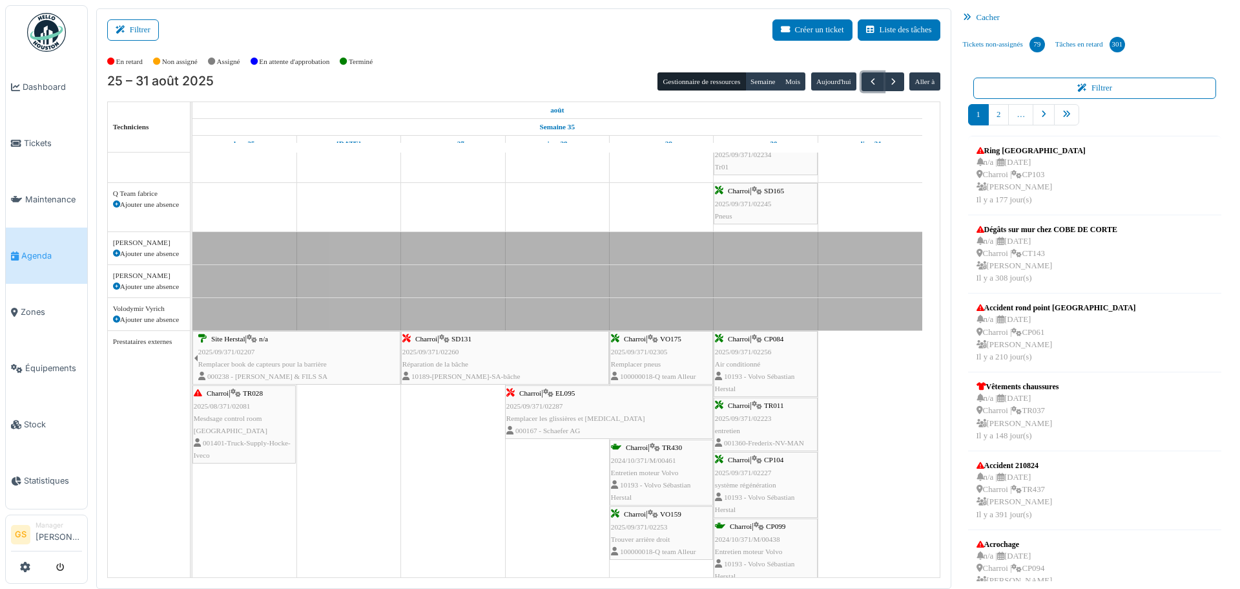
scroll to position [1034, 0]
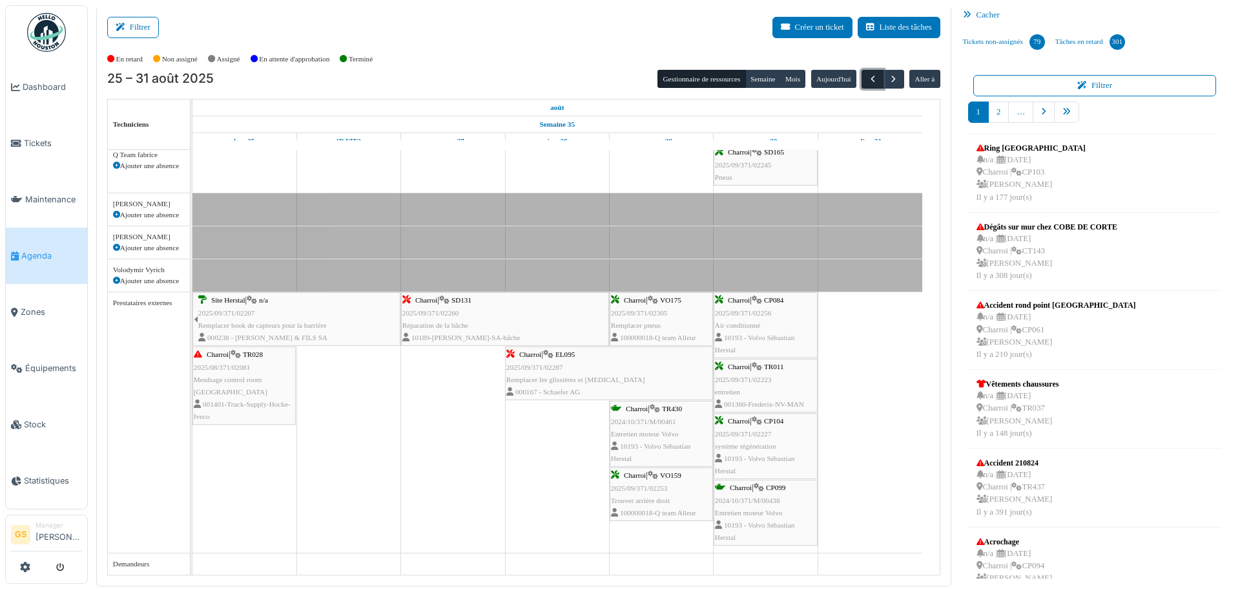
click at [868, 79] on span "button" at bounding box center [873, 79] width 11 height 11
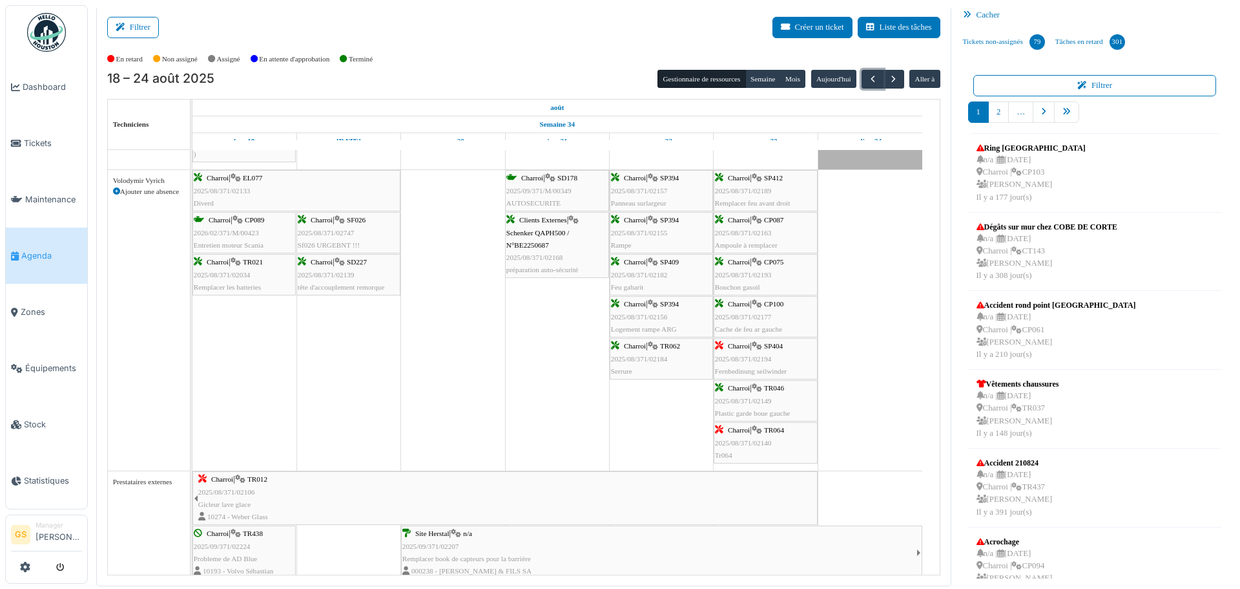
click at [738, 189] on span "2025/08/371/02189" at bounding box center [743, 191] width 57 height 8
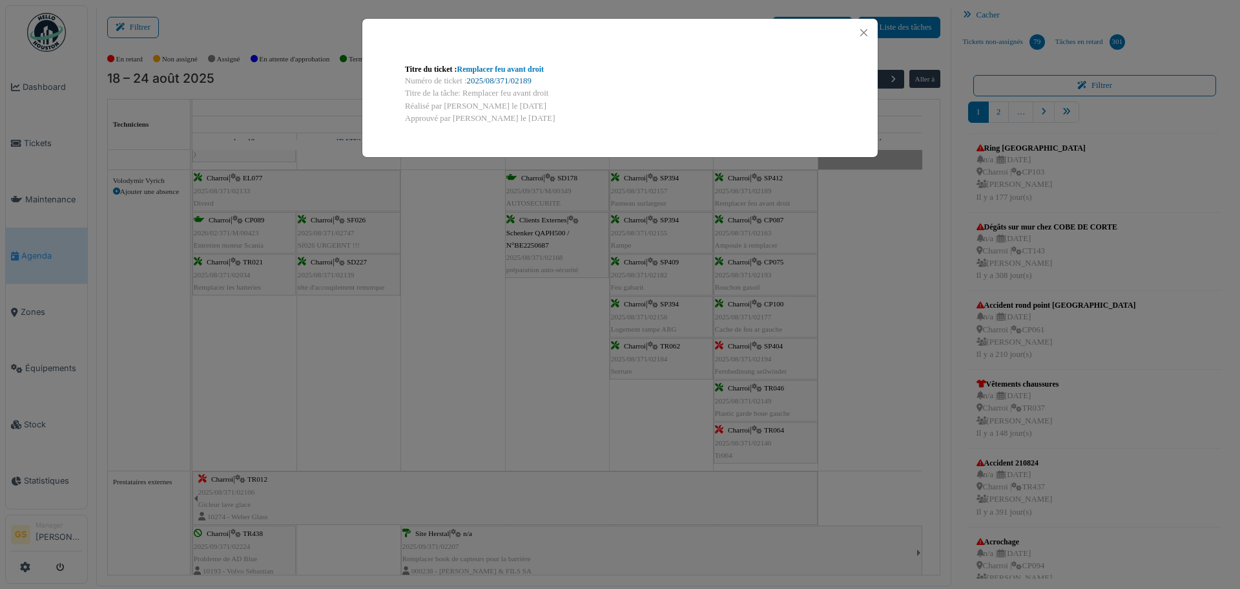
click at [517, 81] on link "2025/08/371/02189" at bounding box center [499, 80] width 65 height 9
click at [864, 34] on button "Close" at bounding box center [863, 32] width 17 height 17
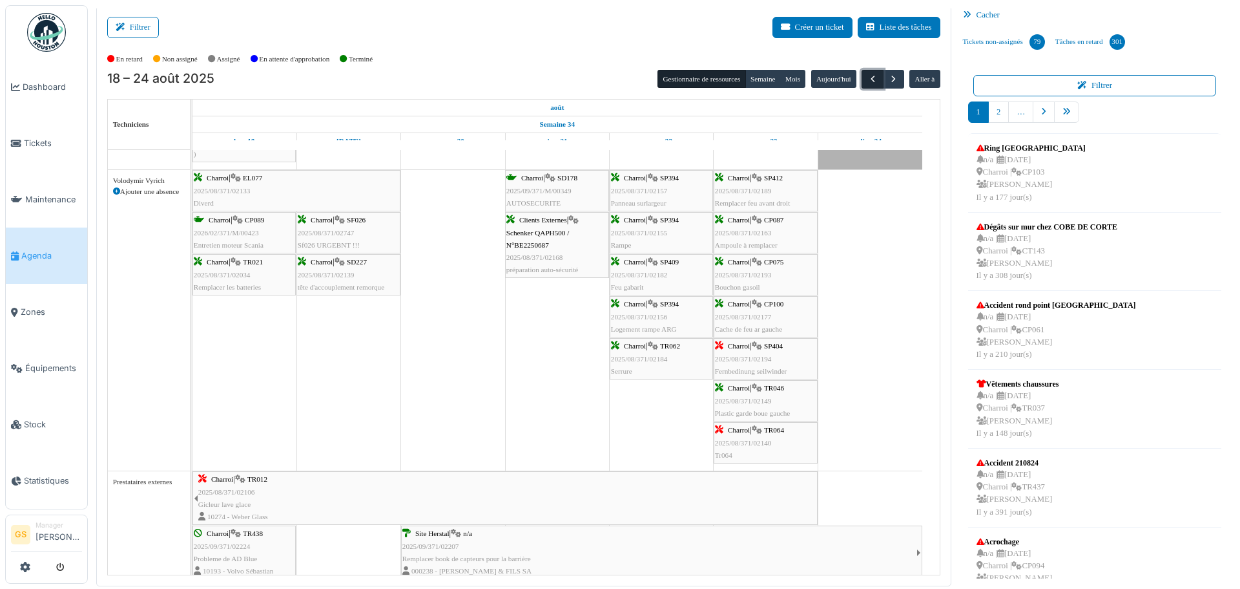
click at [868, 77] on span "button" at bounding box center [873, 79] width 11 height 11
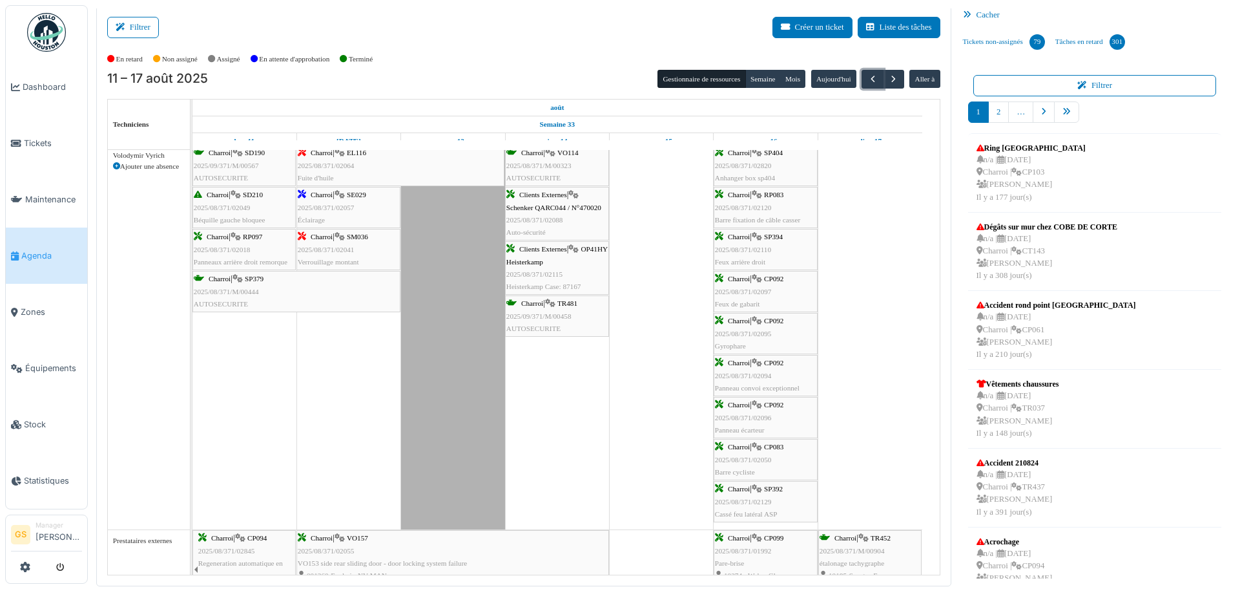
scroll to position [1438, 0]
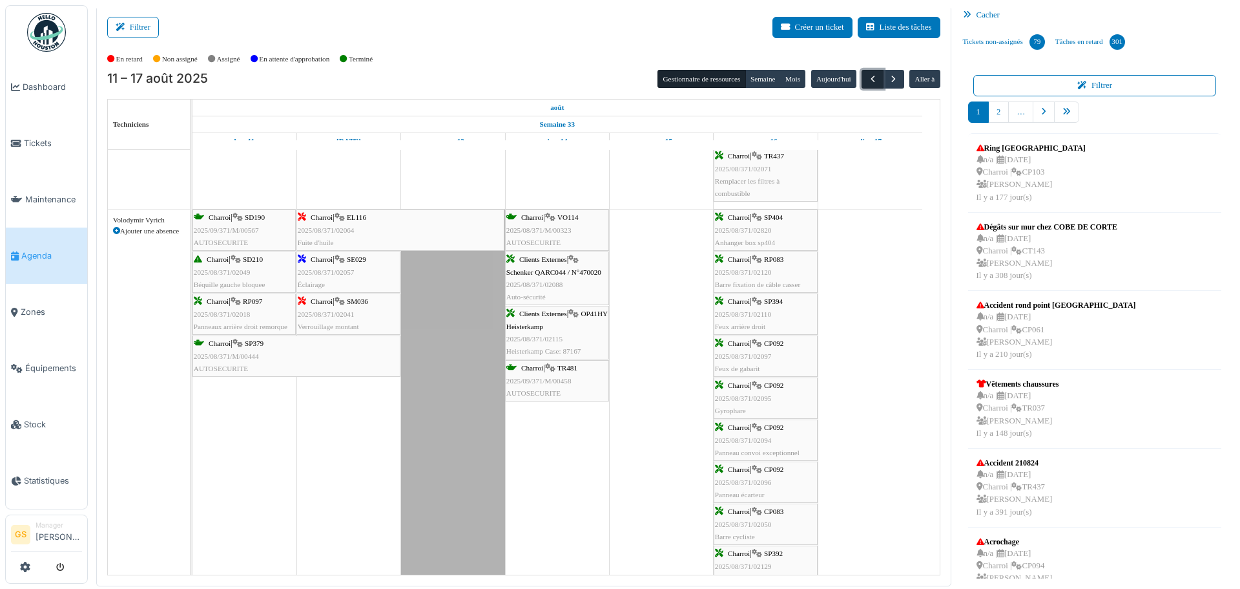
click at [868, 84] on span "button" at bounding box center [873, 79] width 11 height 11
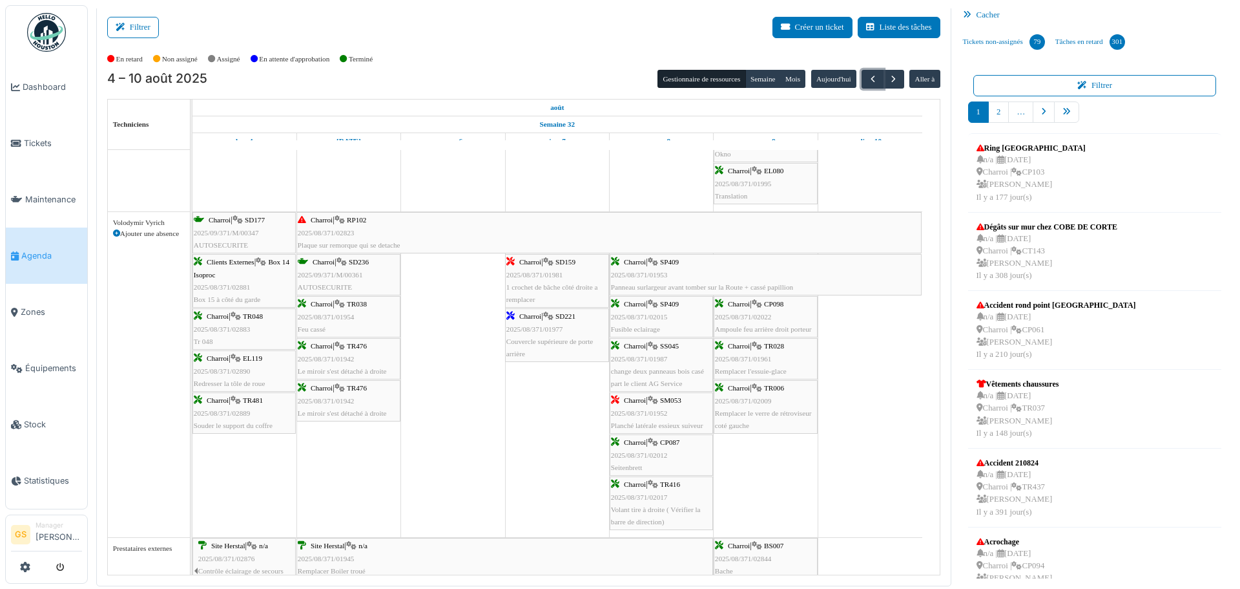
click at [643, 271] on span "2025/08/371/01953" at bounding box center [639, 275] width 57 height 8
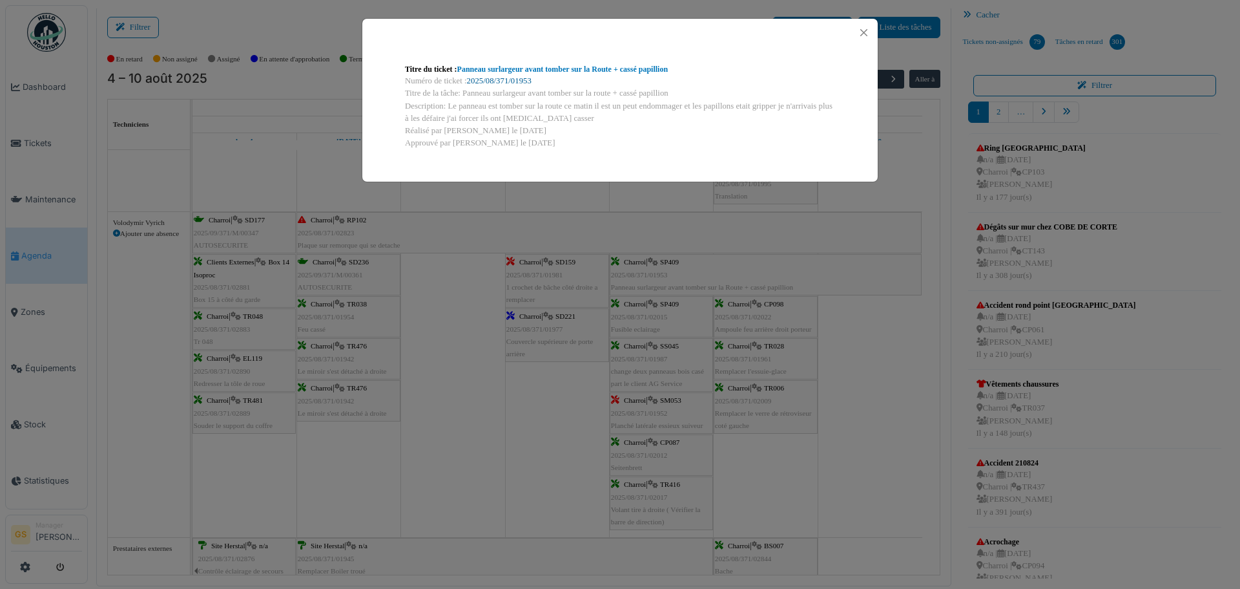
click at [523, 81] on link "2025/08/371/01953" at bounding box center [499, 80] width 65 height 9
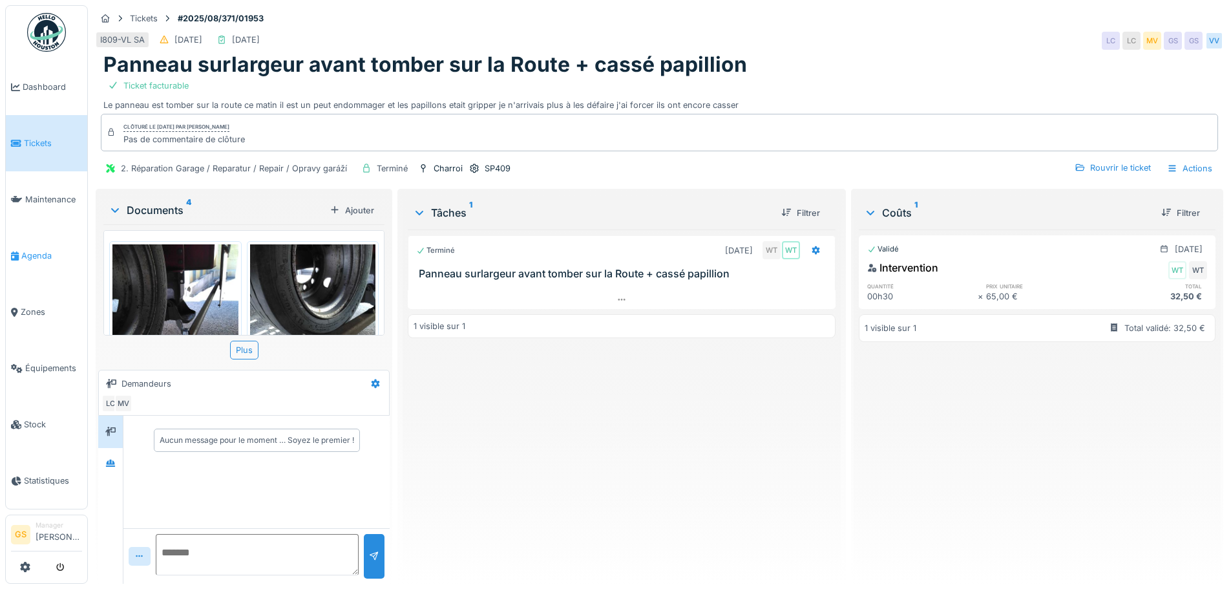
click at [34, 251] on span "Agenda" at bounding box center [51, 255] width 61 height 12
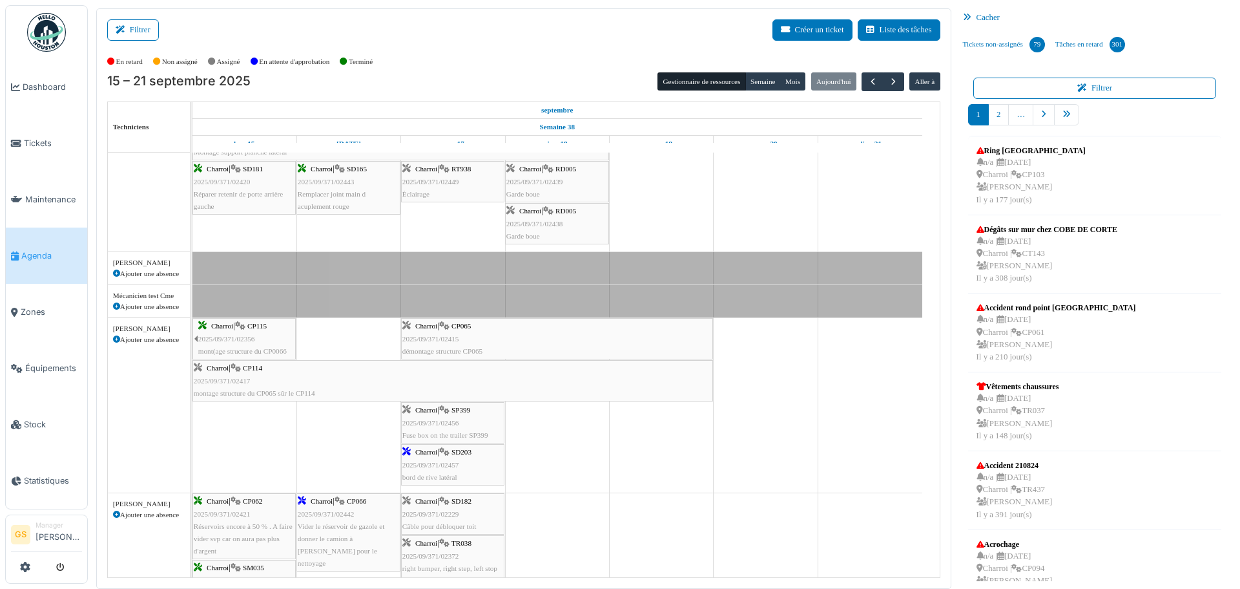
scroll to position [323, 0]
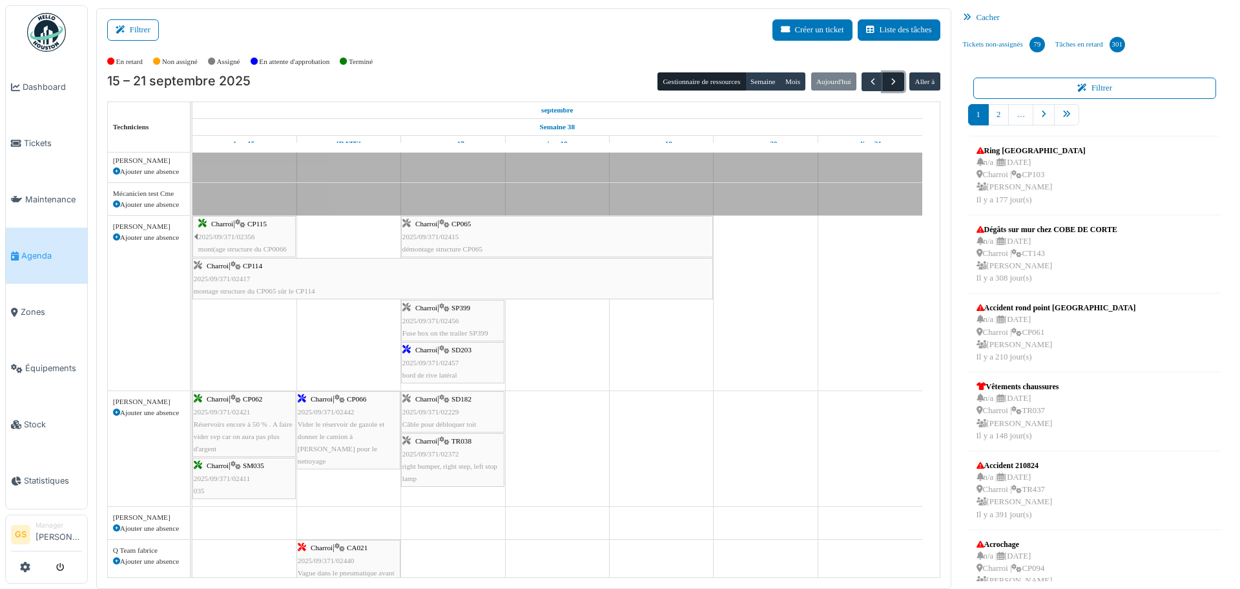
click at [888, 78] on span "button" at bounding box center [893, 81] width 11 height 11
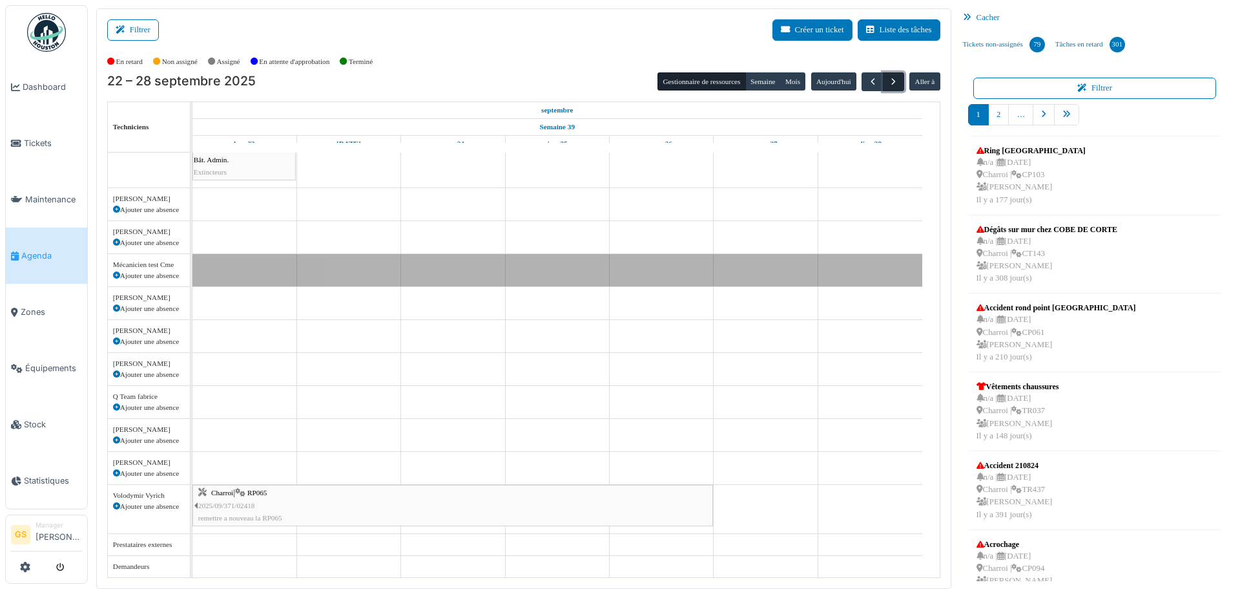
scroll to position [26, 0]
click at [888, 79] on span "button" at bounding box center [893, 81] width 11 height 11
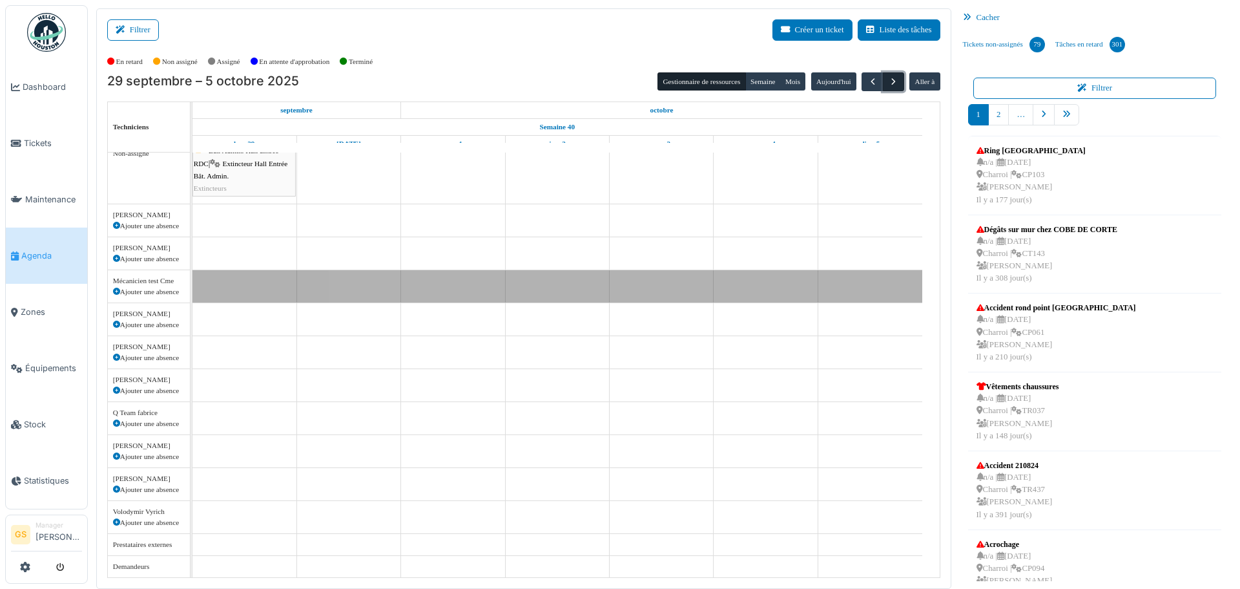
scroll to position [10, 0]
click at [868, 80] on span "button" at bounding box center [873, 81] width 11 height 11
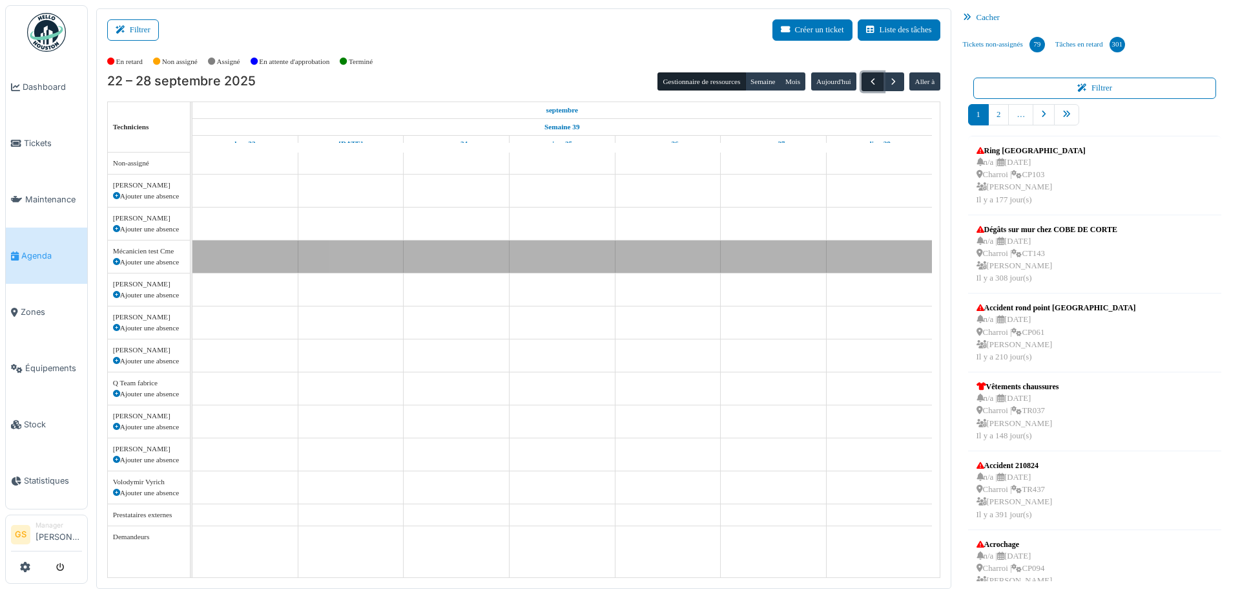
scroll to position [0, 0]
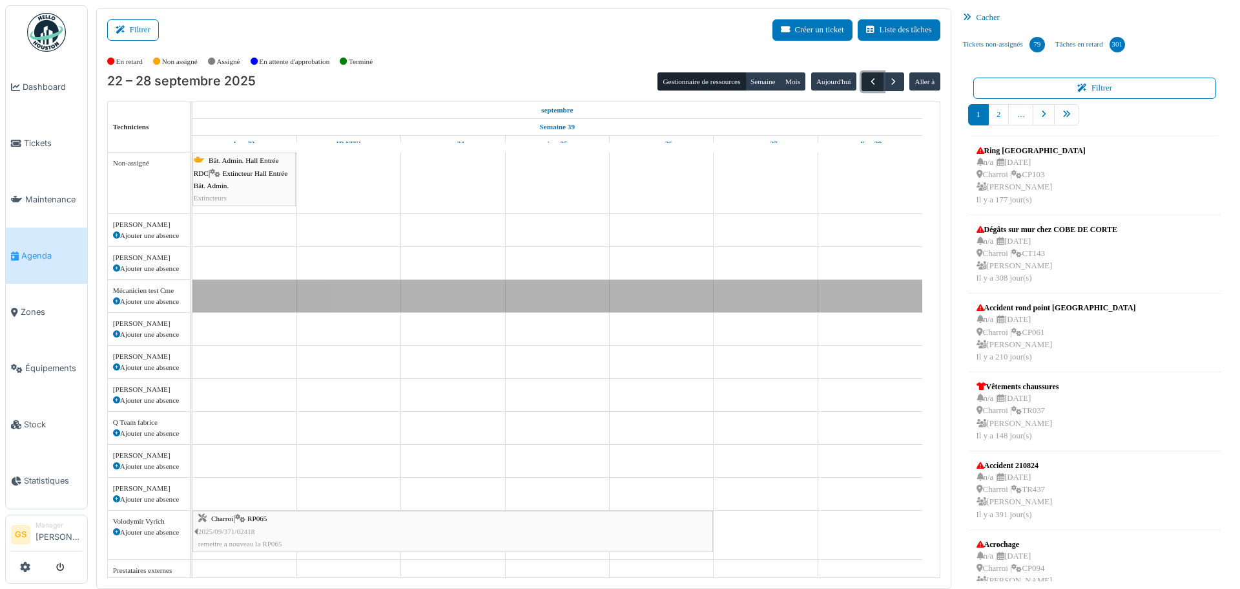
click at [868, 80] on span "button" at bounding box center [873, 81] width 11 height 11
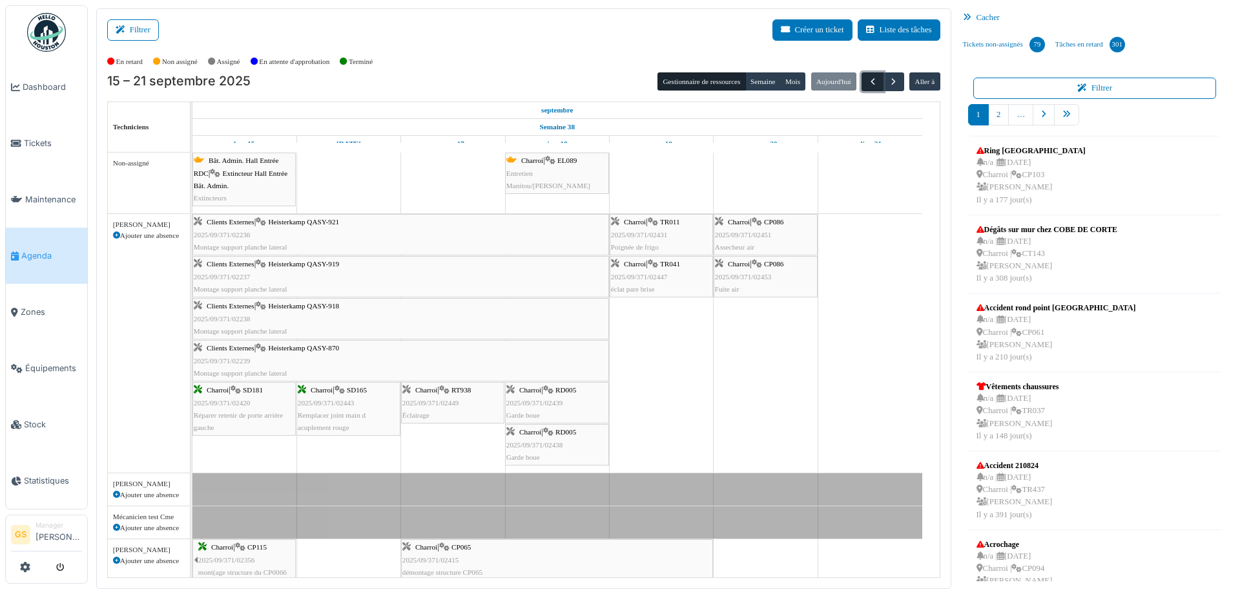
click at [868, 82] on span "button" at bounding box center [873, 81] width 11 height 11
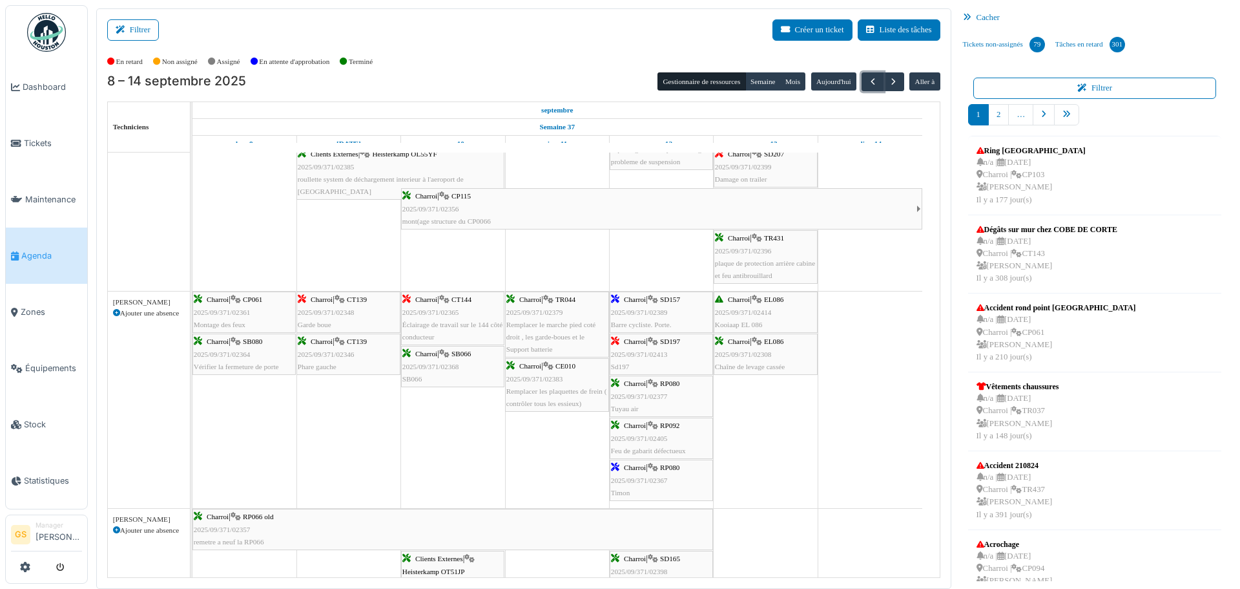
click at [435, 364] on span "2025/09/371/02368" at bounding box center [430, 366] width 57 height 8
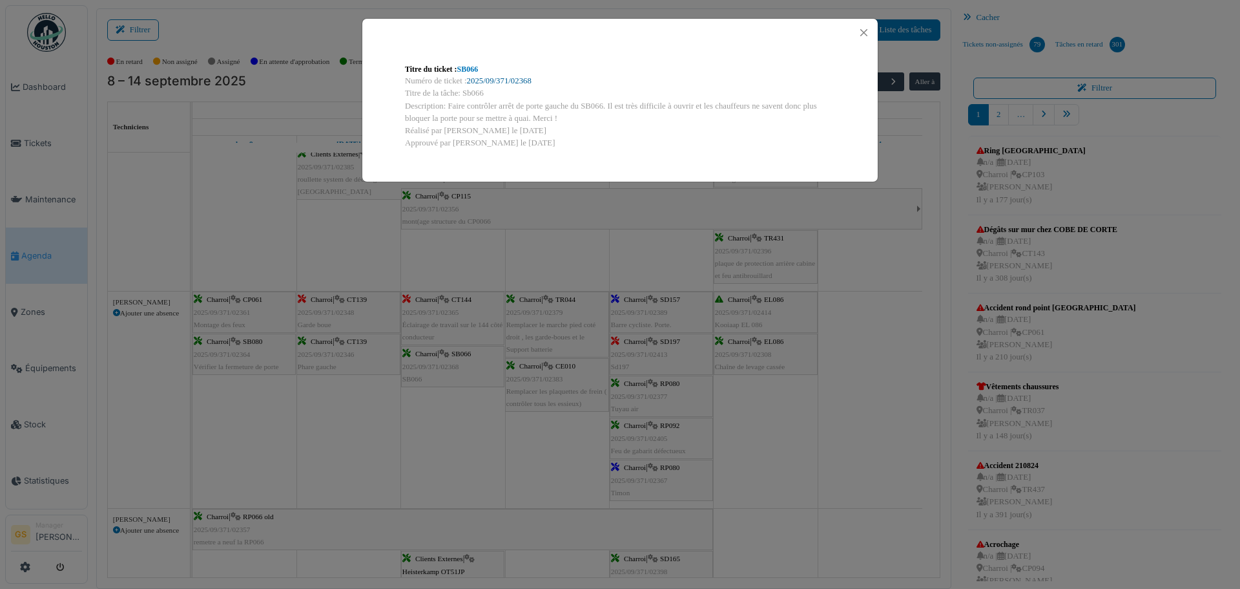
click at [485, 77] on link "2025/09/371/02368" at bounding box center [499, 80] width 65 height 9
click at [866, 28] on button "Close" at bounding box center [863, 32] width 17 height 17
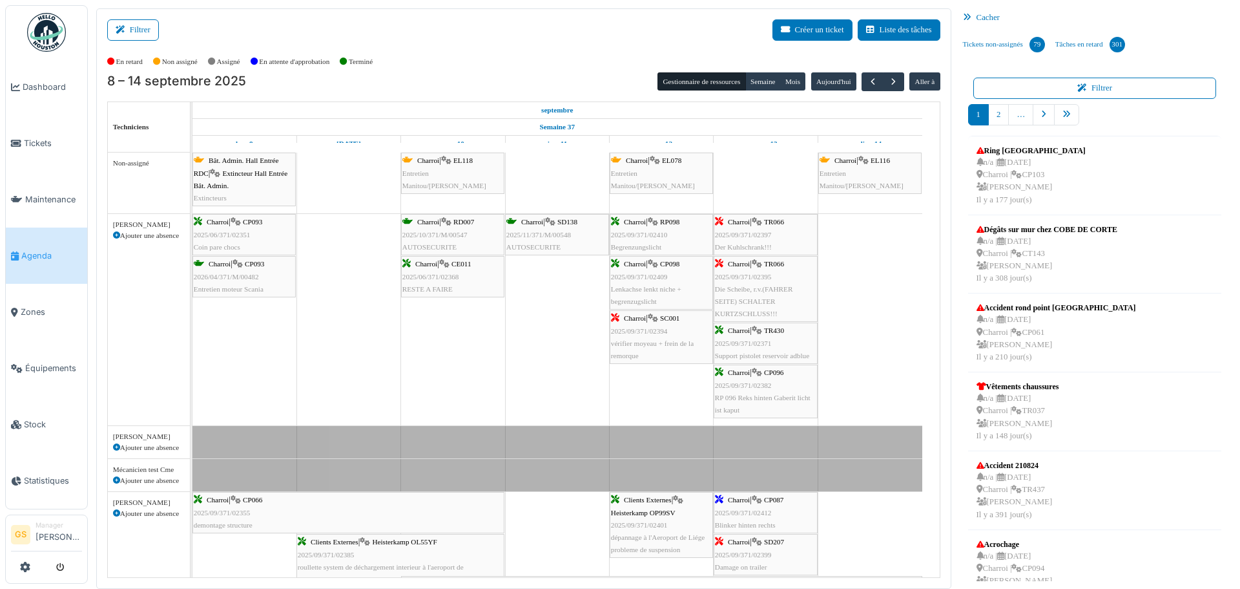
click at [549, 232] on span "2025/11/371/M/00548" at bounding box center [538, 235] width 65 height 8
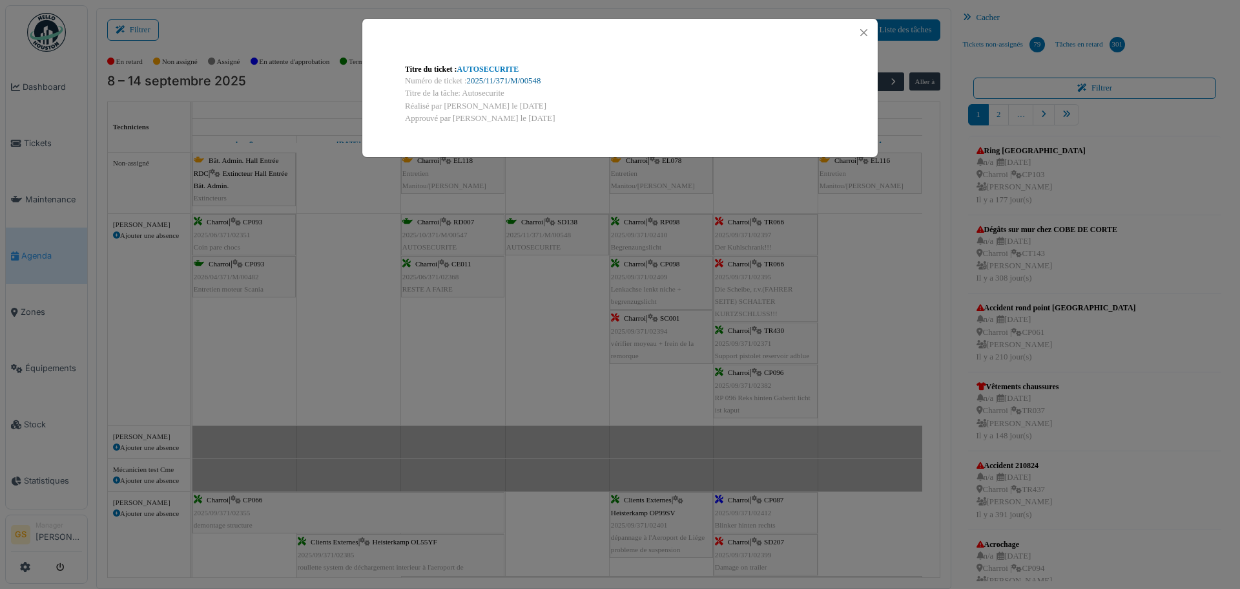
click at [523, 78] on link "2025/11/371/M/00548" at bounding box center [504, 80] width 74 height 9
click at [867, 31] on button "Close" at bounding box center [863, 32] width 17 height 17
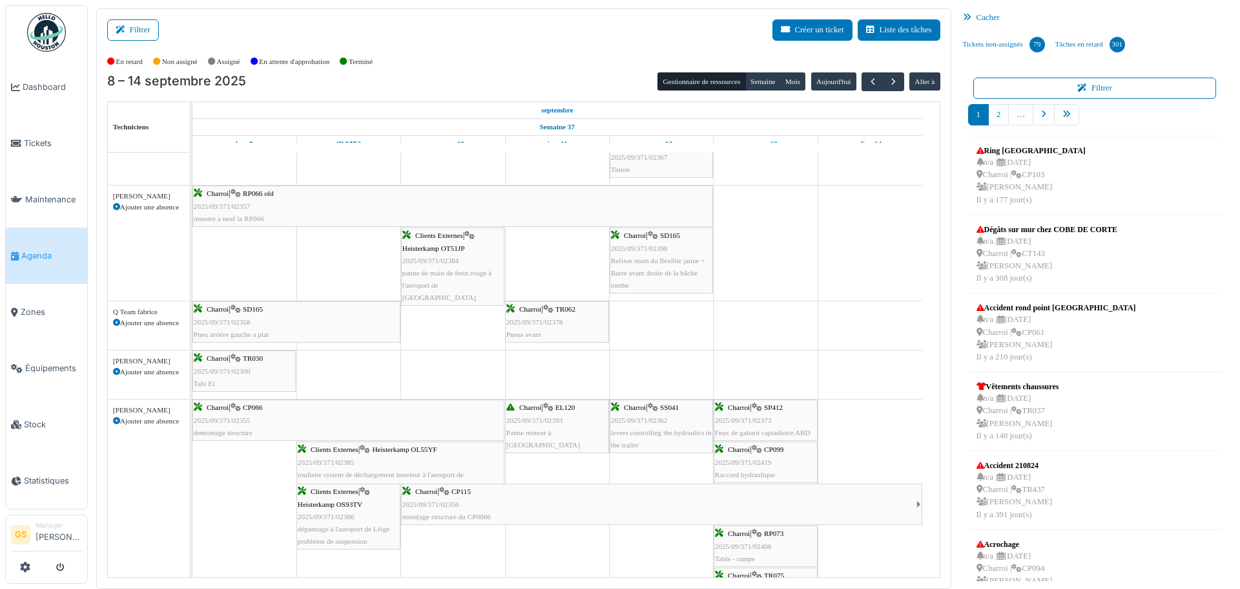
scroll to position [758, 0]
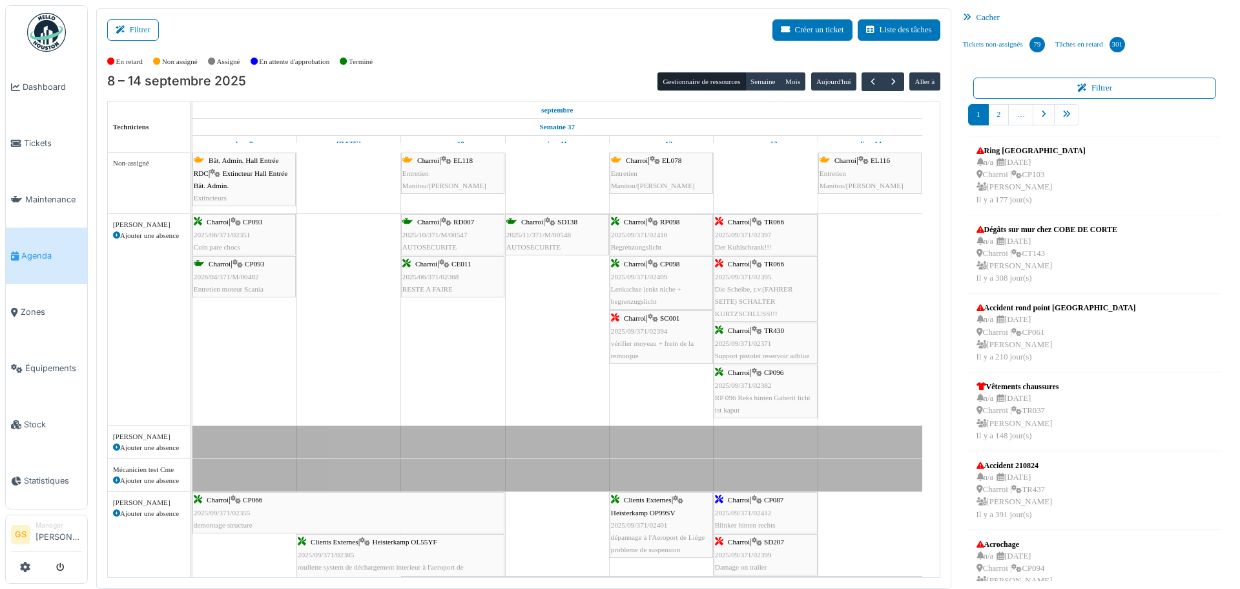
click at [220, 233] on span "2025/06/371/02351" at bounding box center [222, 235] width 57 height 8
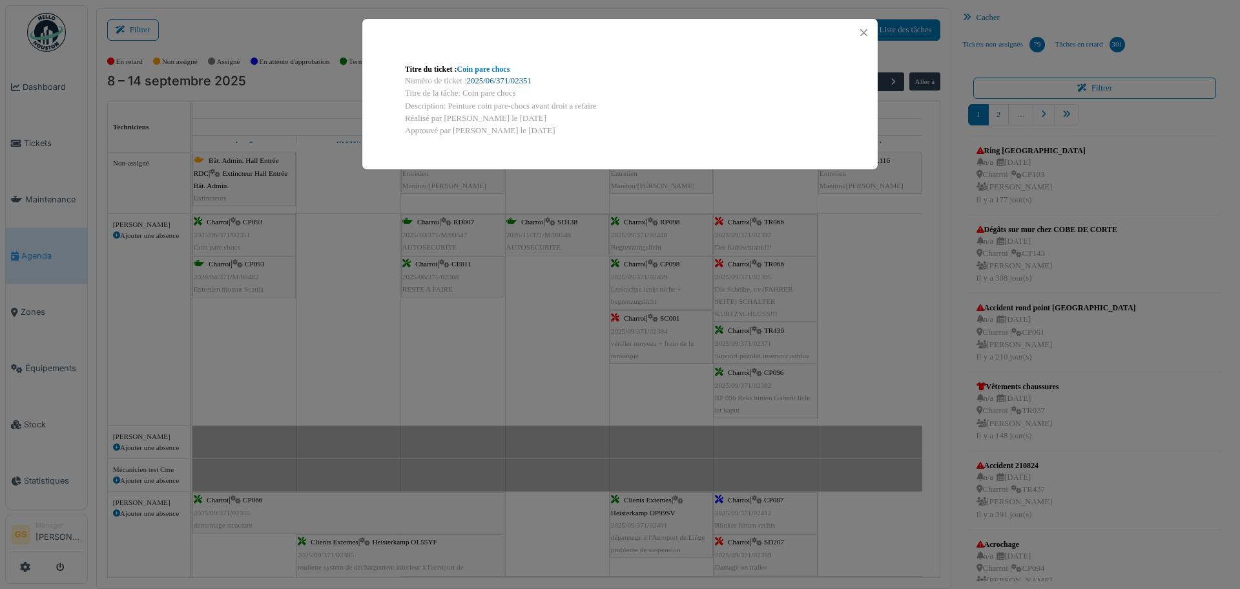
click at [488, 81] on link "2025/06/371/02351" at bounding box center [499, 80] width 65 height 9
click at [495, 81] on link "2025/06/371/02351" at bounding box center [499, 80] width 65 height 9
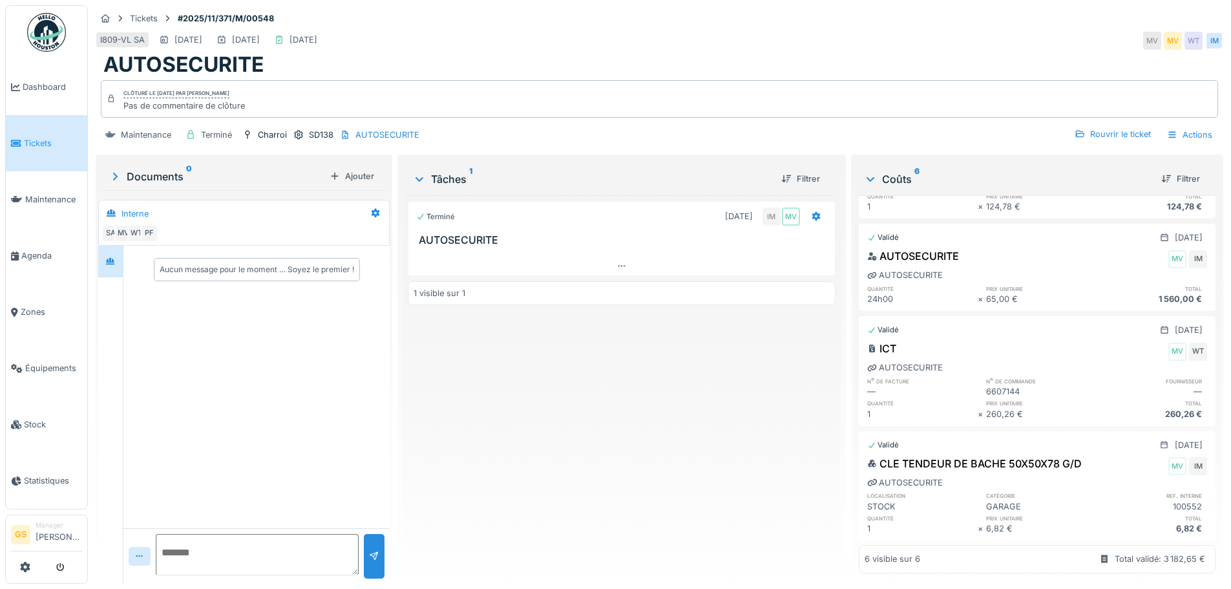
scroll to position [341, 0]
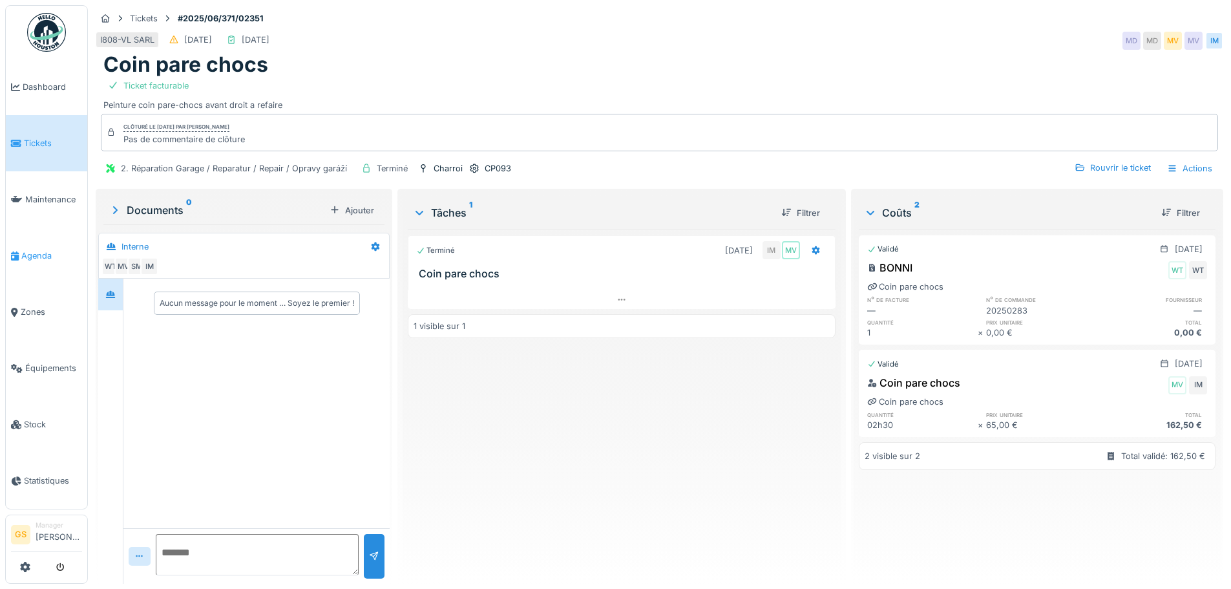
click at [32, 251] on span "Agenda" at bounding box center [51, 255] width 61 height 12
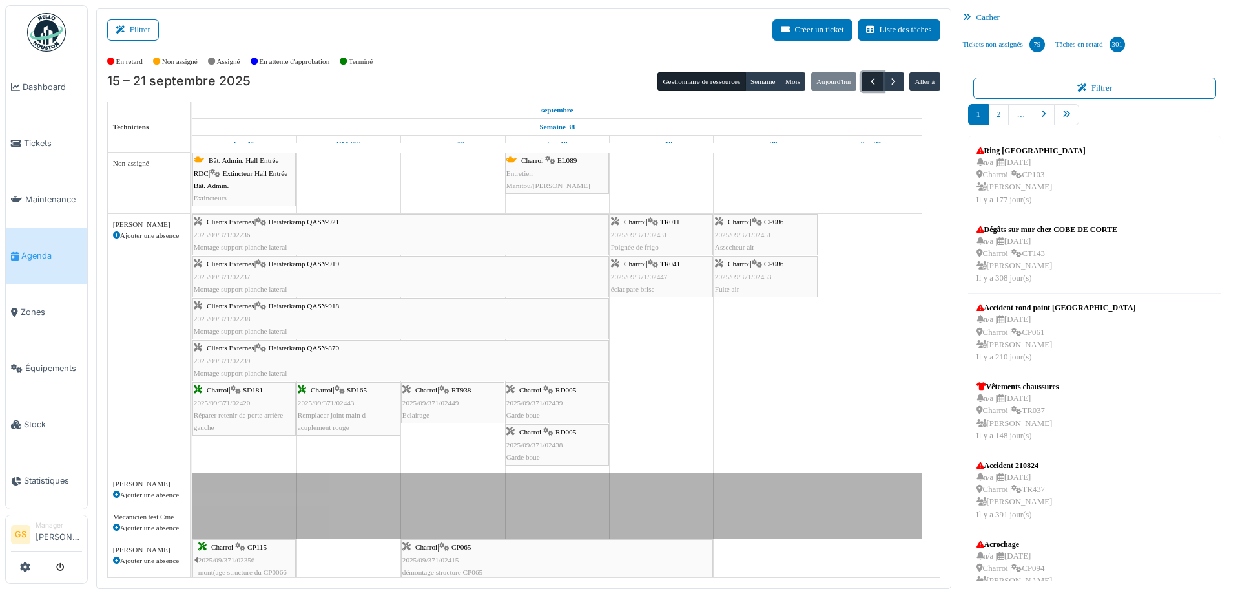
click at [868, 77] on span "button" at bounding box center [873, 81] width 11 height 11
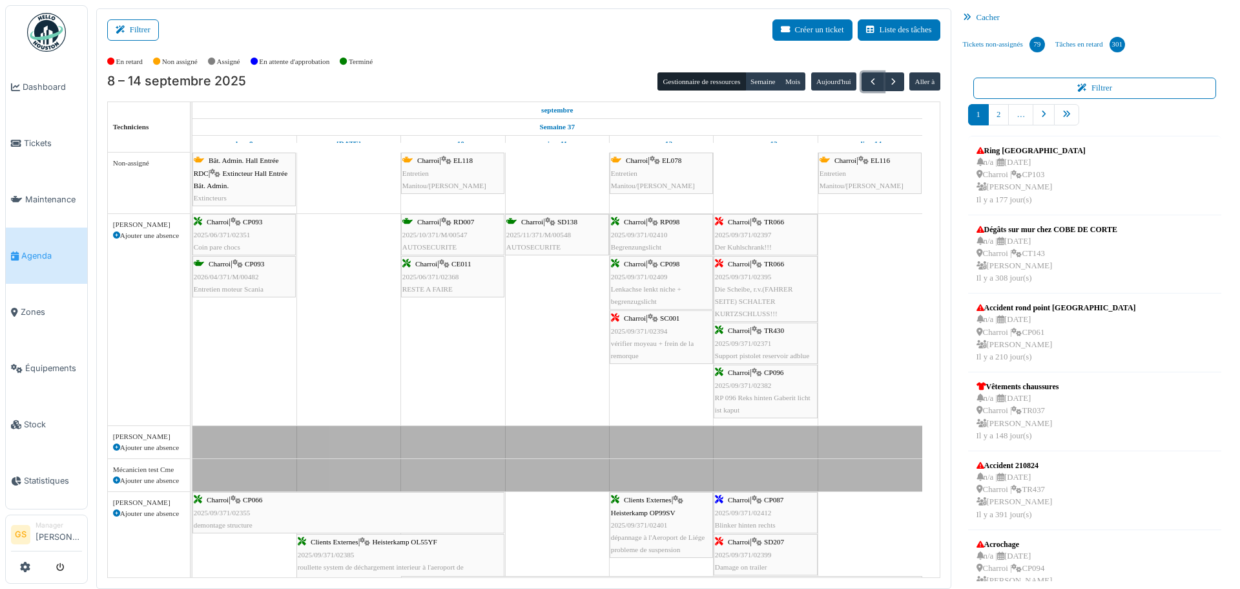
click at [233, 275] on span "2026/04/371/M/00482" at bounding box center [226, 277] width 65 height 8
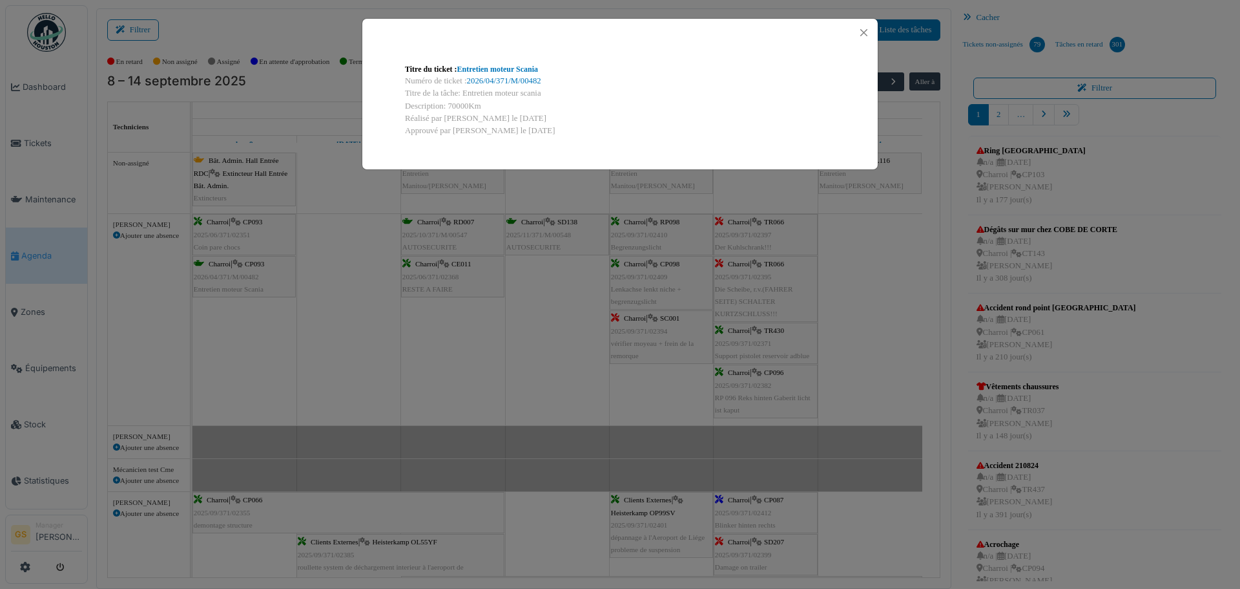
click at [477, 75] on div "Numéro de ticket : 2026/04/371/M/00482" at bounding box center [620, 81] width 430 height 12
click at [477, 77] on link "2026/04/371/M/00482" at bounding box center [504, 80] width 74 height 9
click at [865, 26] on button "Close" at bounding box center [863, 32] width 17 height 17
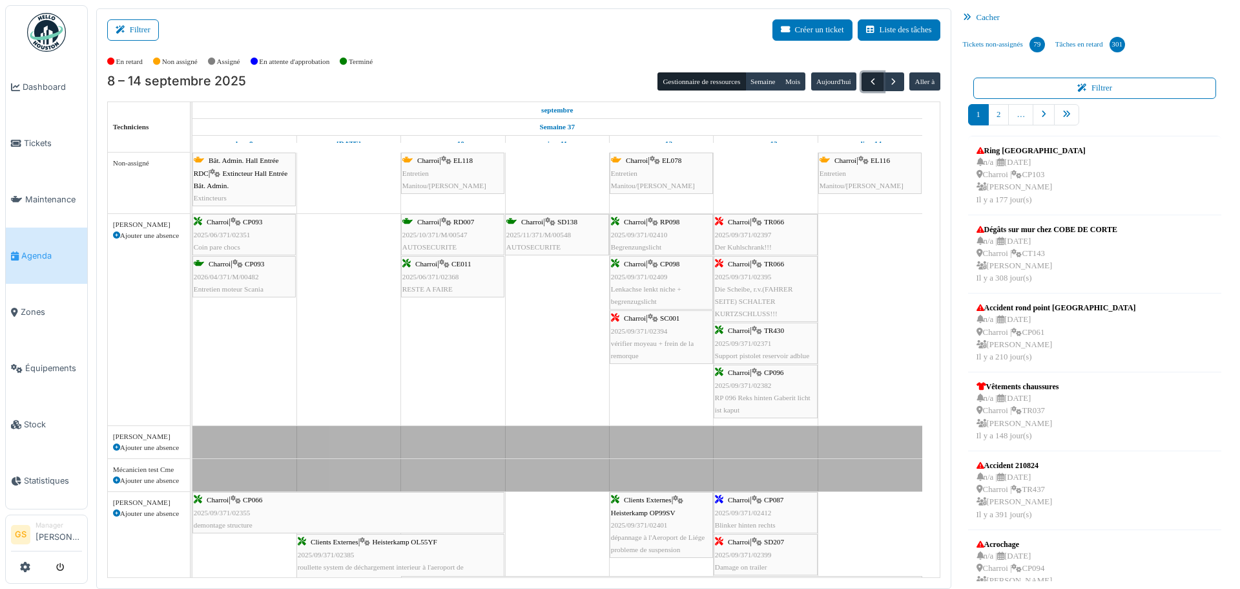
click at [868, 81] on span "button" at bounding box center [873, 81] width 11 height 11
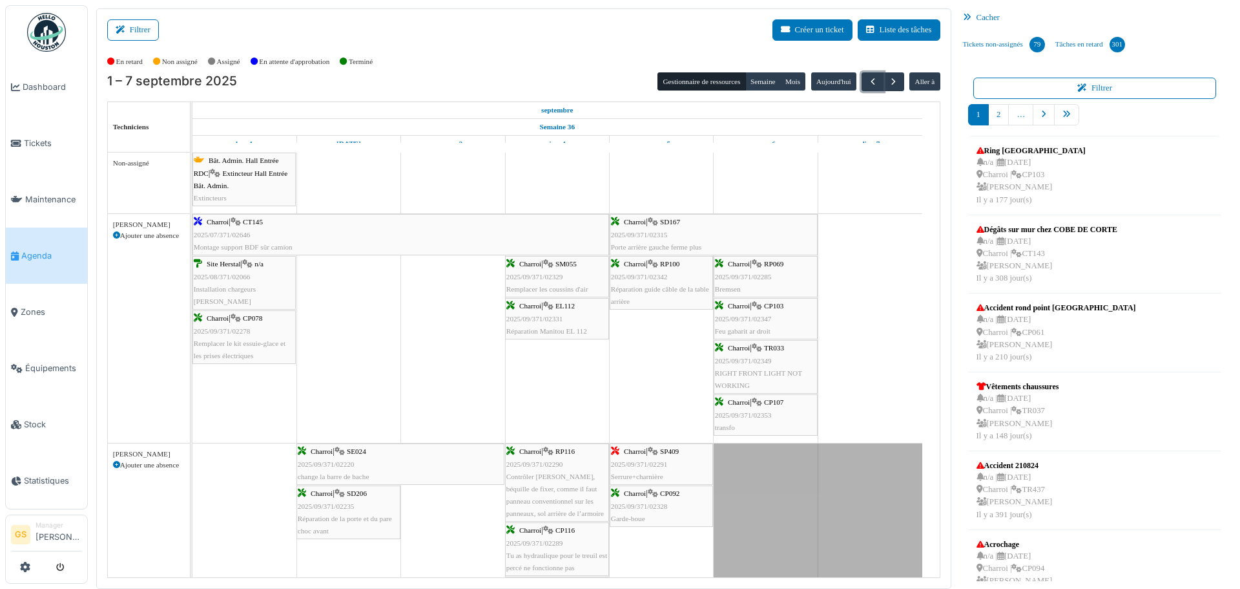
click at [219, 233] on span "2025/07/371/02646" at bounding box center [222, 235] width 57 height 8
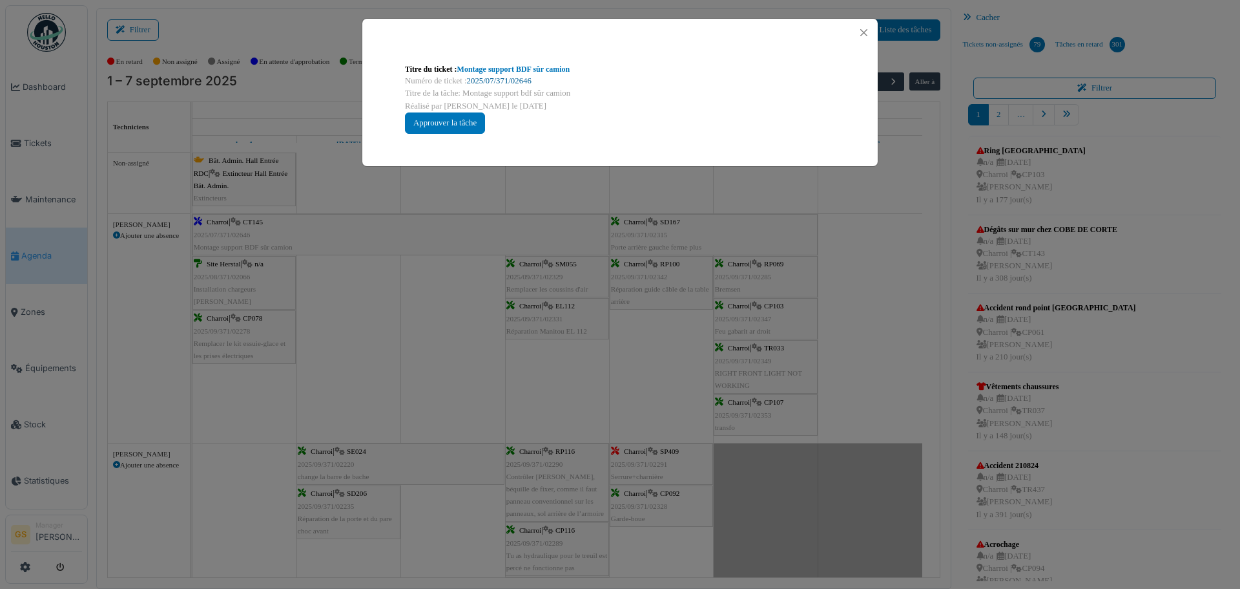
click at [507, 78] on link "2025/07/371/02646" at bounding box center [499, 80] width 65 height 9
click at [859, 29] on button "Close" at bounding box center [863, 32] width 17 height 17
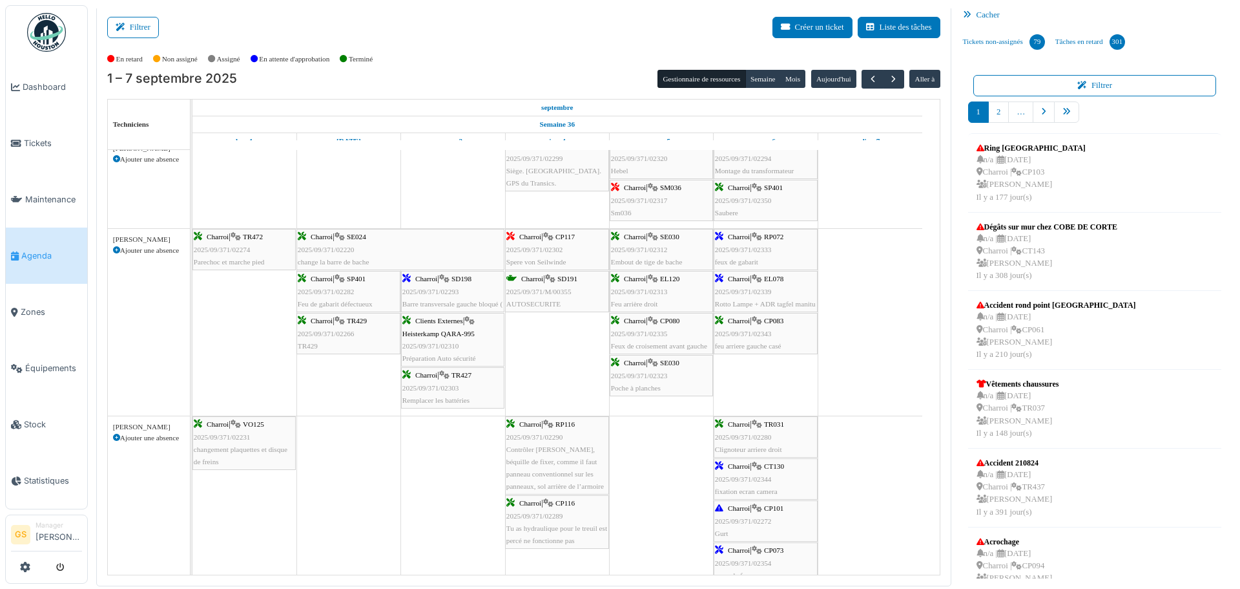
scroll to position [581, 0]
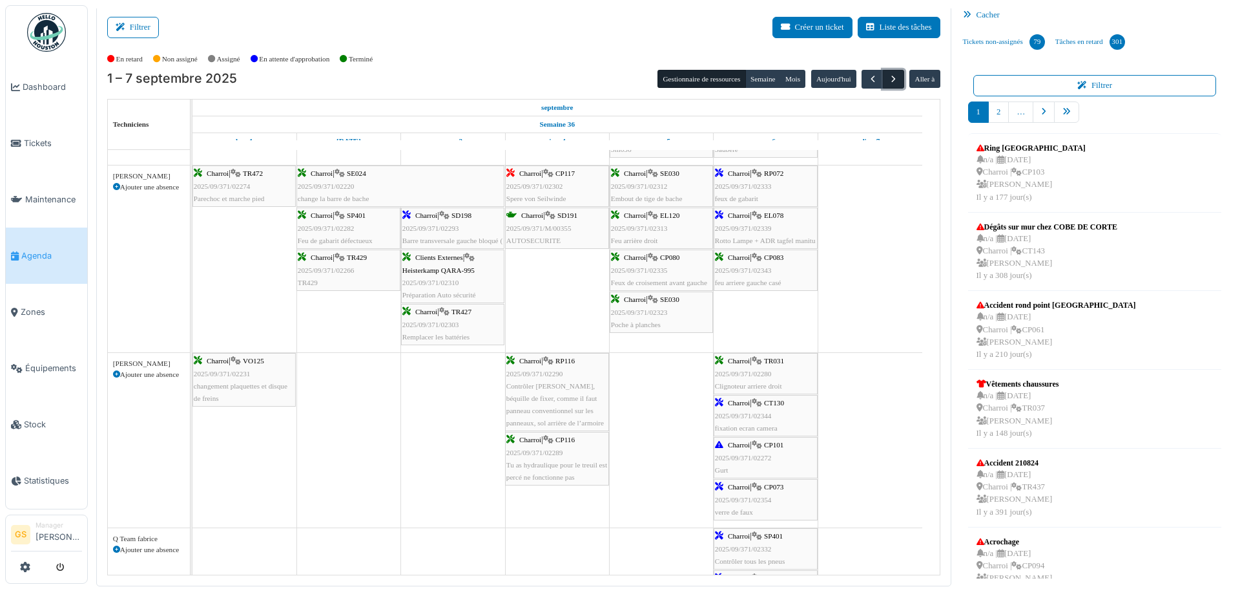
click at [888, 83] on span "button" at bounding box center [893, 79] width 11 height 11
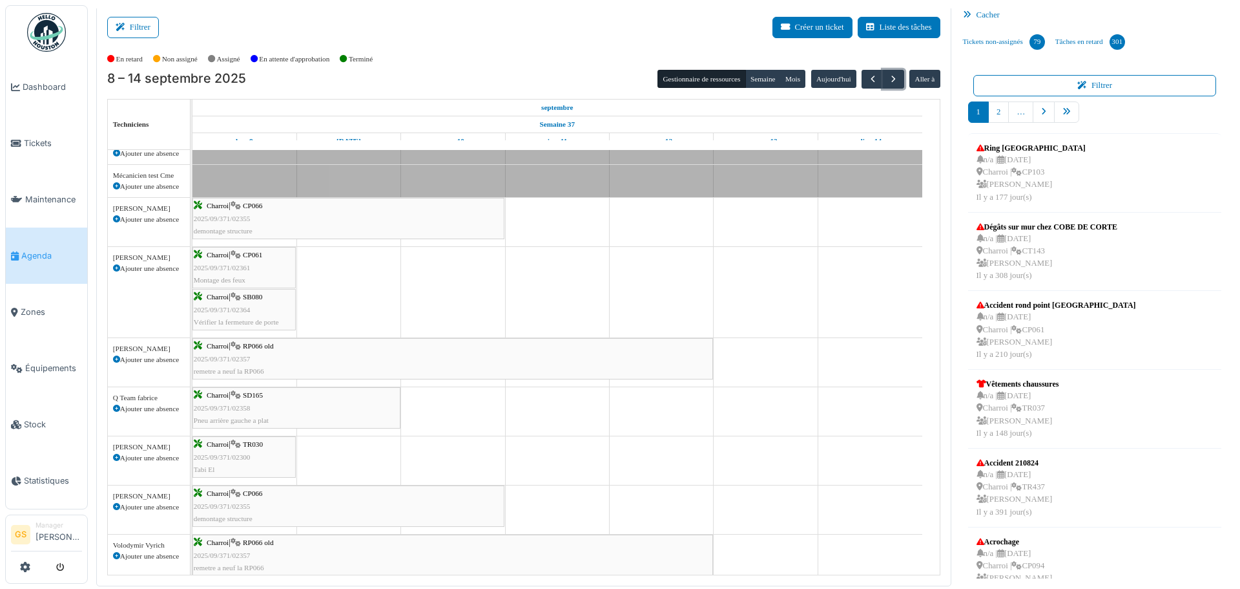
scroll to position [0, 0]
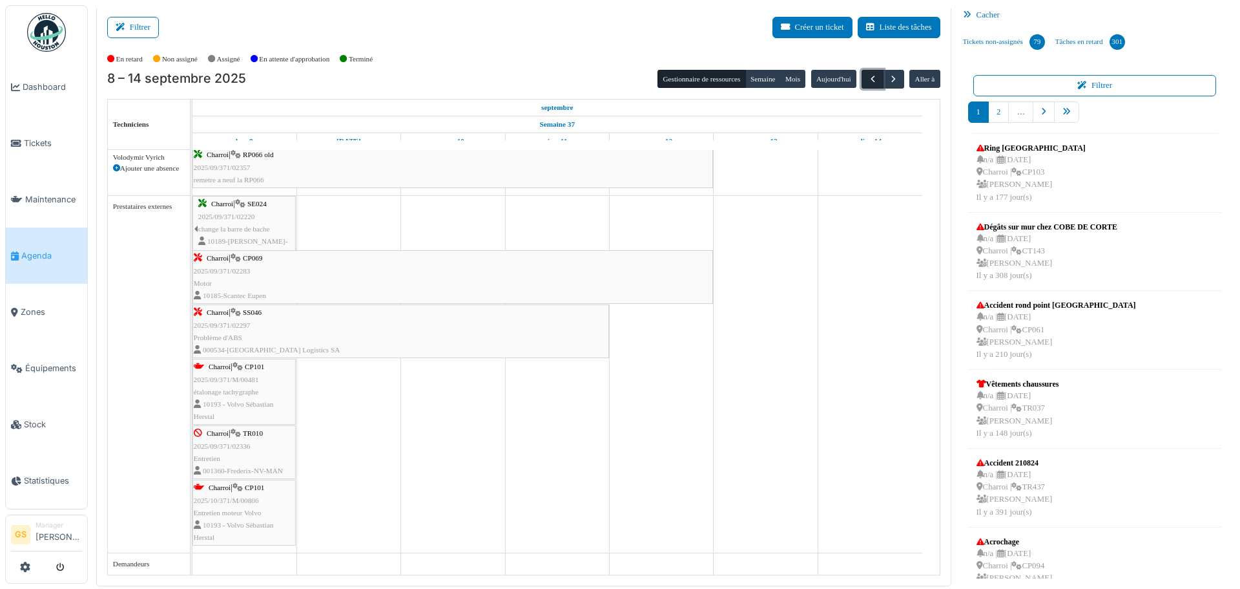
click at [868, 76] on span "button" at bounding box center [873, 79] width 11 height 11
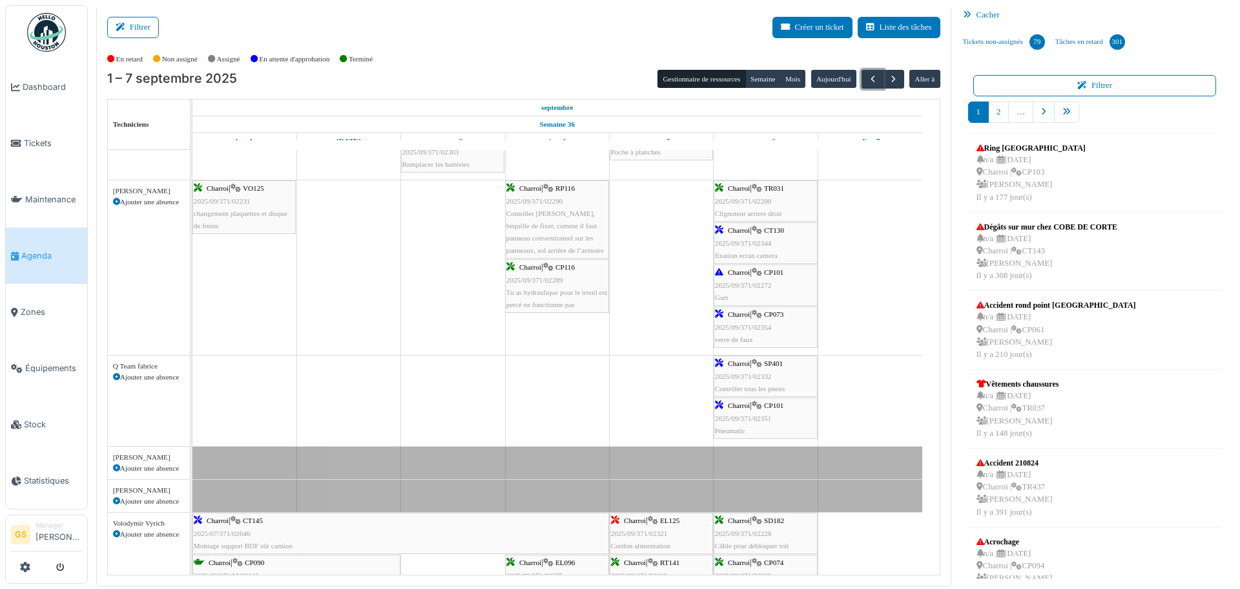
click at [740, 327] on span "2025/09/371/02354" at bounding box center [743, 327] width 57 height 8
click at [748, 322] on div "Charroi | CP073 2025/09/371/02354 verre de faux" at bounding box center [765, 326] width 101 height 37
click at [757, 326] on span "2025/09/371/02354" at bounding box center [743, 327] width 57 height 8
click at [744, 240] on span "2025/09/371/02344" at bounding box center [743, 243] width 57 height 8
click at [751, 241] on span "2025/09/371/02344" at bounding box center [743, 243] width 57 height 8
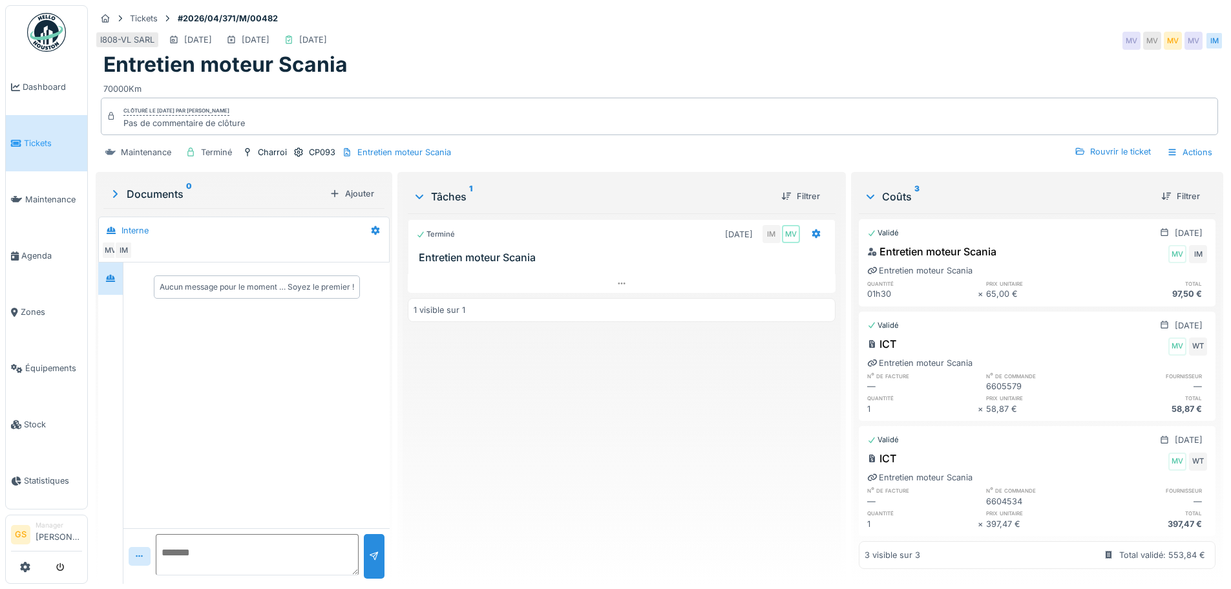
scroll to position [10, 0]
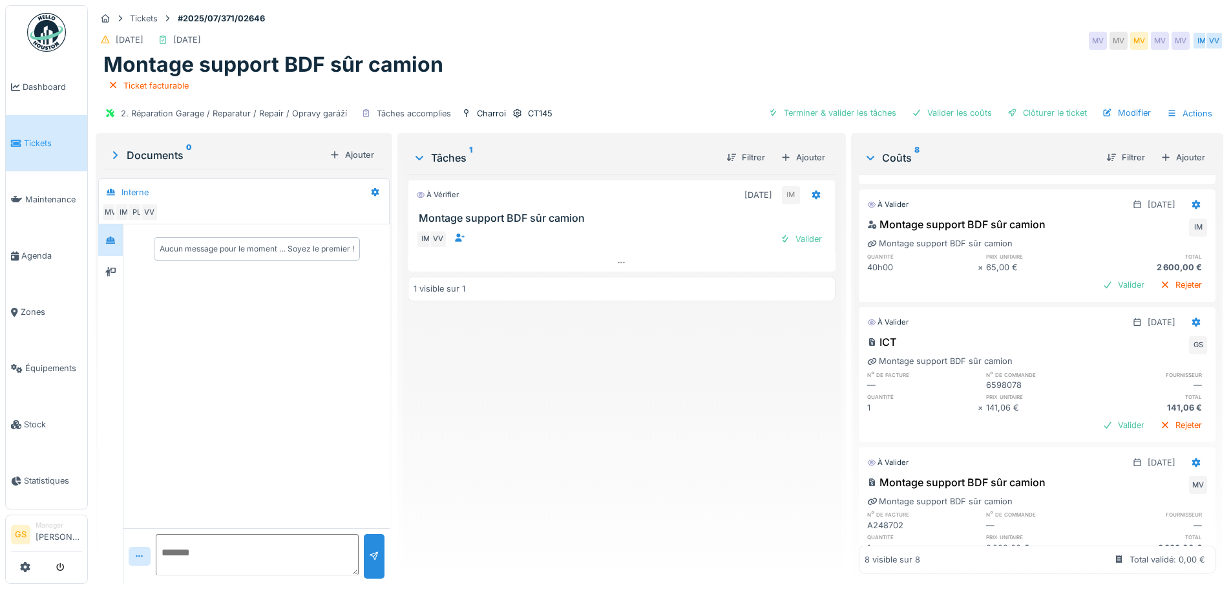
scroll to position [711, 0]
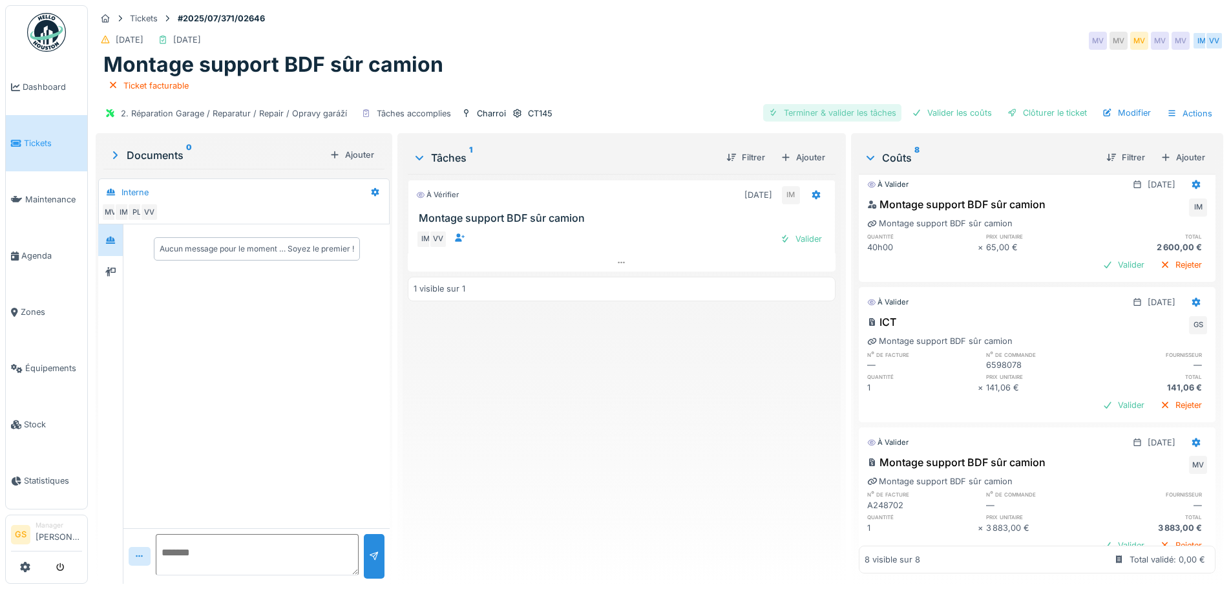
click at [833, 114] on div "Terminer & valider les tâches" at bounding box center [832, 112] width 138 height 17
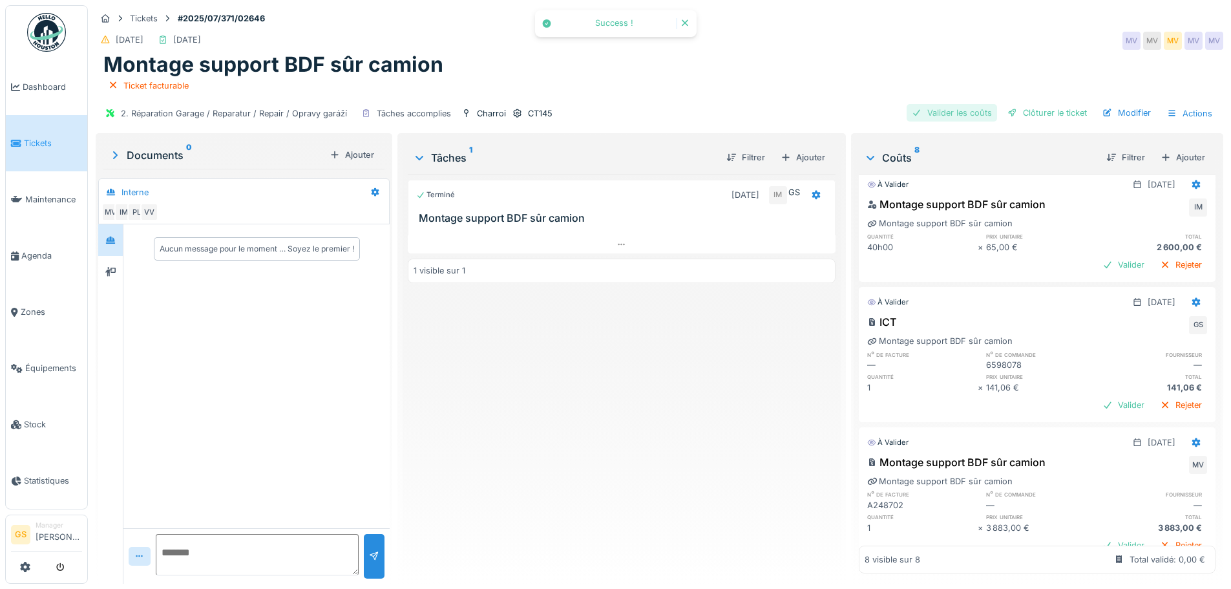
click at [930, 108] on div "Valider les coûts" at bounding box center [951, 112] width 90 height 17
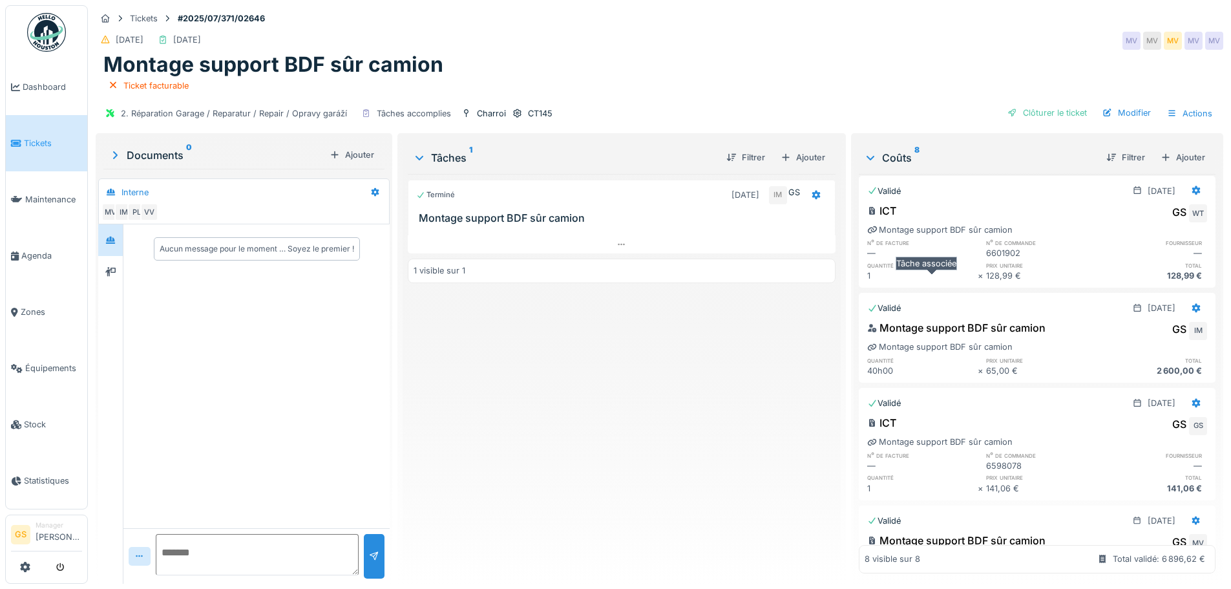
scroll to position [570, 0]
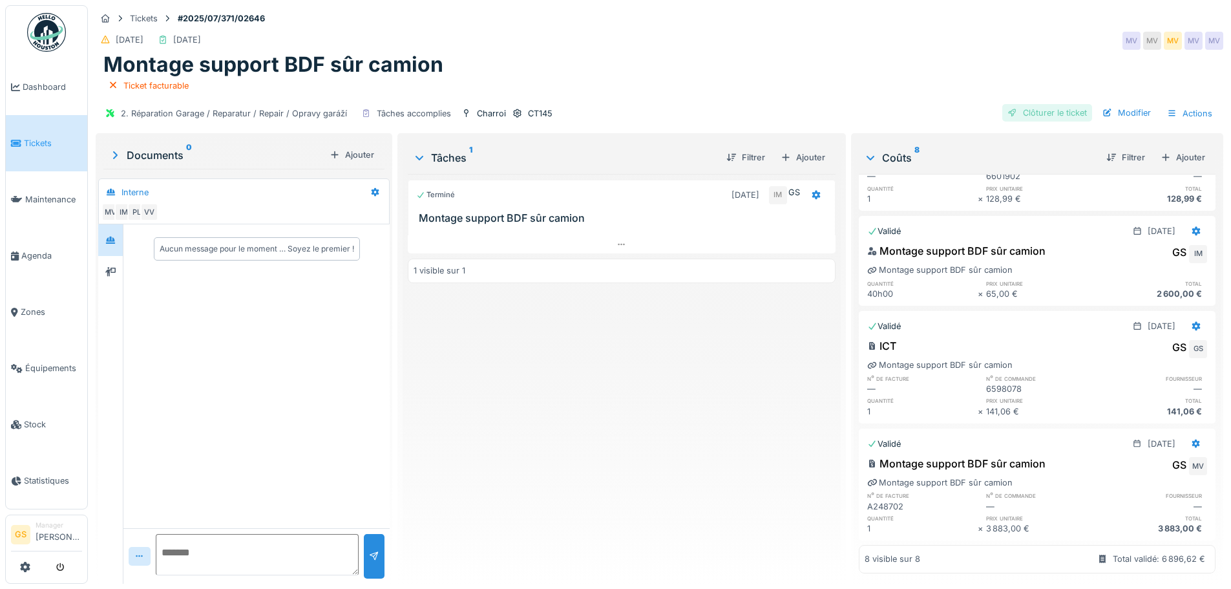
click at [1027, 111] on div "Clôturer le ticket" at bounding box center [1047, 112] width 90 height 17
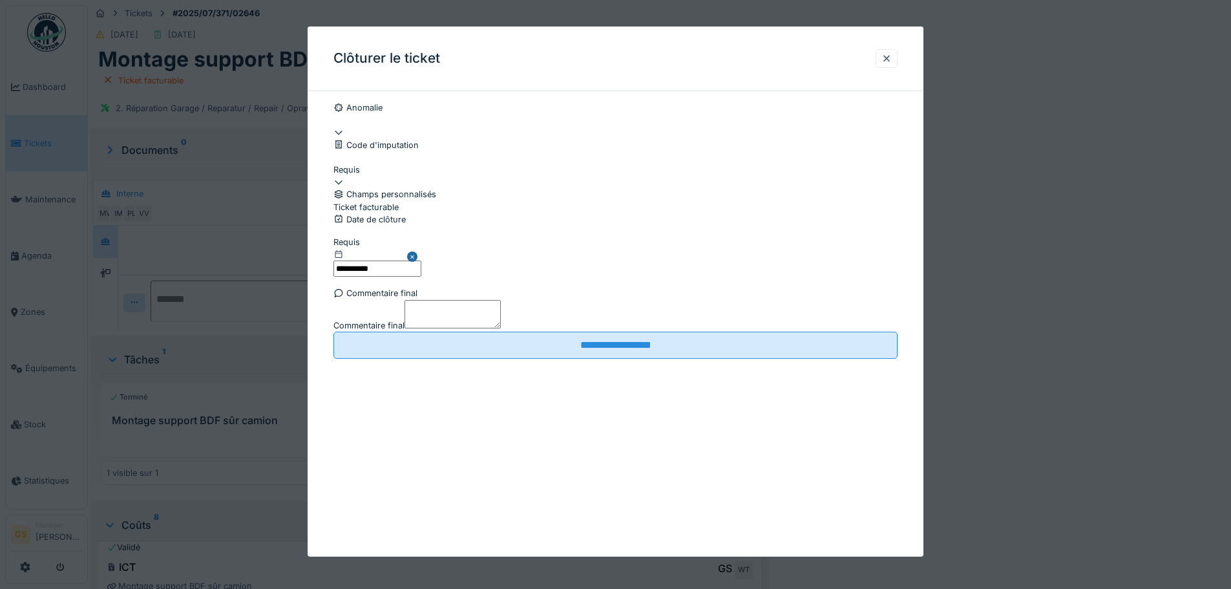
click at [347, 176] on div at bounding box center [615, 176] width 564 height 0
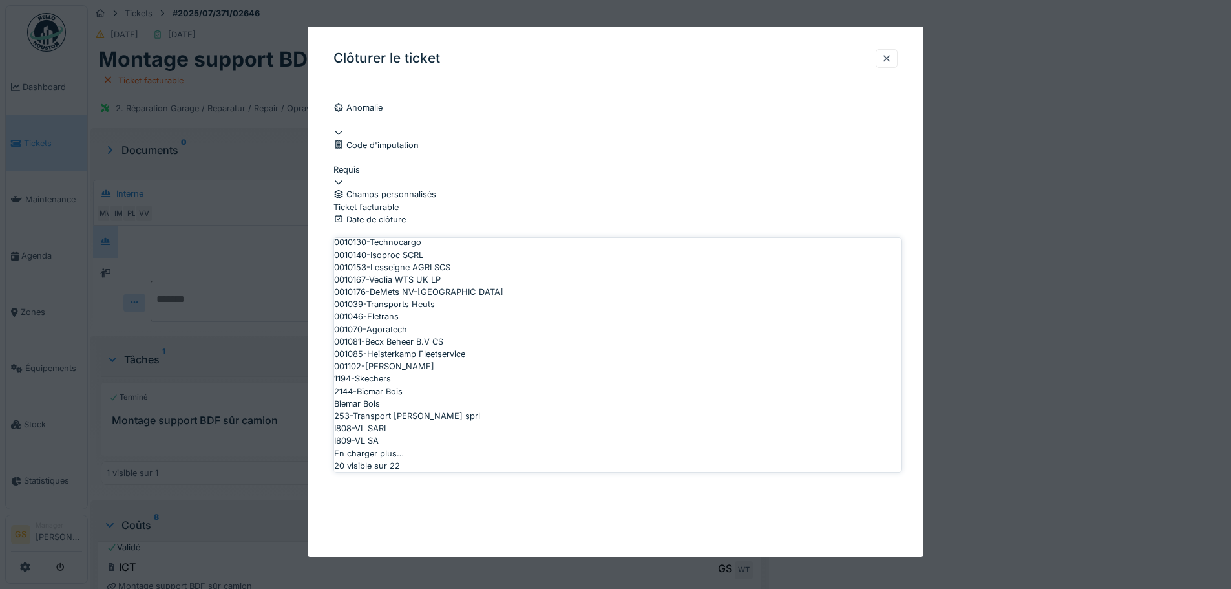
scroll to position [415, 0]
click at [379, 434] on span "I809-VL SA" at bounding box center [356, 440] width 45 height 12
type input "***"
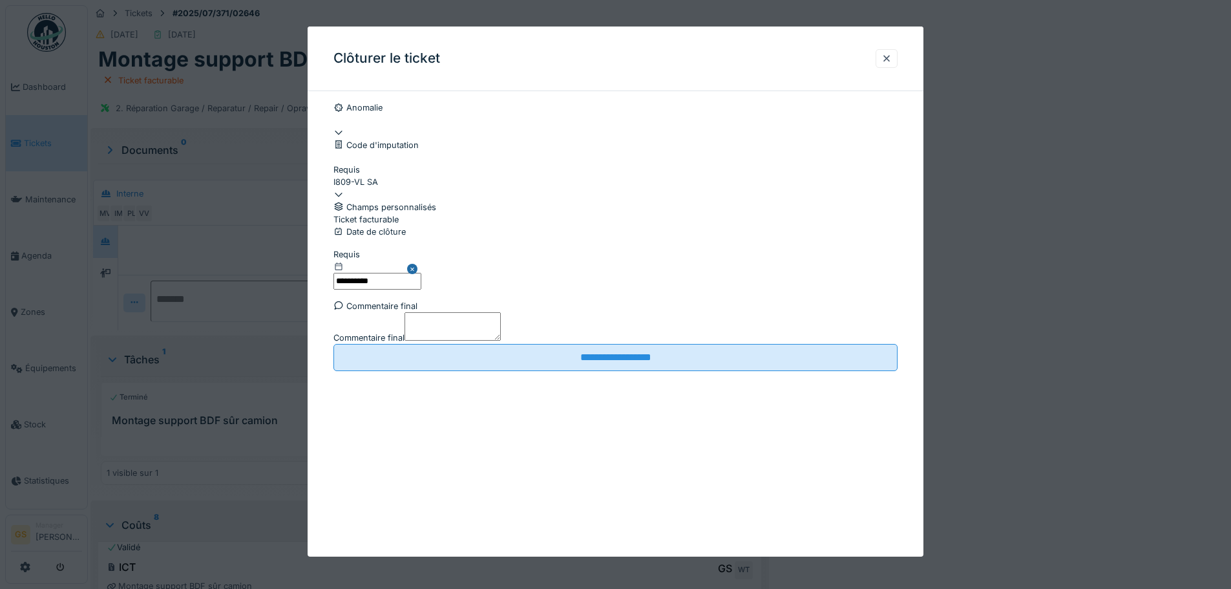
click at [337, 213] on div at bounding box center [615, 213] width 564 height 0
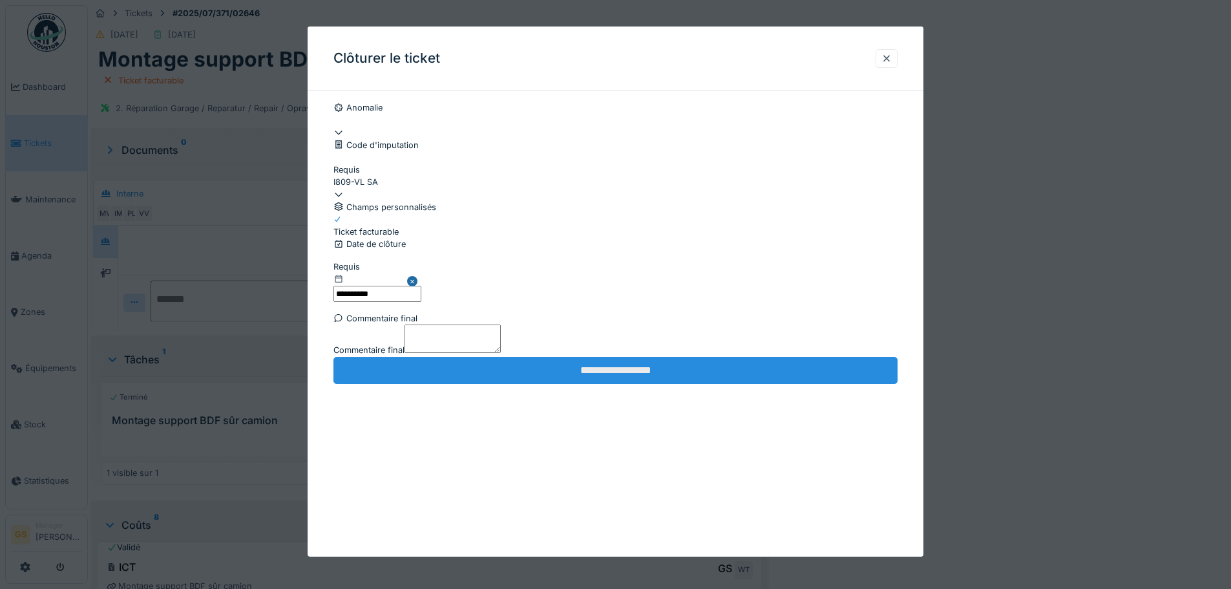
click at [531, 384] on input "**********" at bounding box center [615, 370] width 564 height 27
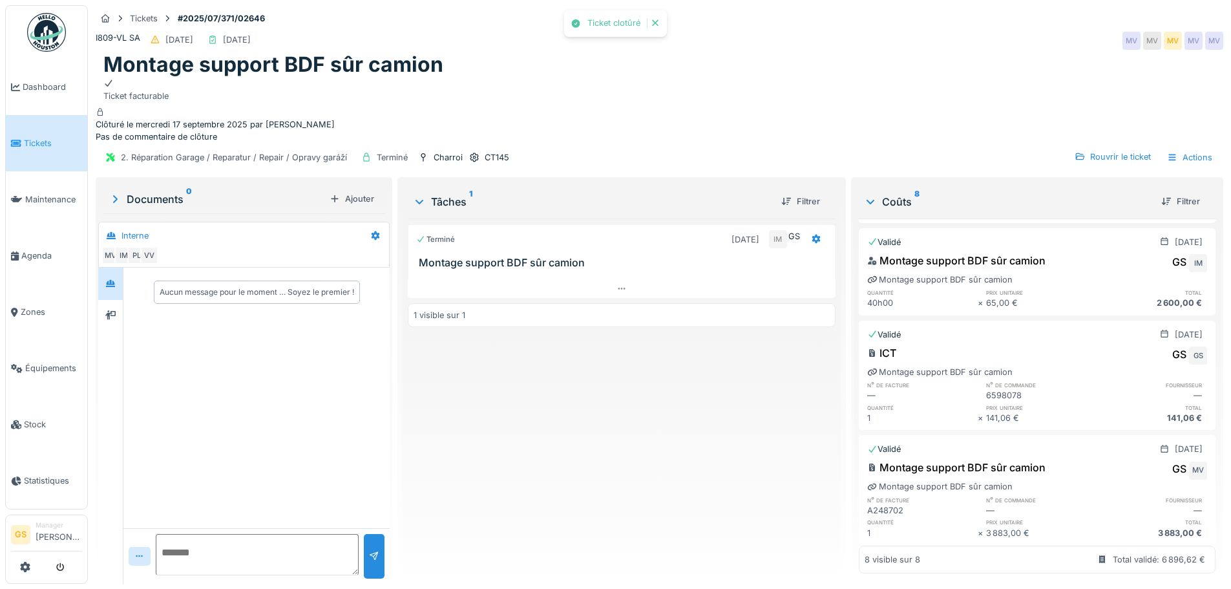
scroll to position [557, 0]
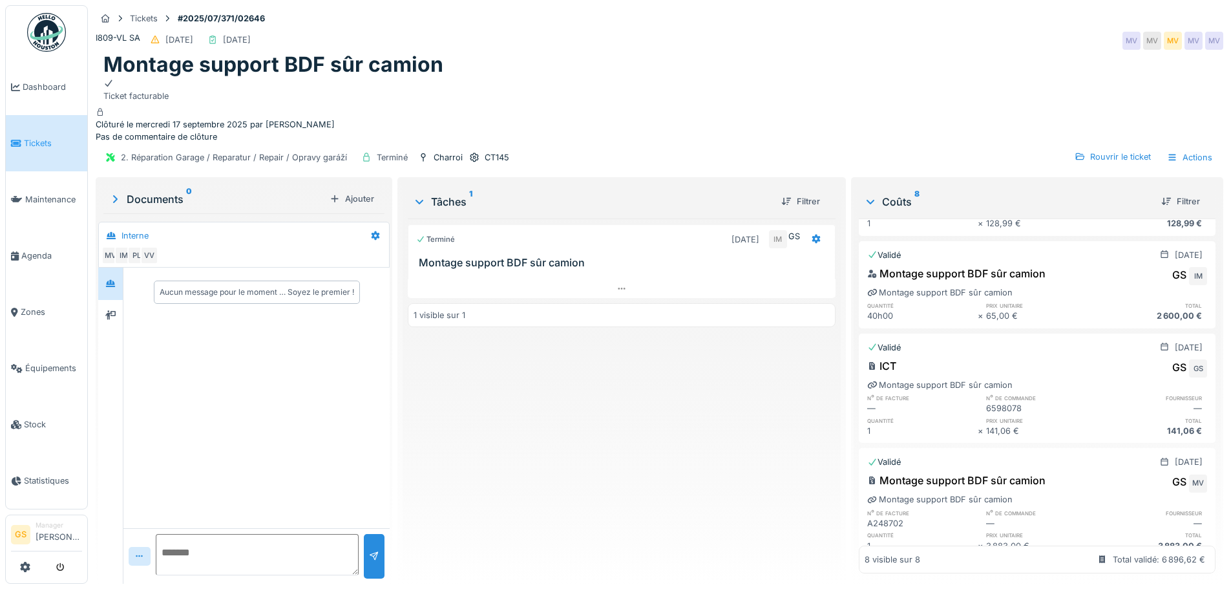
click at [10, 144] on link "Tickets" at bounding box center [46, 143] width 81 height 56
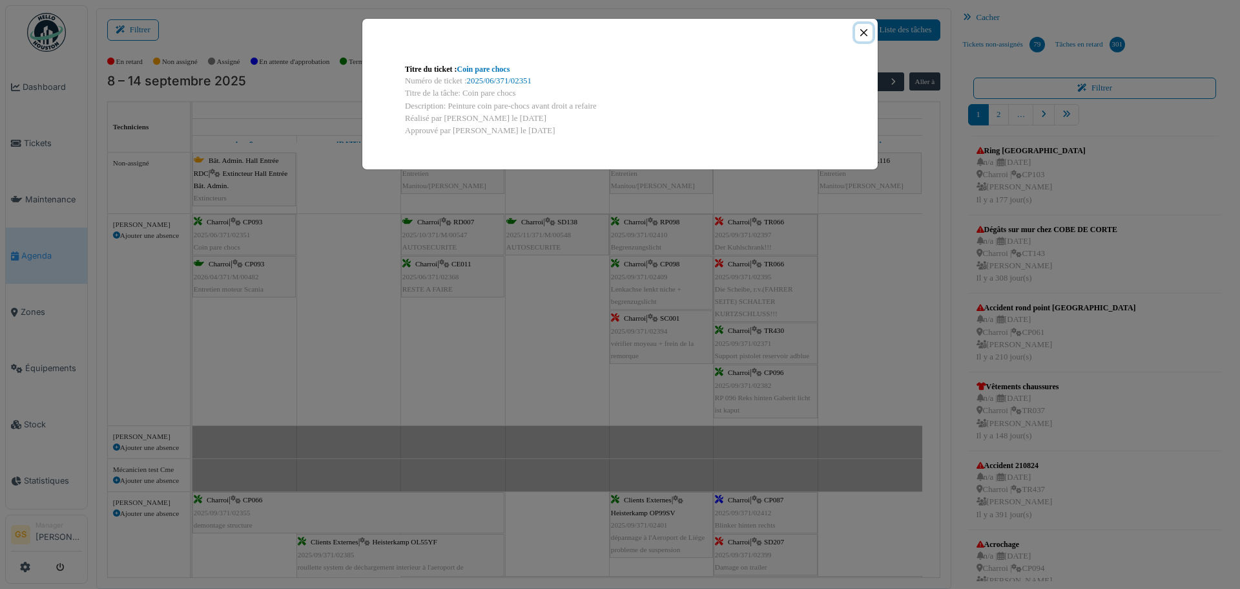
click at [866, 30] on button "Close" at bounding box center [863, 32] width 17 height 17
